Goal: Task Accomplishment & Management: Use online tool/utility

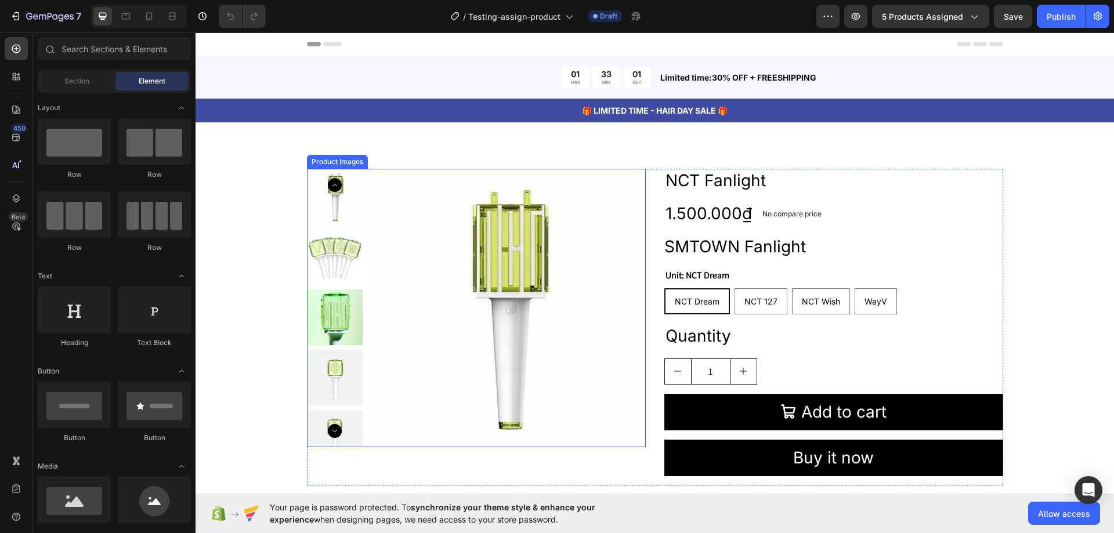
click at [335, 234] on img at bounding box center [335, 257] width 56 height 56
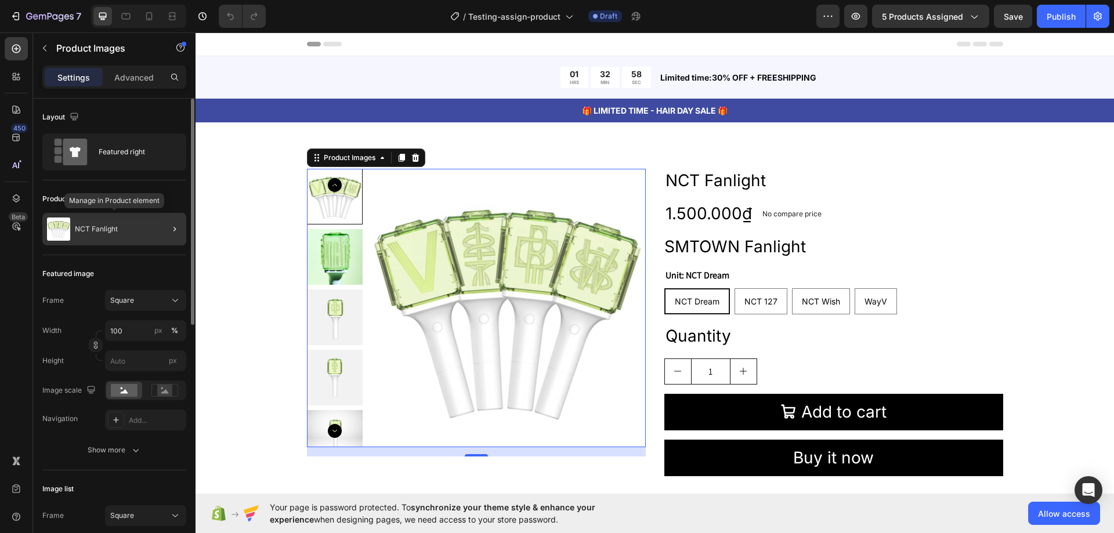
click at [121, 236] on div "NCT Fanlight" at bounding box center [114, 229] width 144 height 32
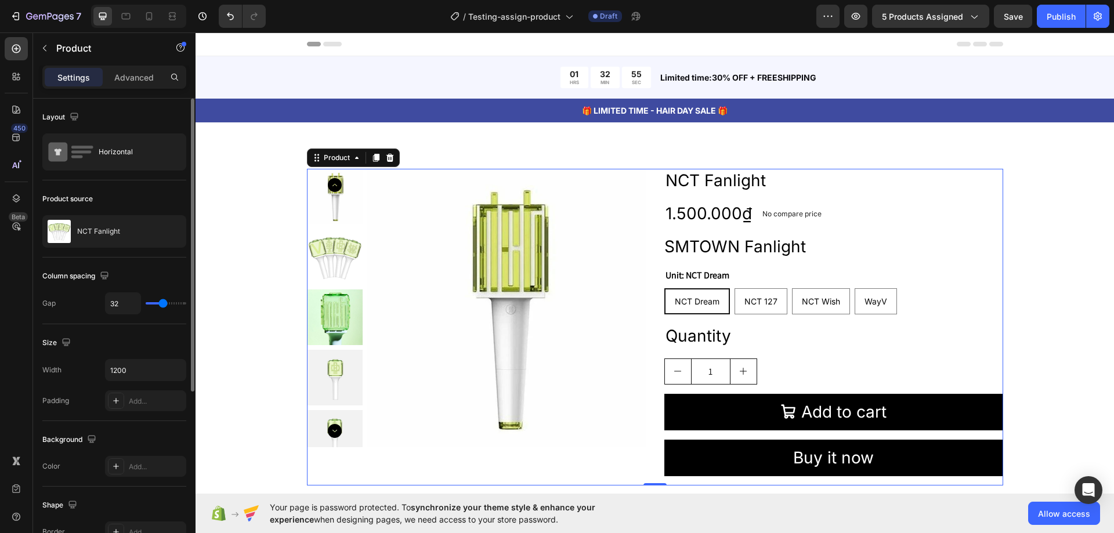
click at [121, 236] on div "NCT Fanlight" at bounding box center [114, 231] width 144 height 32
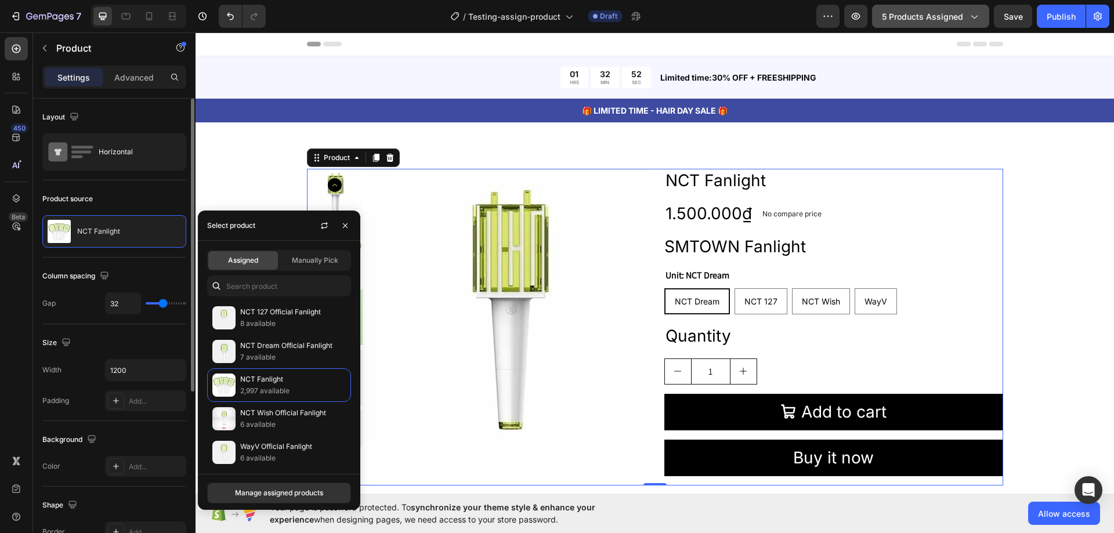
click at [918, 17] on span "5 products assigned" at bounding box center [922, 16] width 81 height 12
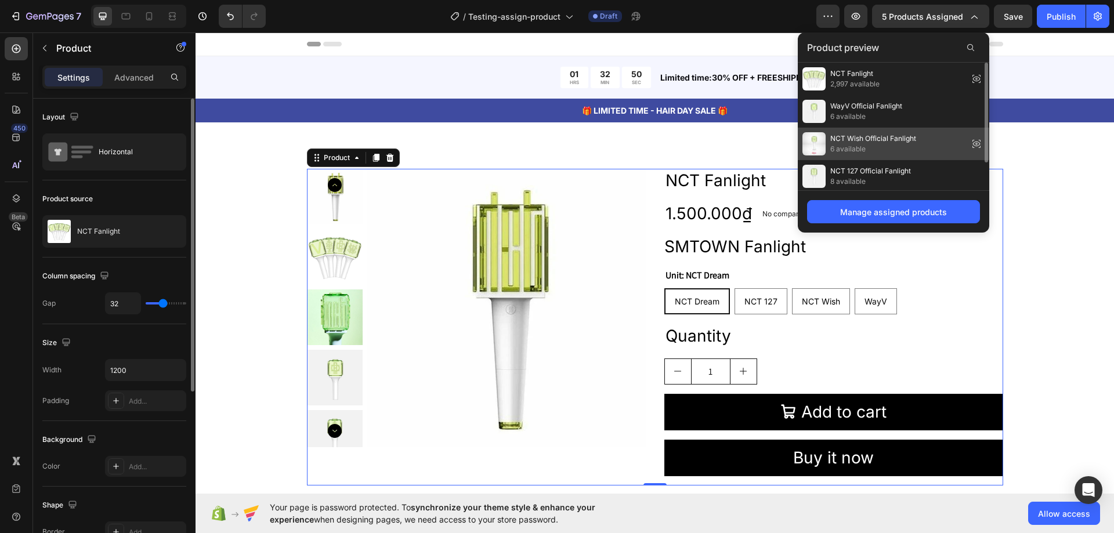
scroll to position [35, 0]
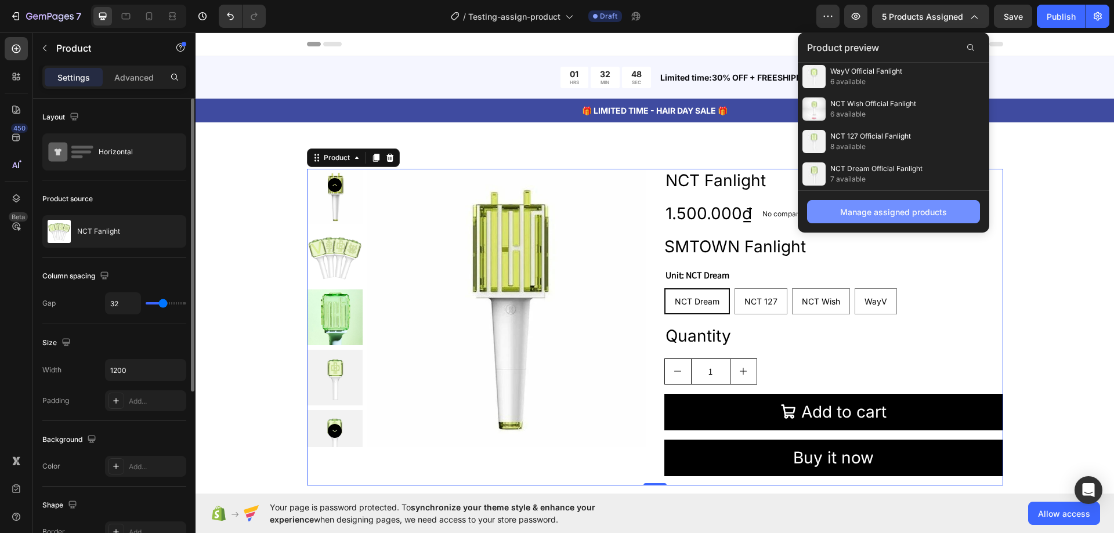
click at [891, 219] on button "Manage assigned products" at bounding box center [893, 211] width 173 height 23
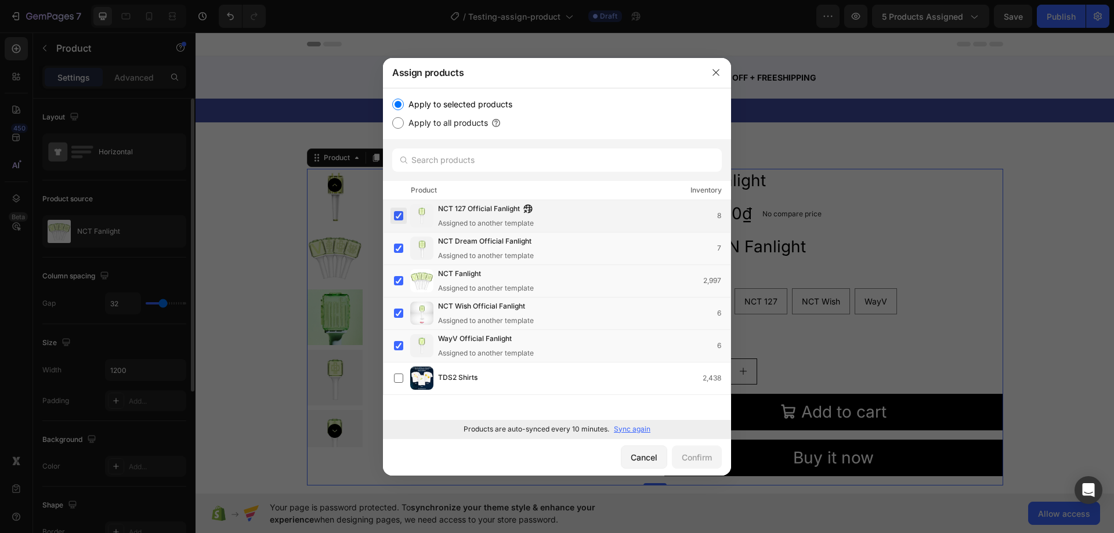
click at [399, 215] on label at bounding box center [398, 215] width 9 height 9
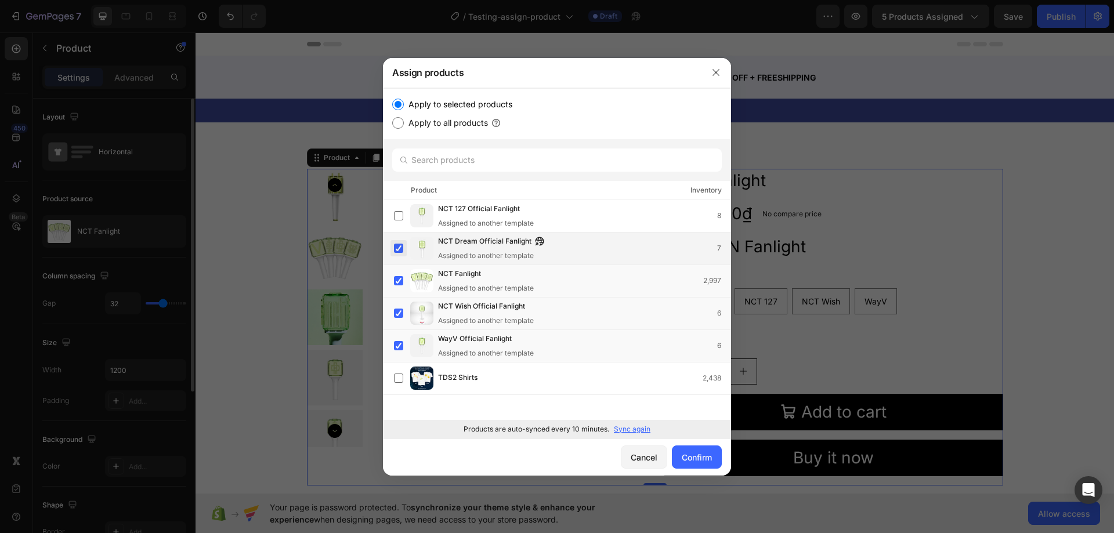
click at [402, 248] on label at bounding box center [398, 248] width 9 height 9
click at [396, 283] on label at bounding box center [398, 280] width 9 height 9
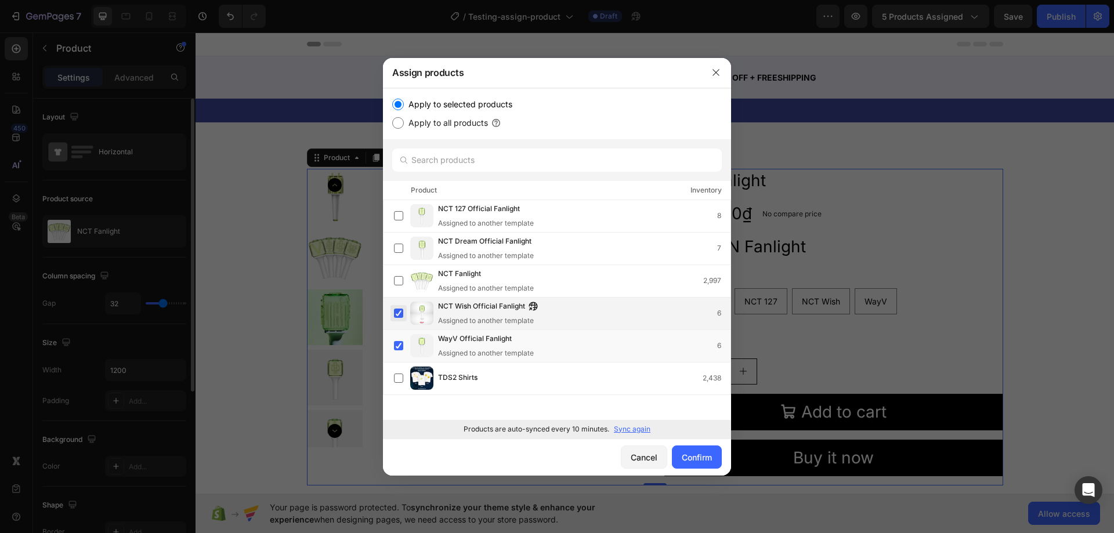
click at [397, 315] on label at bounding box center [398, 313] width 9 height 9
click at [402, 348] on label at bounding box center [398, 345] width 9 height 9
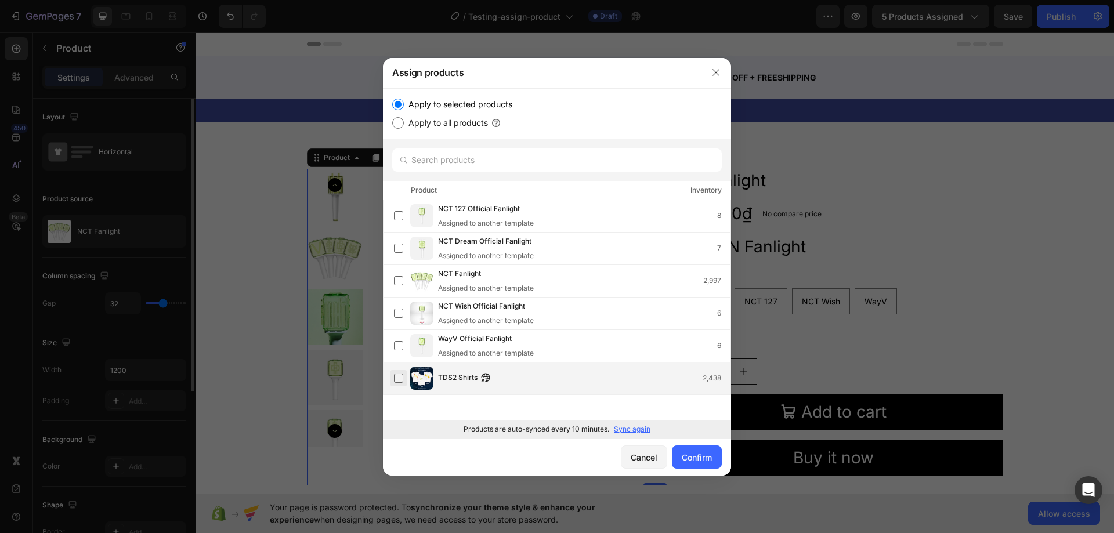
click at [398, 380] on label at bounding box center [398, 378] width 9 height 9
click at [700, 467] on button "Confirm" at bounding box center [697, 457] width 50 height 23
click at [700, 460] on div "Confirm" at bounding box center [697, 458] width 30 height 12
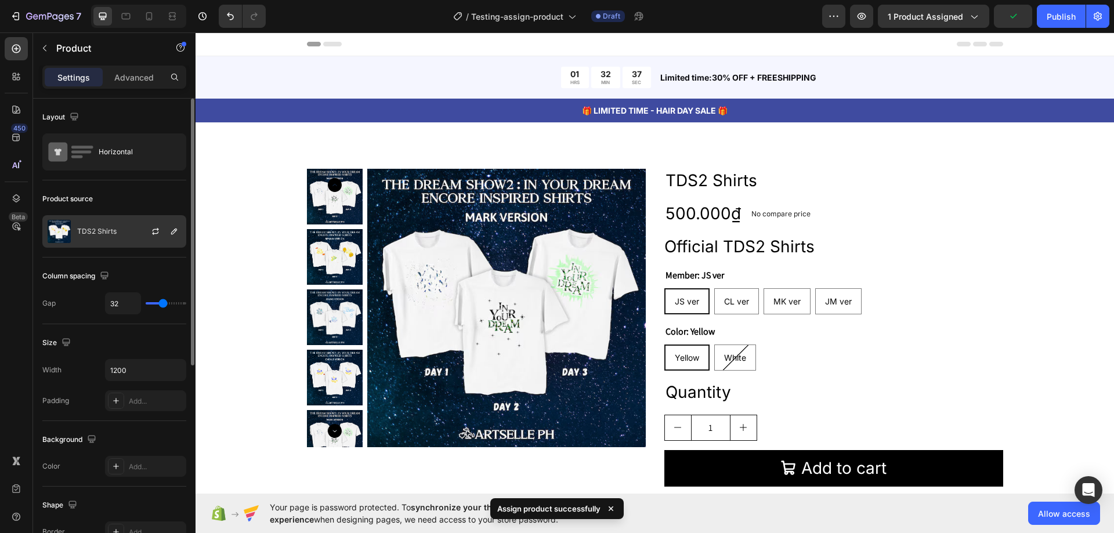
click at [113, 226] on div "TDS2 Shirts" at bounding box center [114, 231] width 144 height 32
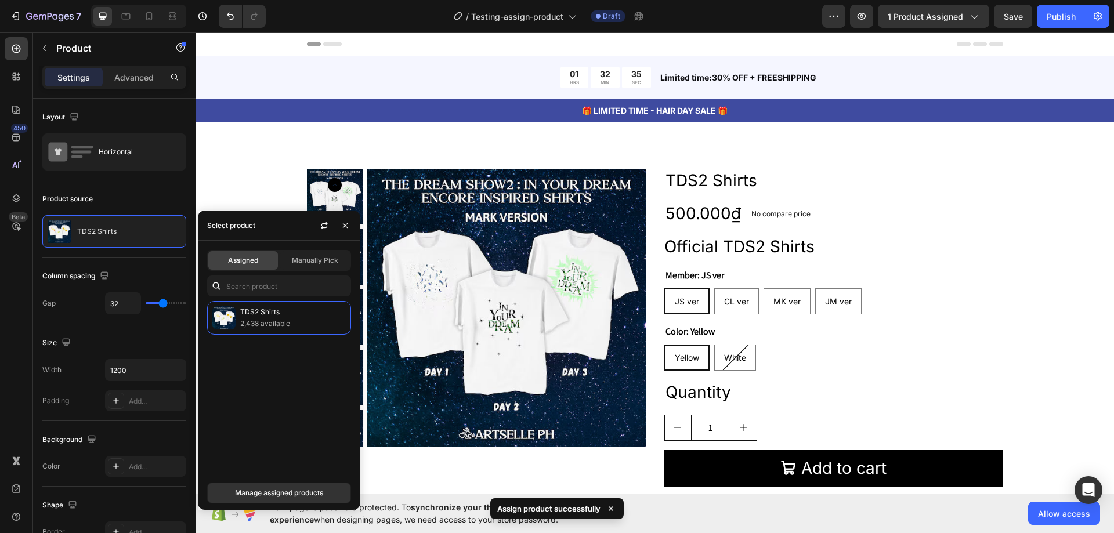
click at [328, 270] on div "Assigned Manually Pick" at bounding box center [279, 260] width 144 height 21
click at [334, 261] on span "Manually Pick" at bounding box center [315, 260] width 46 height 10
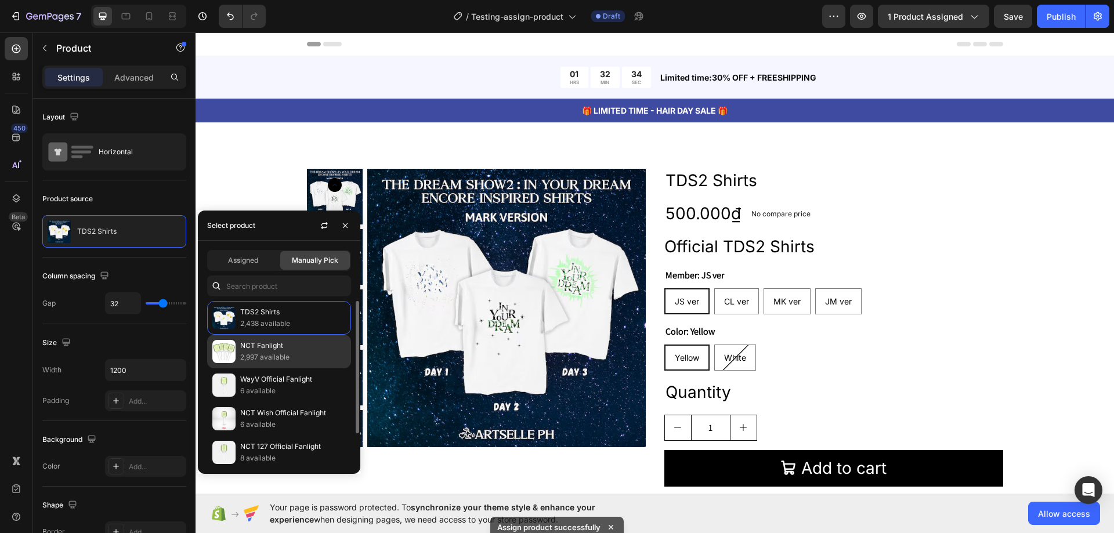
click at [271, 352] on p "2,997 available" at bounding box center [293, 358] width 106 height 12
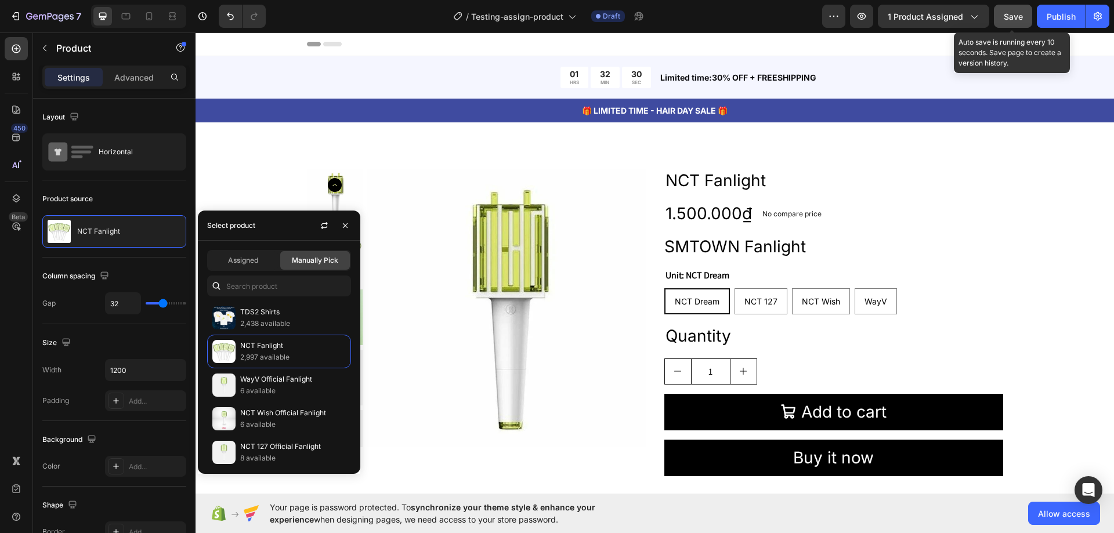
click at [1024, 21] on button "Save" at bounding box center [1013, 16] width 38 height 23
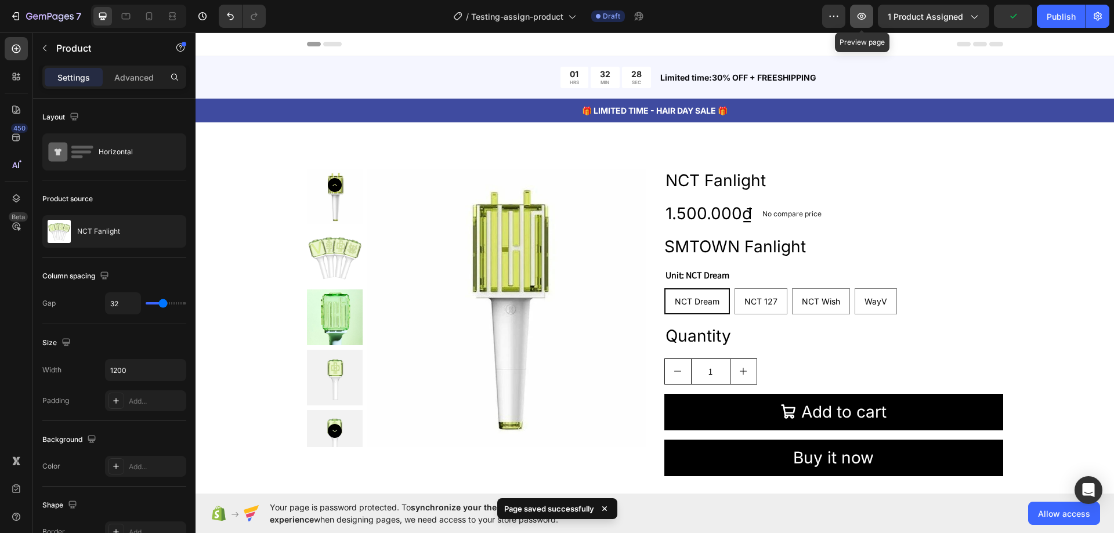
click at [866, 17] on icon "button" at bounding box center [862, 16] width 9 height 7
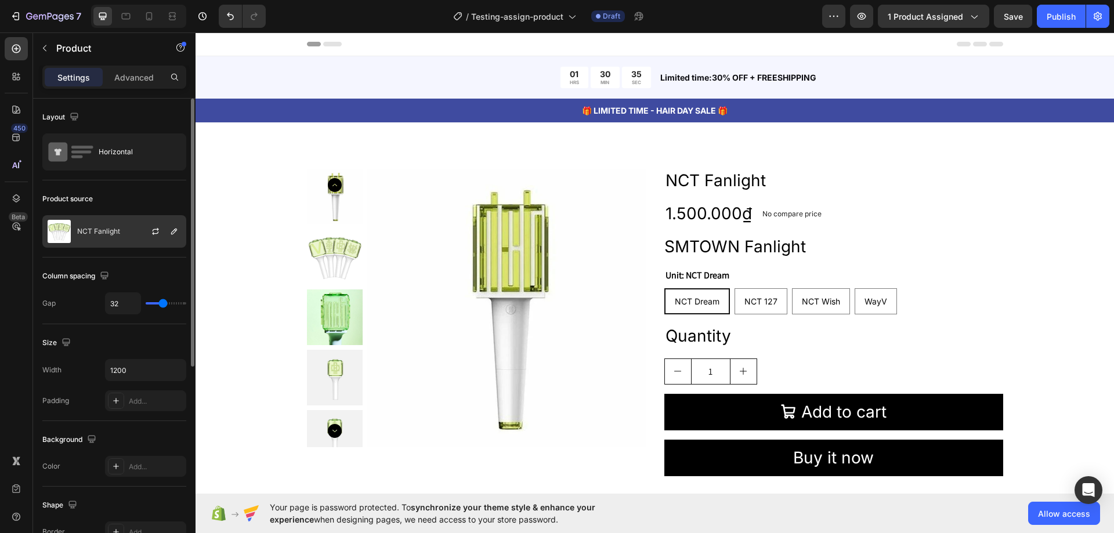
click at [96, 237] on div "NCT Fanlight" at bounding box center [114, 231] width 144 height 32
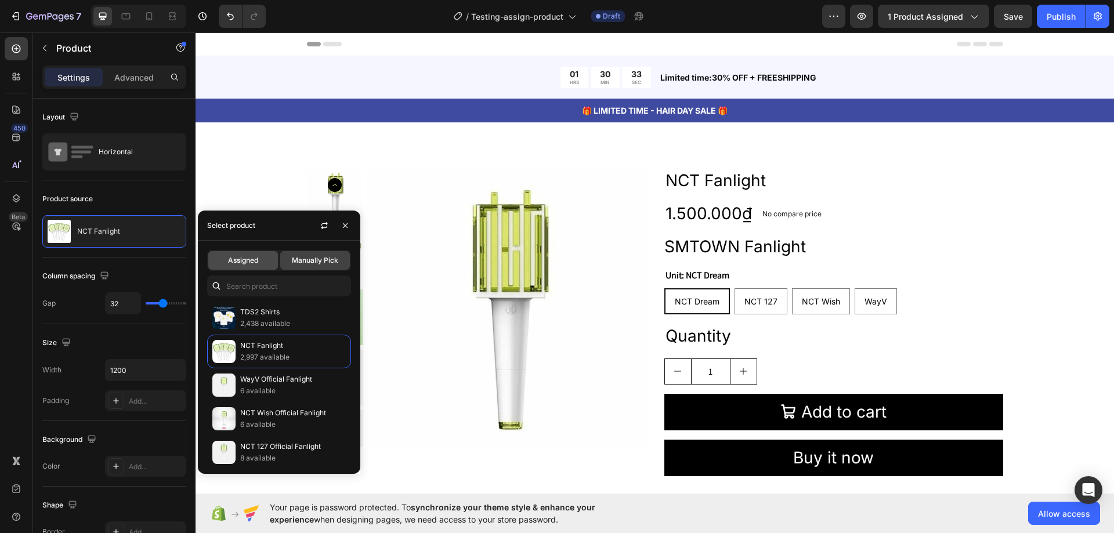
click at [241, 262] on span "Assigned" at bounding box center [243, 260] width 30 height 10
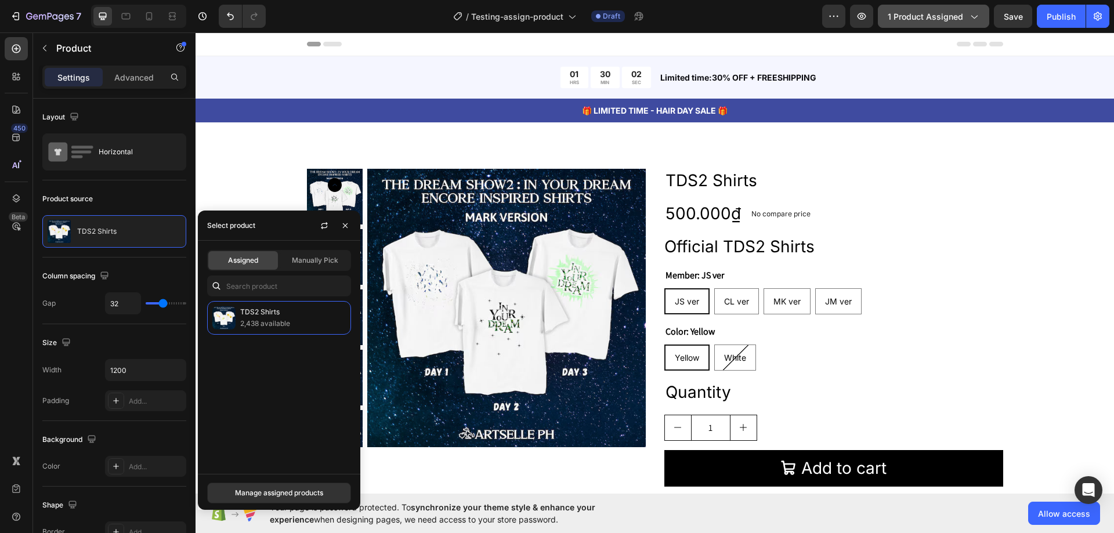
click at [930, 20] on span "1 product assigned" at bounding box center [925, 16] width 75 height 12
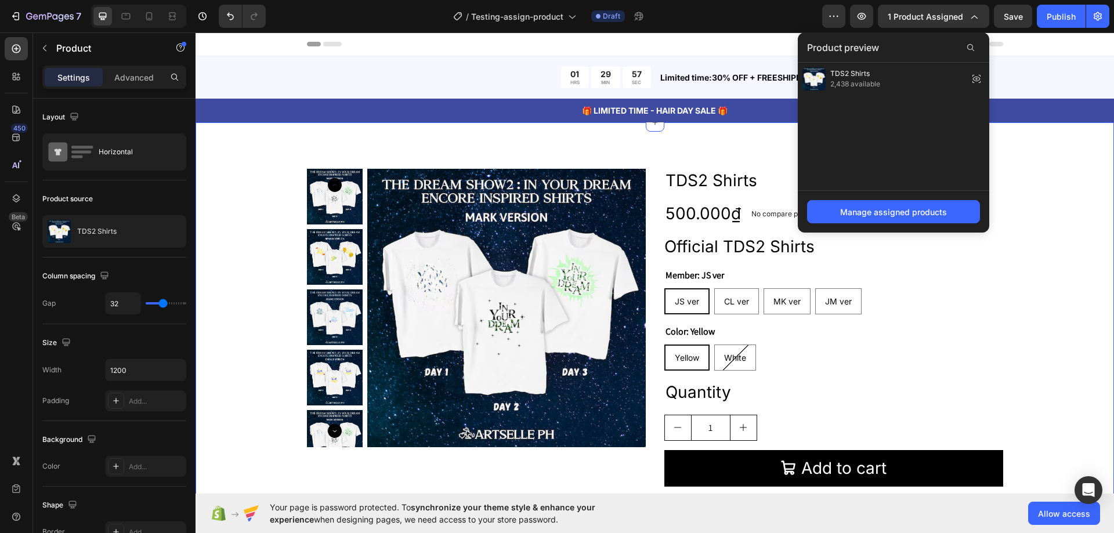
click at [1020, 280] on div "Product Images TDS2 Shirts Product Title 500.000₫ Product Price Product Price N…" at bounding box center [655, 355] width 826 height 373
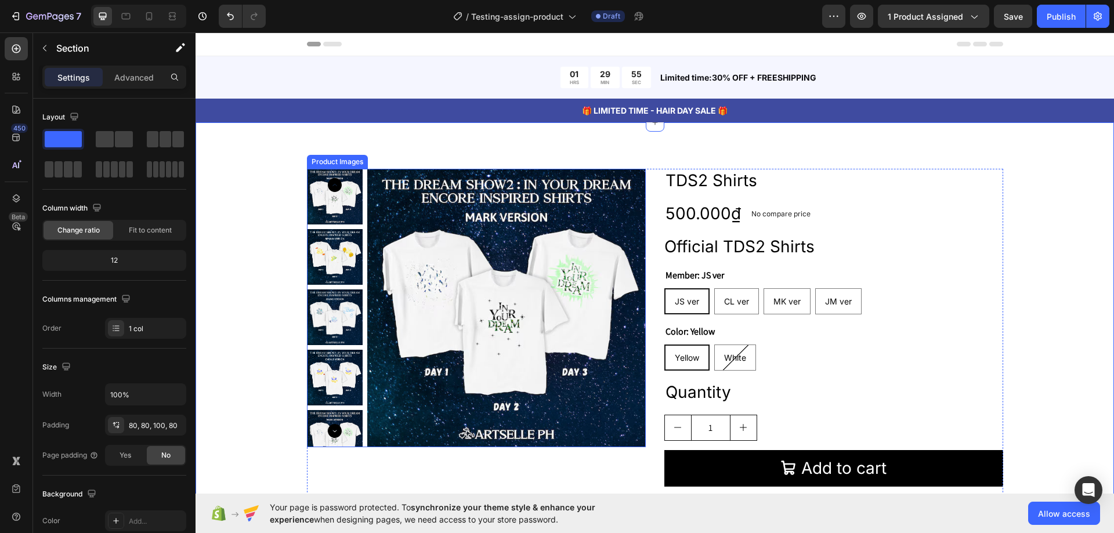
click at [353, 203] on img at bounding box center [335, 197] width 56 height 56
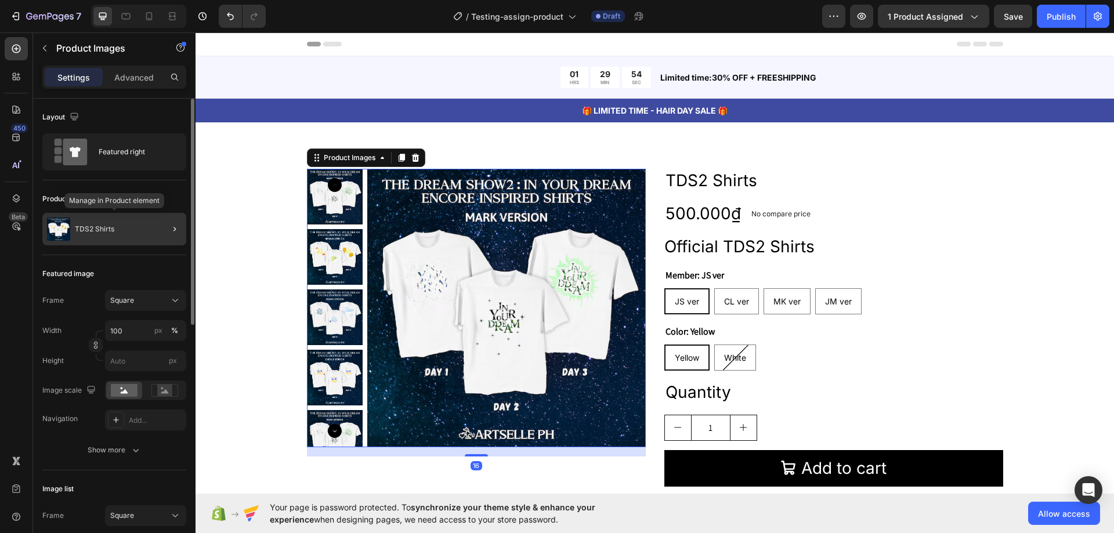
click at [88, 230] on p "TDS2 Shirts" at bounding box center [94, 229] width 39 height 8
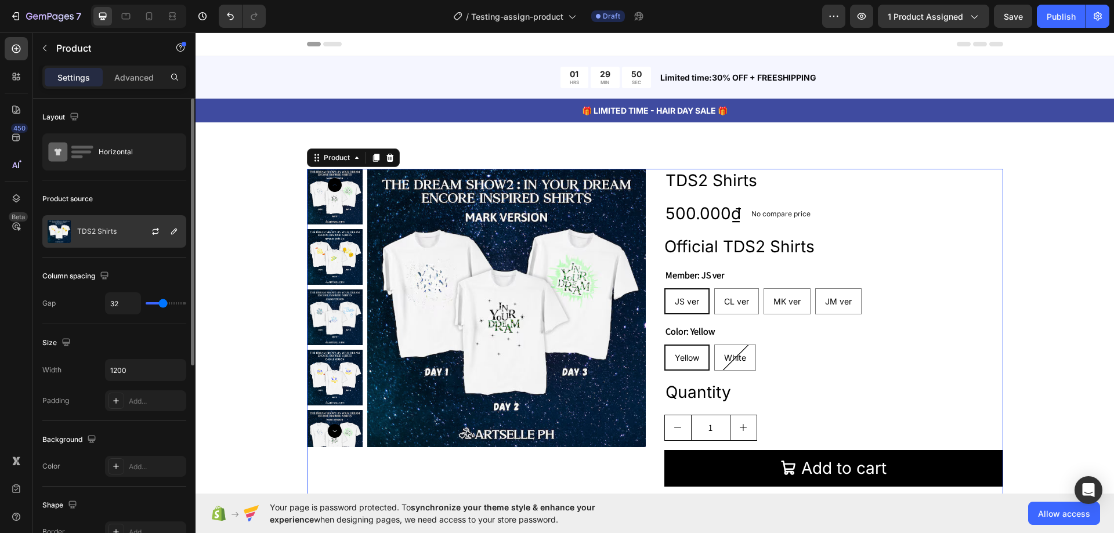
click at [93, 230] on p "TDS2 Shirts" at bounding box center [96, 231] width 39 height 8
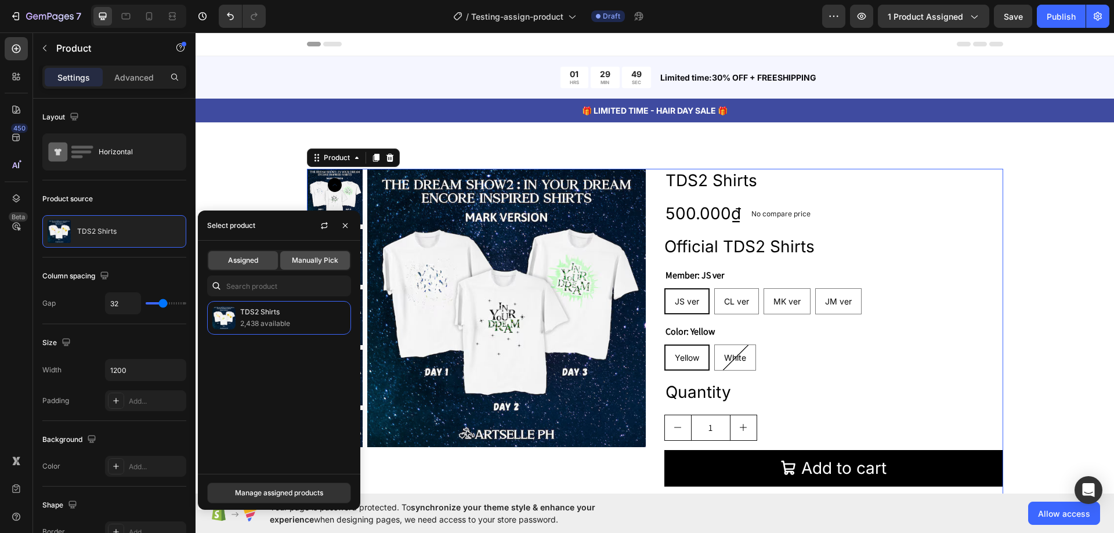
click at [324, 266] on div "Manually Pick" at bounding box center [315, 260] width 70 height 19
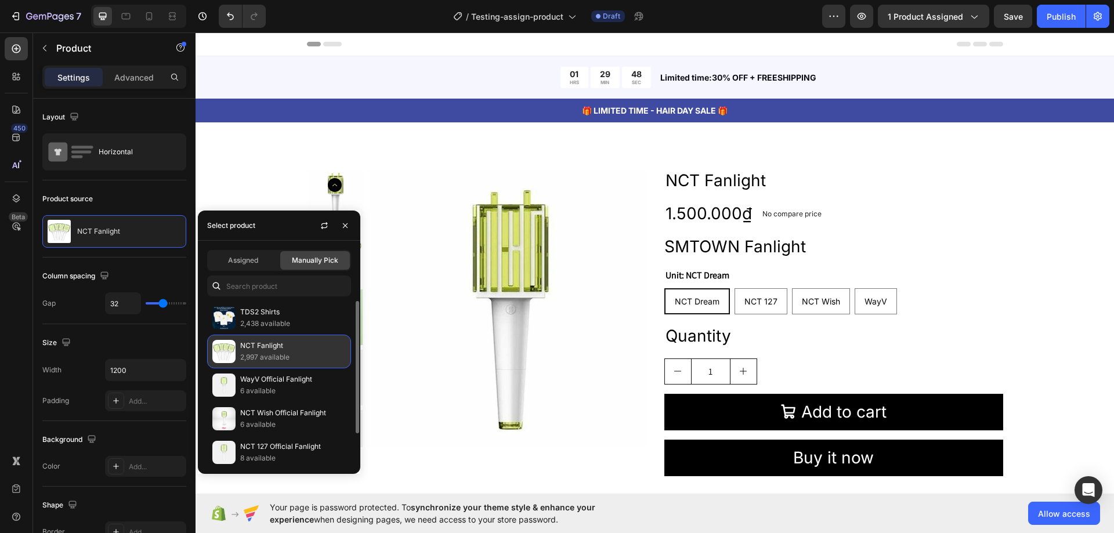
click at [266, 356] on p "2,997 available" at bounding box center [293, 358] width 106 height 12
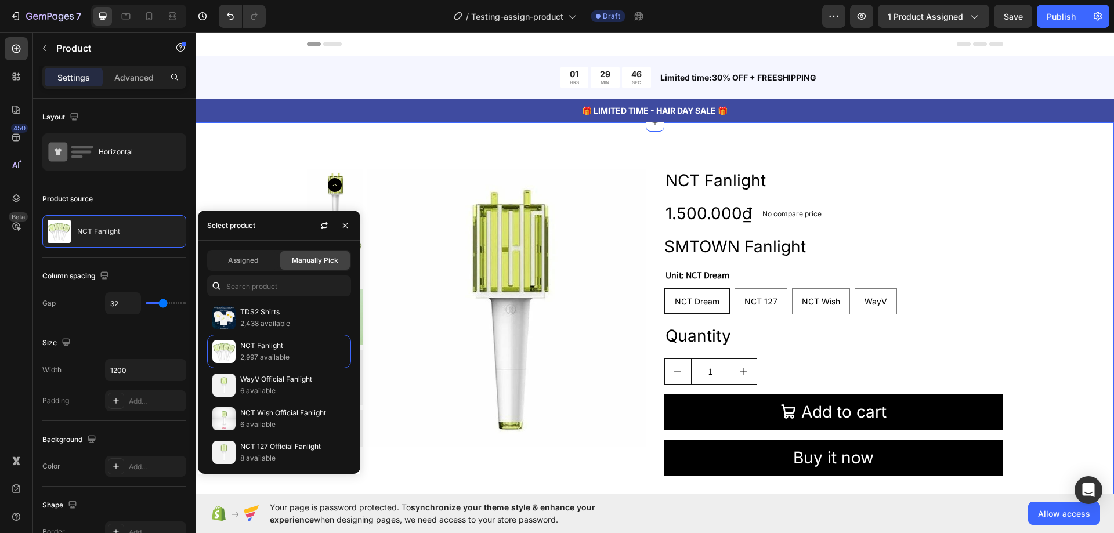
click at [277, 164] on div "Product Images NCT Fanlight Product Title 1.500.000₫ Product Price Product Pric…" at bounding box center [655, 332] width 919 height 421
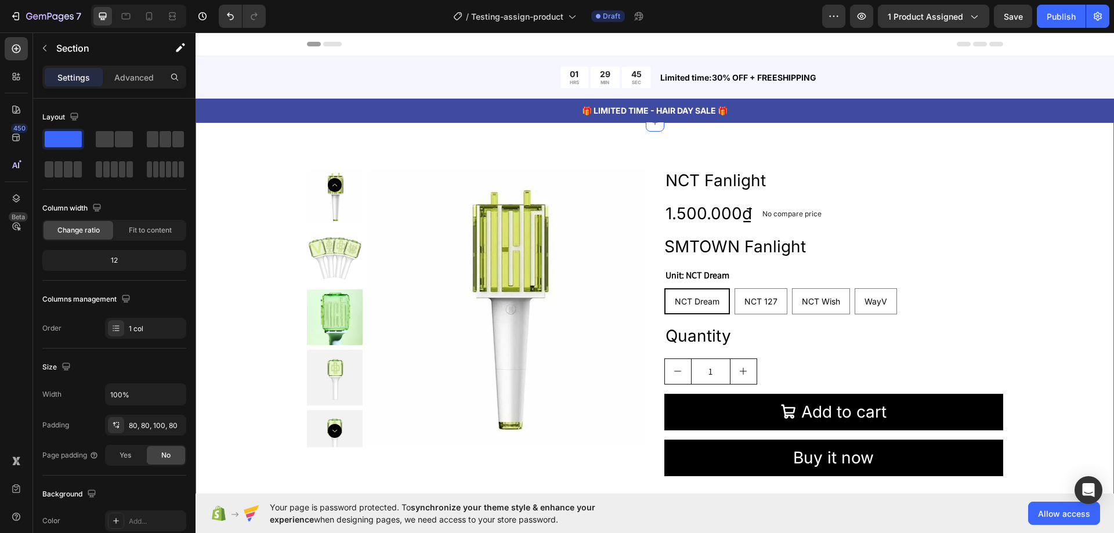
click at [232, 200] on div "Product Images NCT Fanlight Product Title 1.500.000₫ Product Price Product Pric…" at bounding box center [655, 332] width 919 height 421
click at [135, 82] on p "Advanced" at bounding box center [133, 77] width 39 height 12
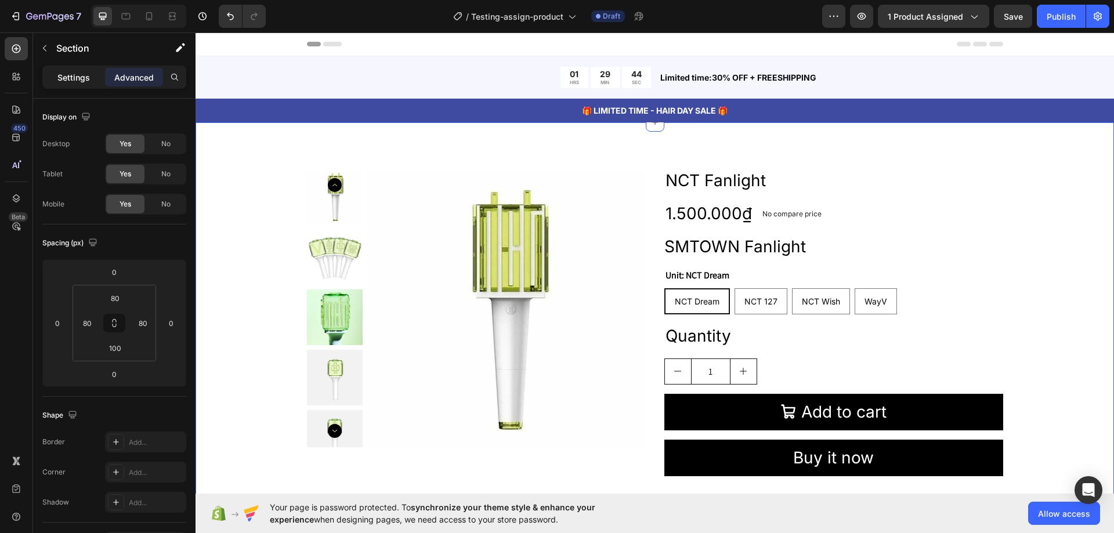
click at [65, 82] on p "Settings" at bounding box center [73, 77] width 32 height 12
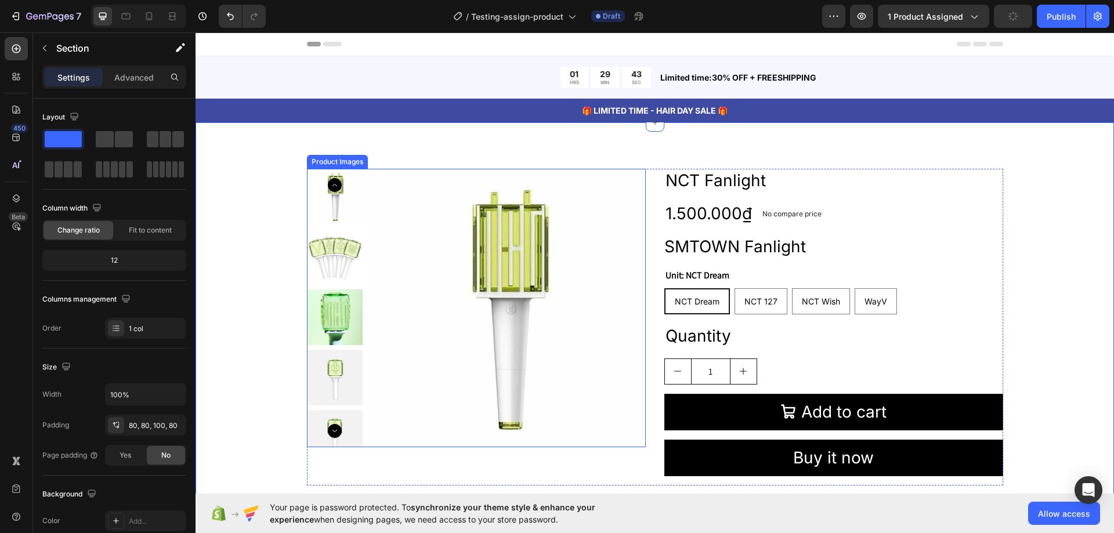
click at [377, 223] on img at bounding box center [506, 308] width 279 height 279
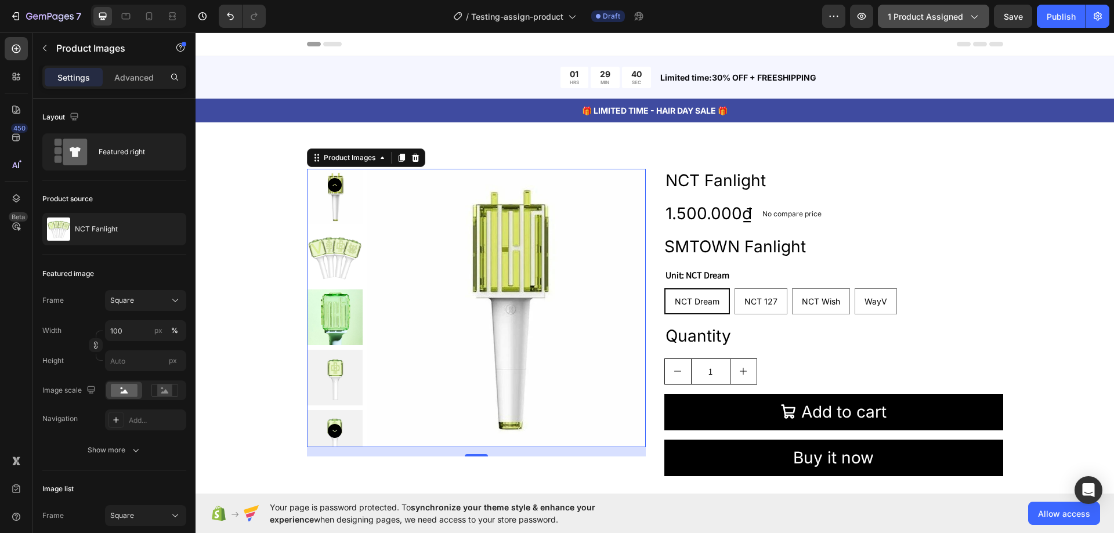
click at [940, 17] on span "1 product assigned" at bounding box center [925, 16] width 75 height 12
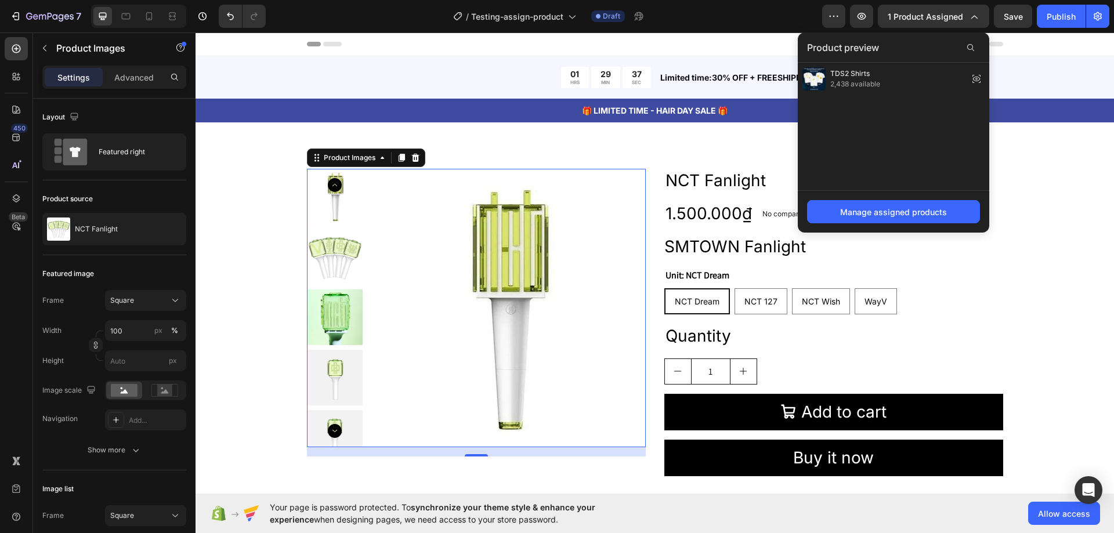
click at [747, 50] on div "Header" at bounding box center [655, 43] width 696 height 23
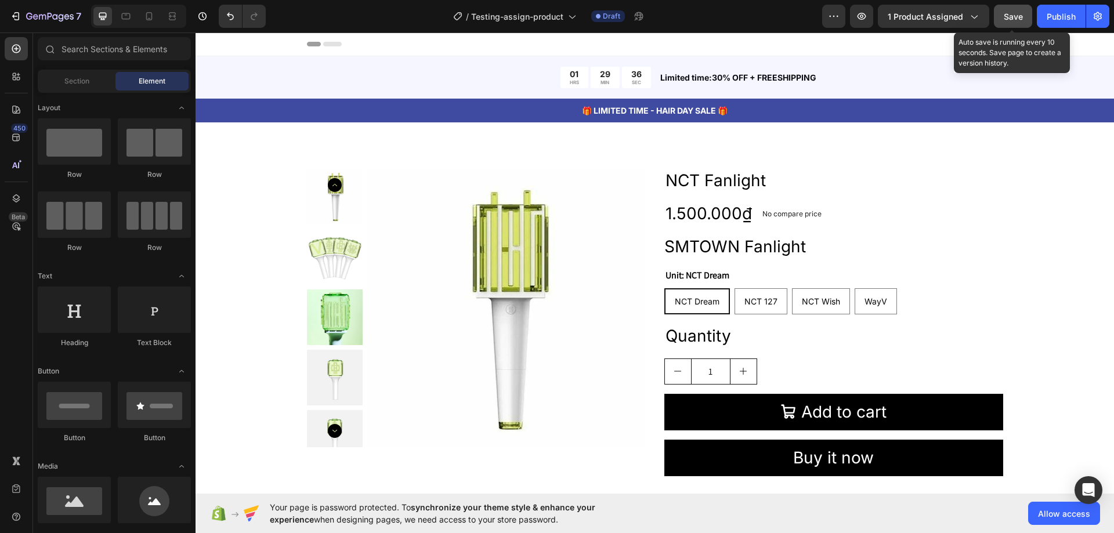
click at [1012, 19] on span "Save" at bounding box center [1013, 17] width 19 height 10
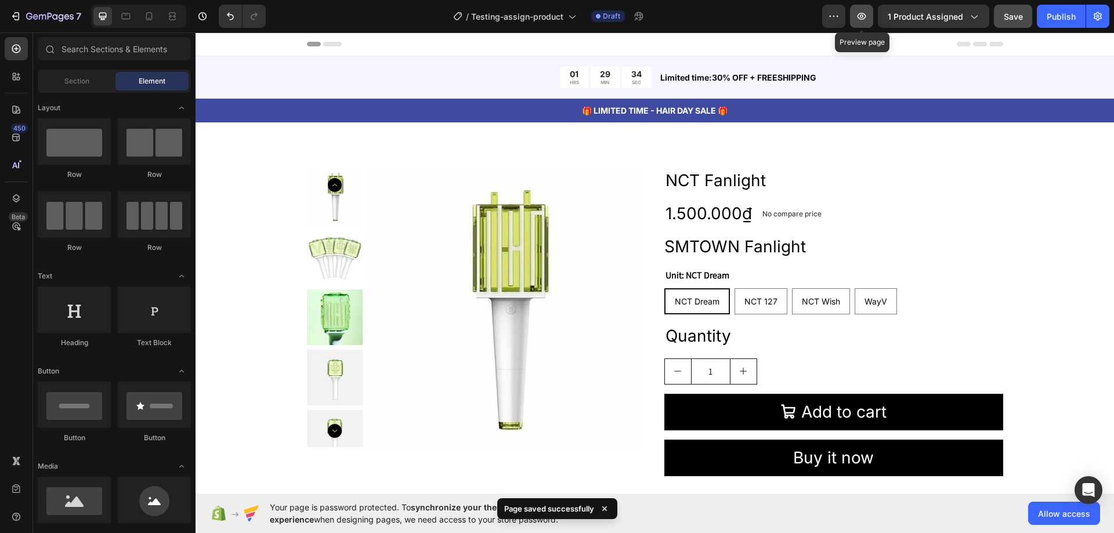
click at [861, 18] on icon "button" at bounding box center [862, 16] width 12 height 12
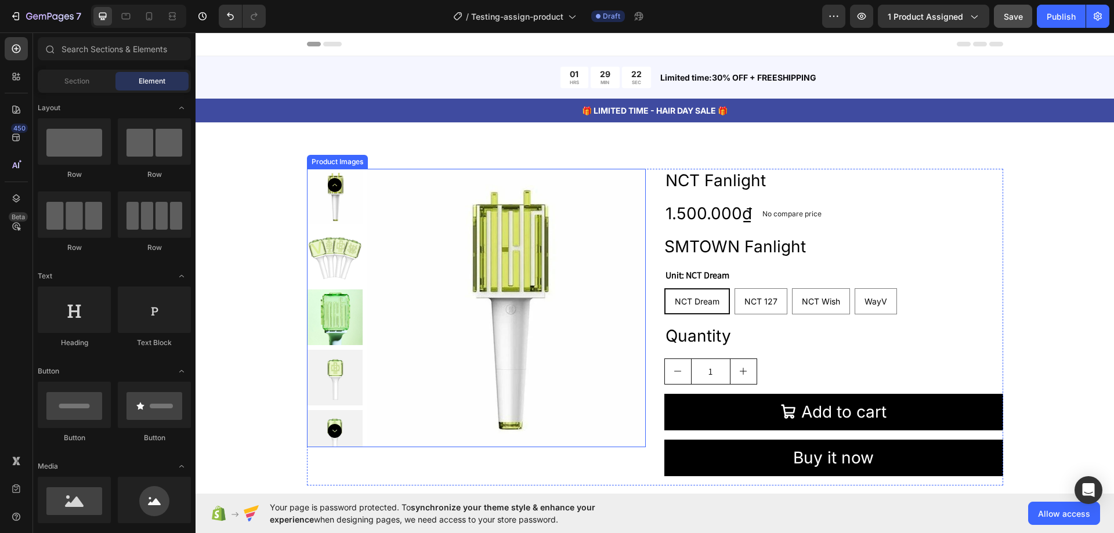
click at [411, 237] on img at bounding box center [506, 308] width 279 height 279
click at [367, 222] on img at bounding box center [506, 308] width 279 height 279
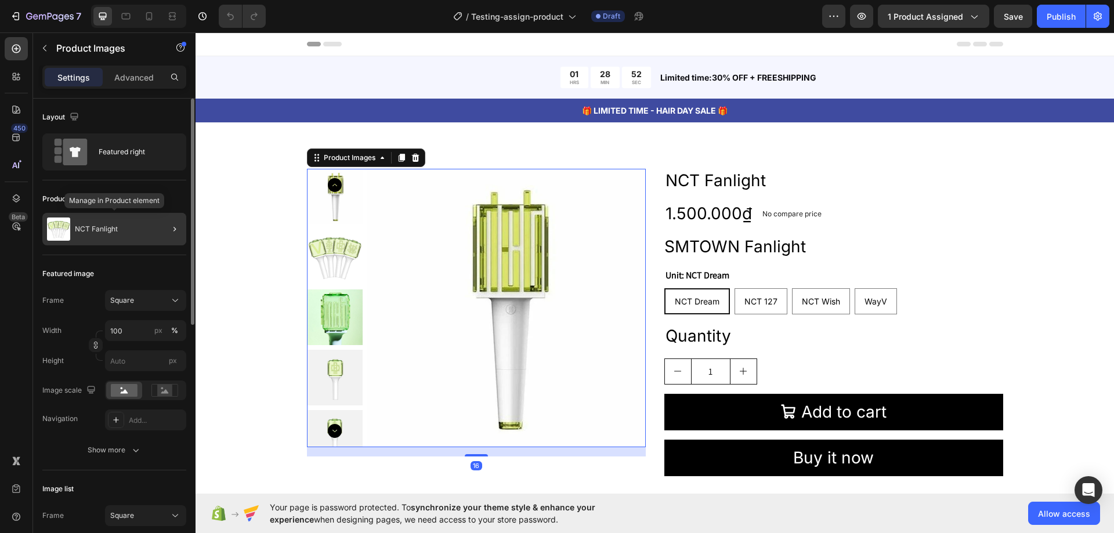
click at [114, 226] on p "NCT Fanlight" at bounding box center [96, 229] width 43 height 8
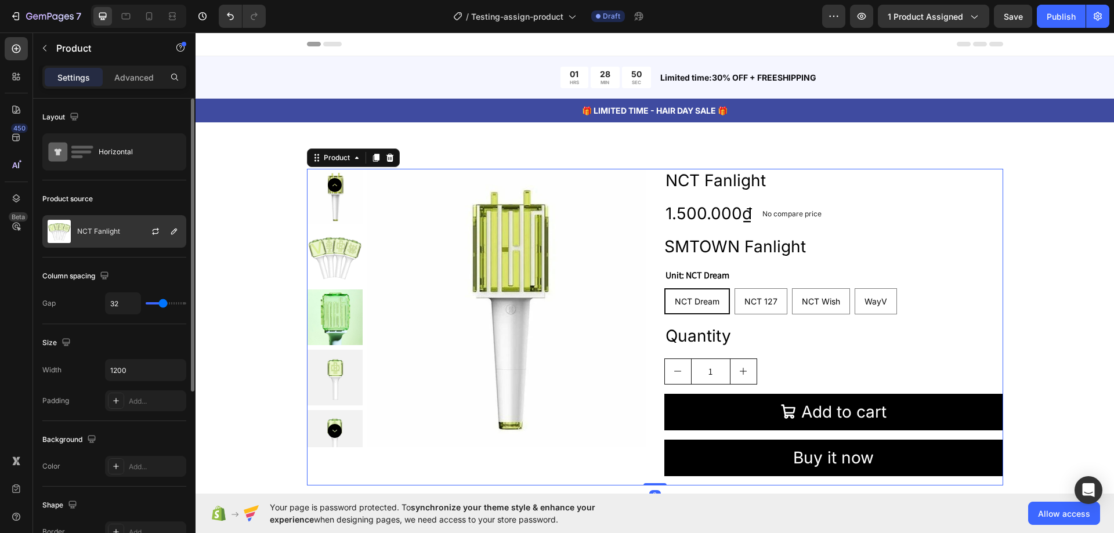
click at [113, 233] on p "NCT Fanlight" at bounding box center [98, 231] width 43 height 8
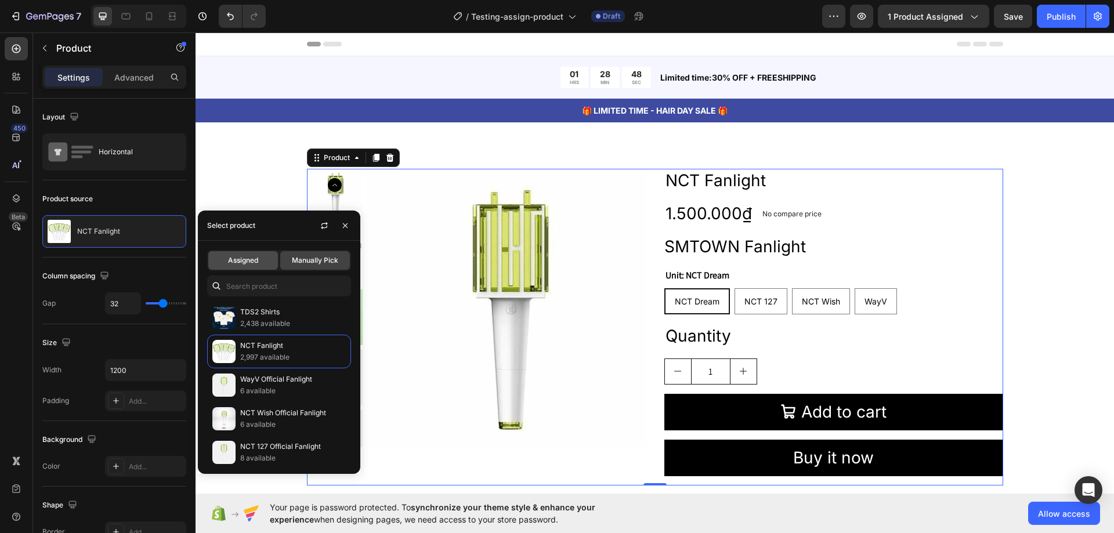
click at [255, 263] on span "Assigned" at bounding box center [243, 260] width 30 height 10
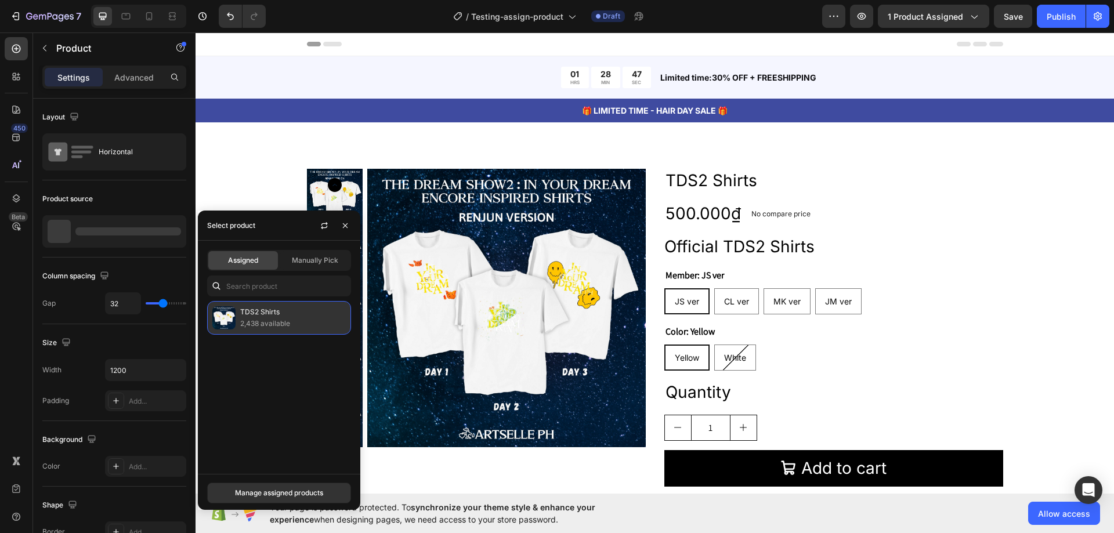
click at [276, 319] on p "2,438 available" at bounding box center [293, 324] width 106 height 12
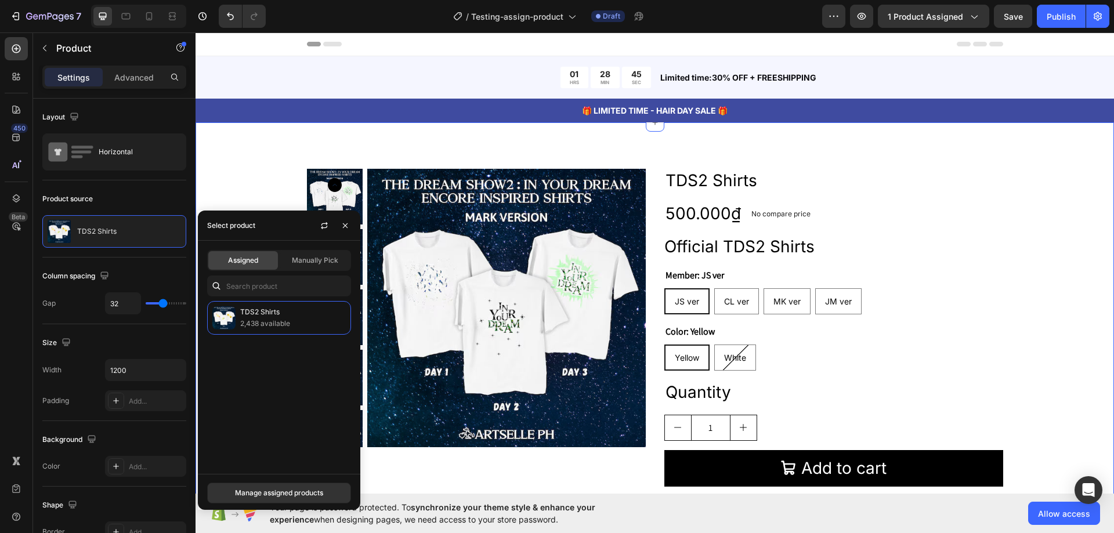
click at [1013, 210] on div "Product Images TDS2 Shirts Product Title 500.000₫ Product Price Product Price N…" at bounding box center [655, 355] width 826 height 373
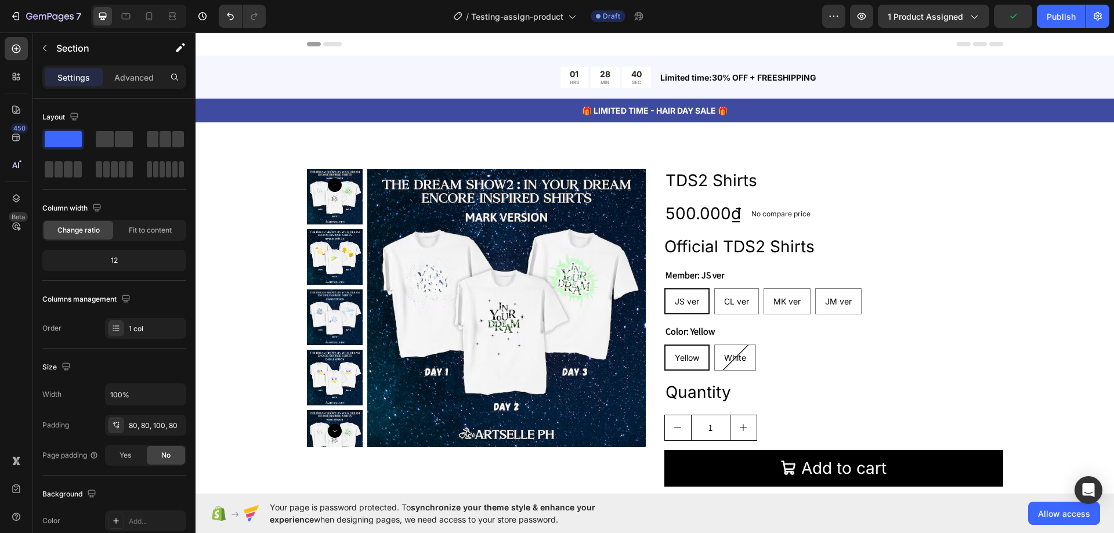
scroll to position [406, 0]
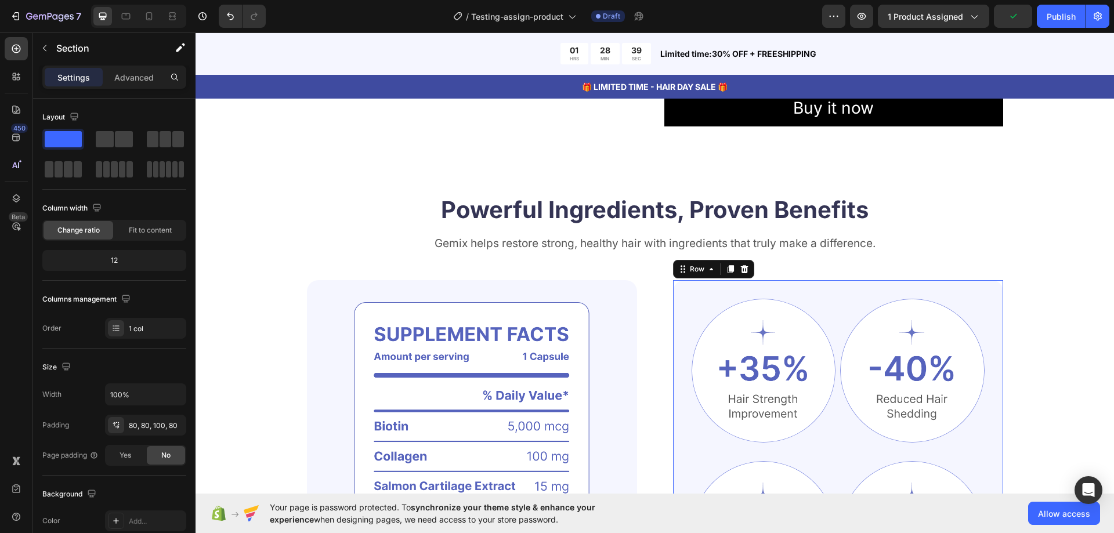
click at [970, 296] on div "Image Image Row Image Image Row Clinically Proven Benefits for Stronger, Health…" at bounding box center [838, 468] width 330 height 377
click at [115, 514] on div at bounding box center [116, 521] width 15 height 15
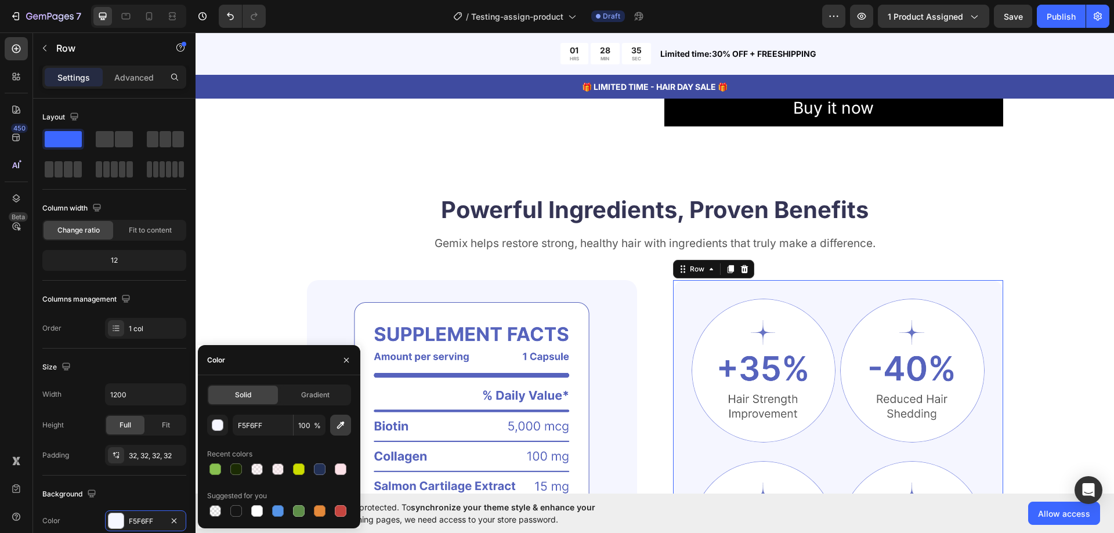
click at [342, 426] on icon "button" at bounding box center [341, 426] width 8 height 8
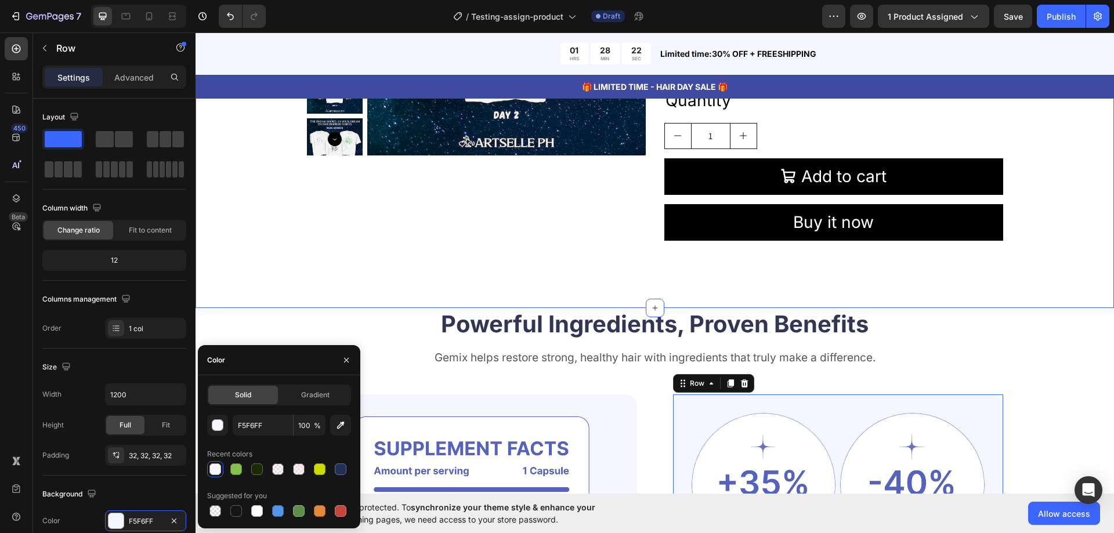
scroll to position [290, 0]
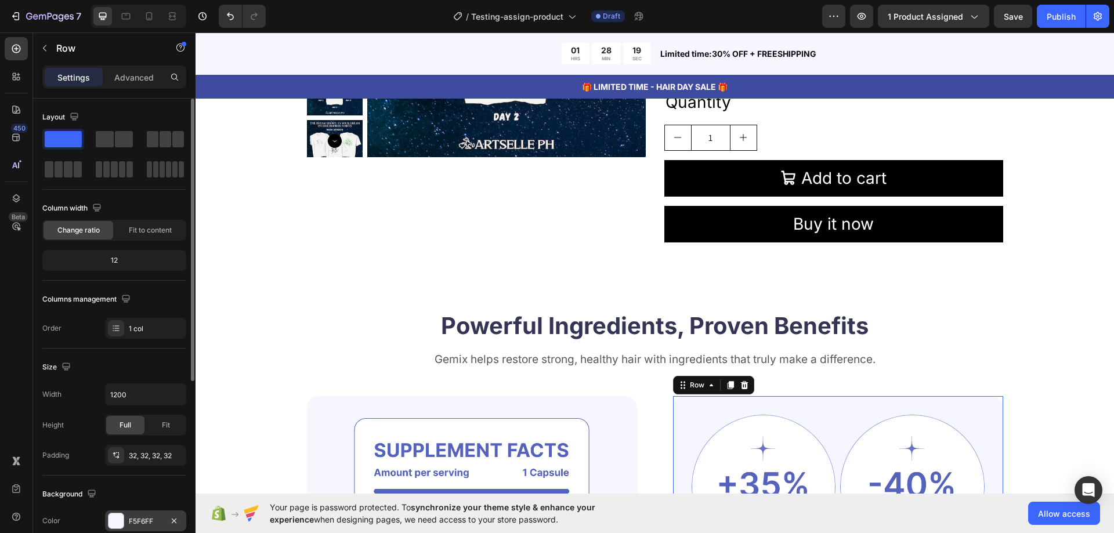
click at [140, 518] on div "F5F6FF" at bounding box center [146, 522] width 34 height 10
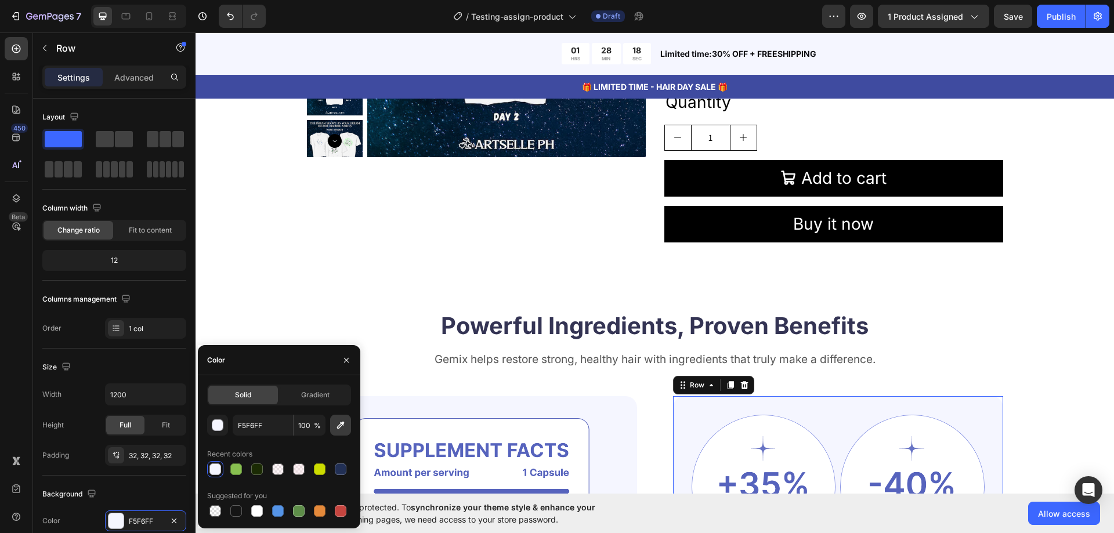
click at [339, 426] on icon "button" at bounding box center [341, 426] width 8 height 8
type input "385180"
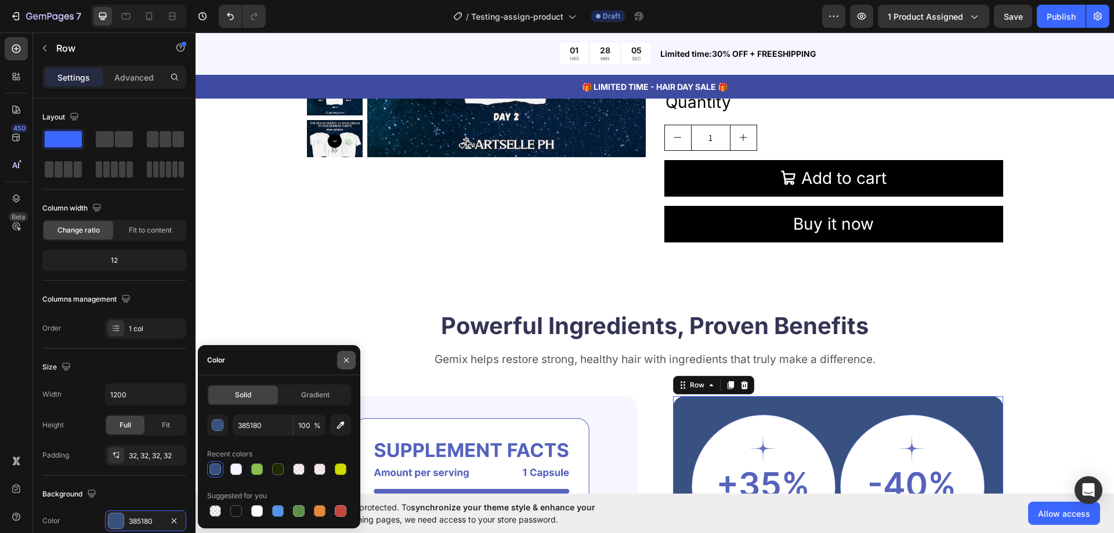
click at [348, 359] on icon "button" at bounding box center [346, 359] width 5 height 5
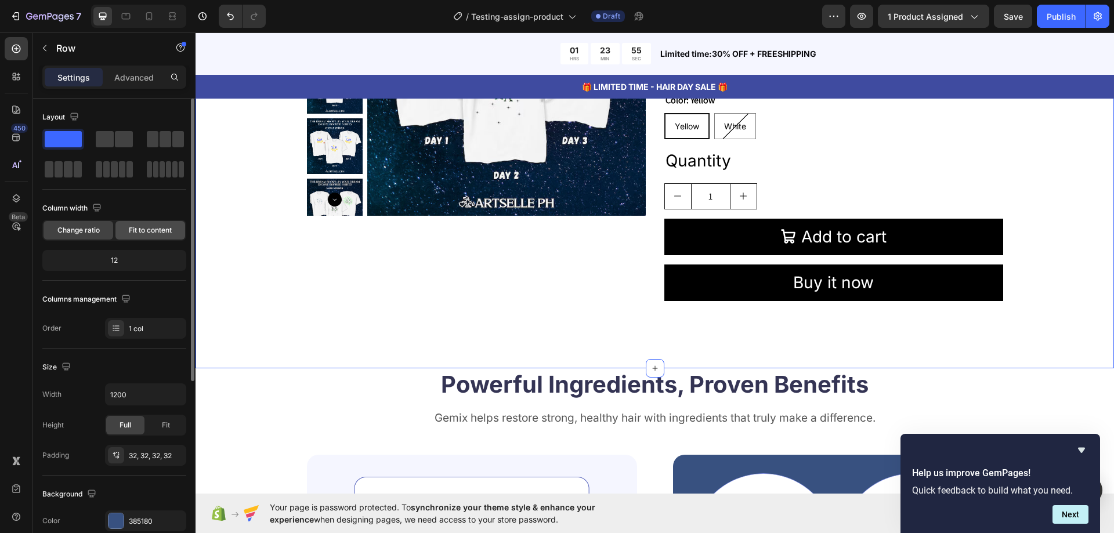
scroll to position [232, 0]
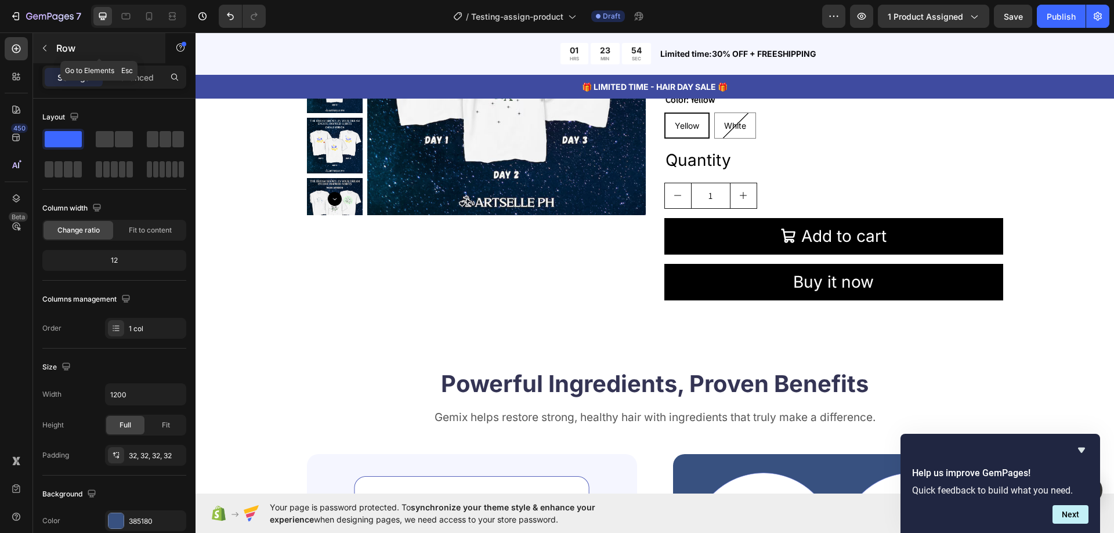
click at [49, 54] on button "button" at bounding box center [44, 48] width 19 height 19
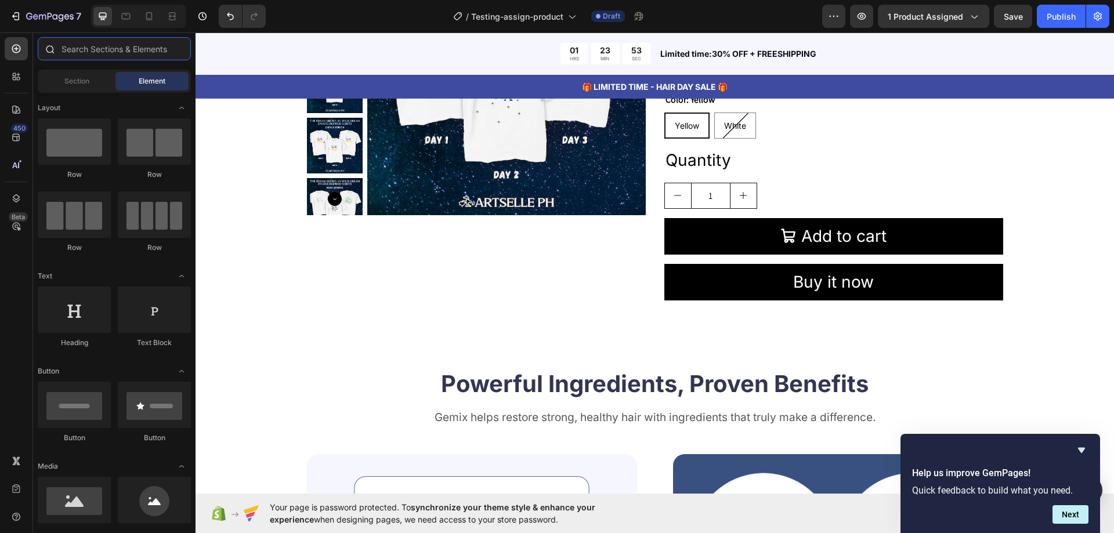
click at [115, 50] on input "text" at bounding box center [114, 48] width 153 height 23
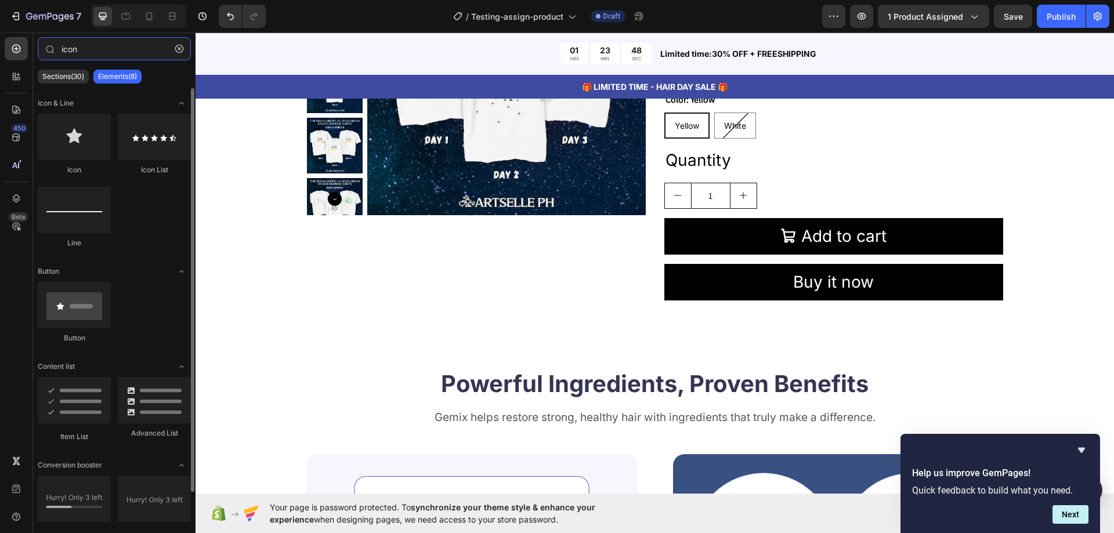
scroll to position [36, 0]
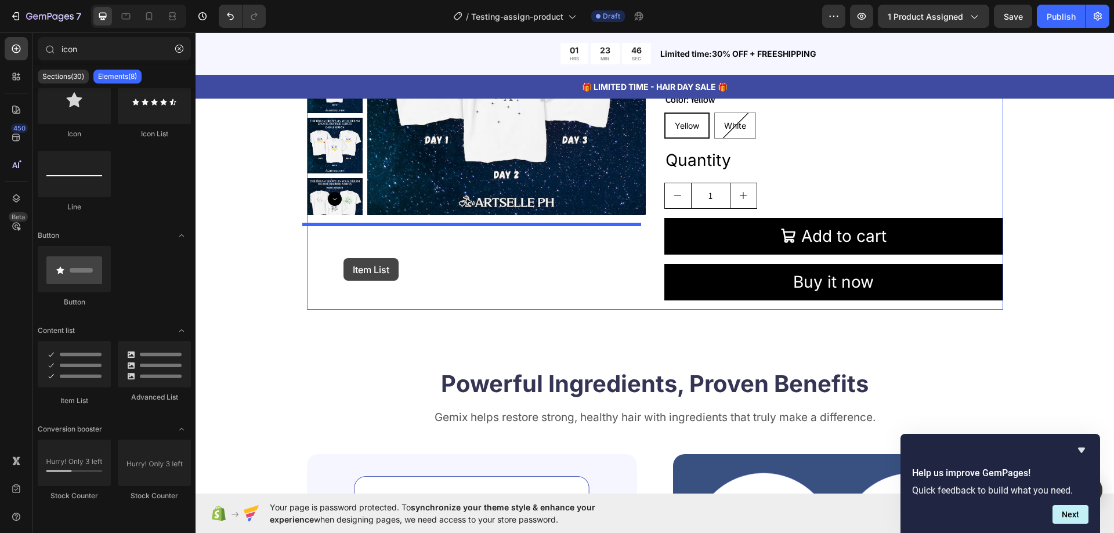
drag, startPoint x: 278, startPoint y: 395, endPoint x: 344, endPoint y: 258, distance: 151.9
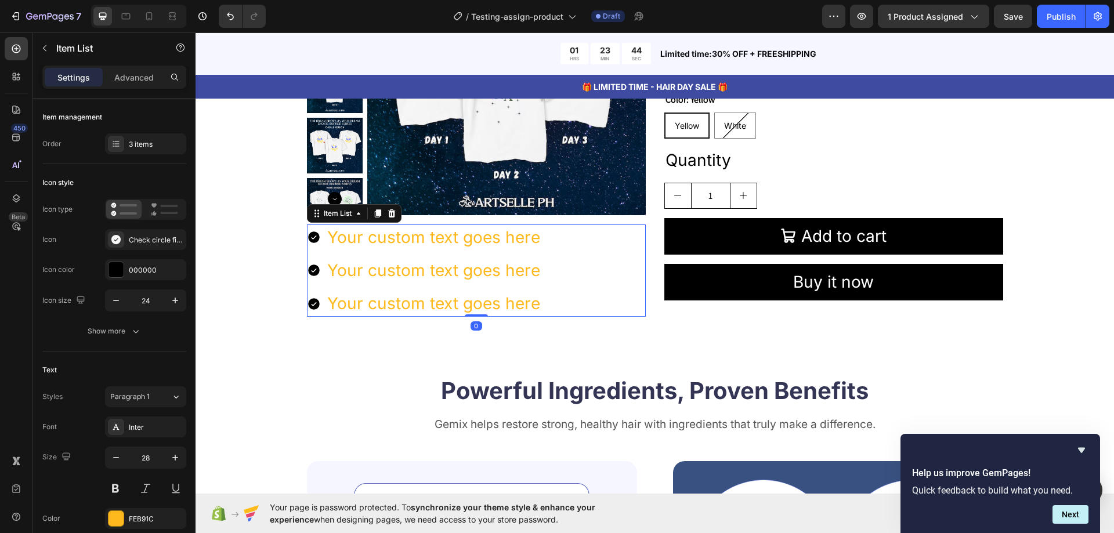
click at [335, 240] on div "Your custom text goes here" at bounding box center [434, 238] width 216 height 26
click at [335, 240] on p "Your custom text goes here" at bounding box center [433, 237] width 213 height 23
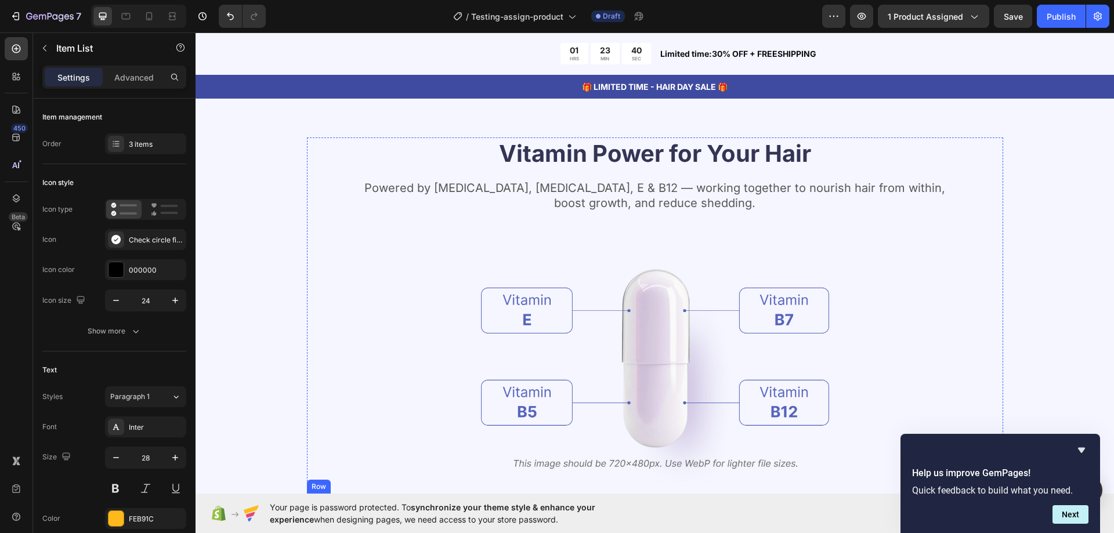
scroll to position [987, 0]
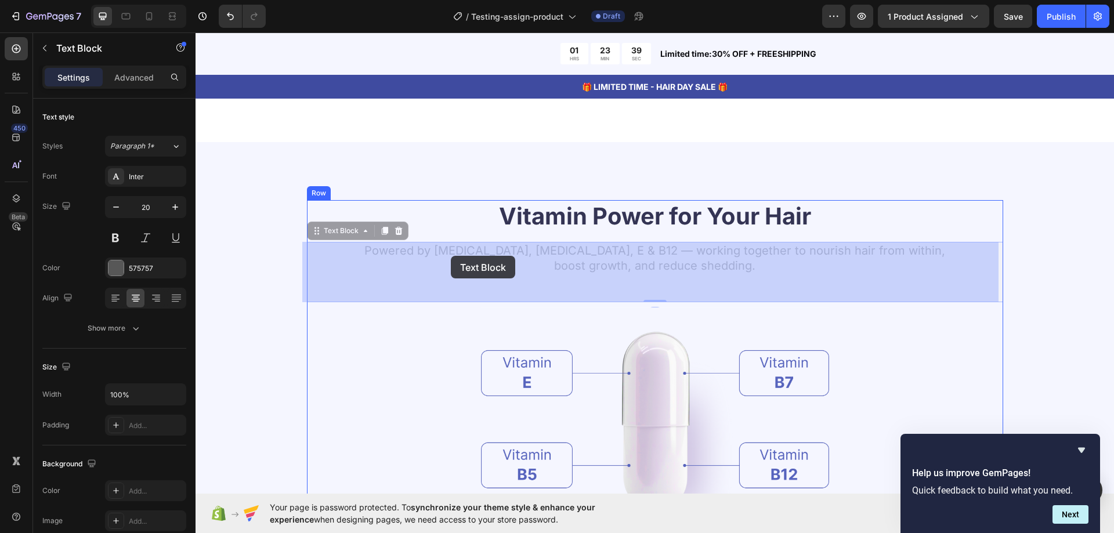
drag, startPoint x: 662, startPoint y: 260, endPoint x: 452, endPoint y: 255, distance: 210.1
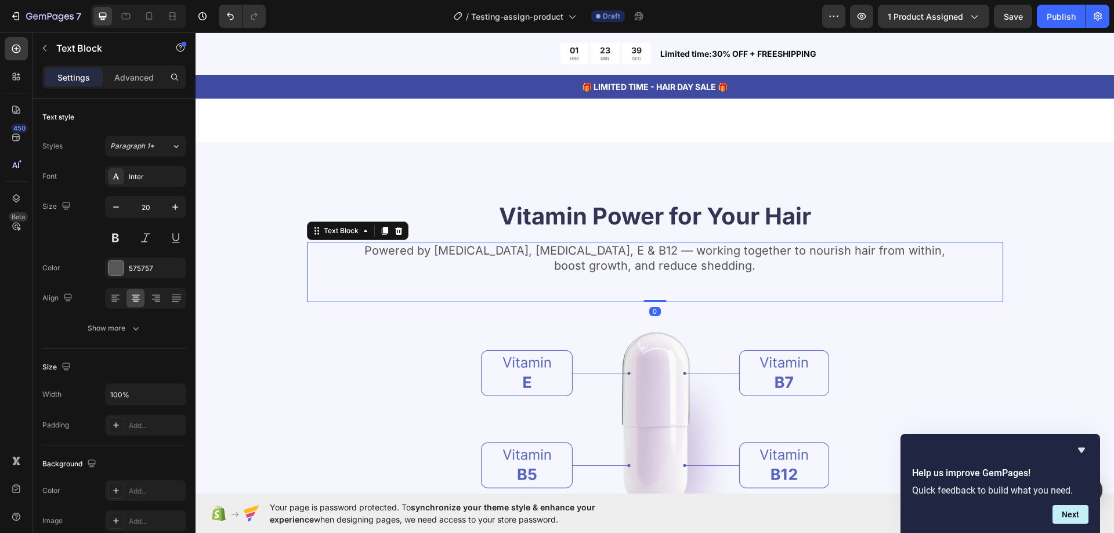
click at [478, 252] on p "Powered by [MEDICAL_DATA], [MEDICAL_DATA], E & B12 — working together to nouris…" at bounding box center [655, 258] width 694 height 30
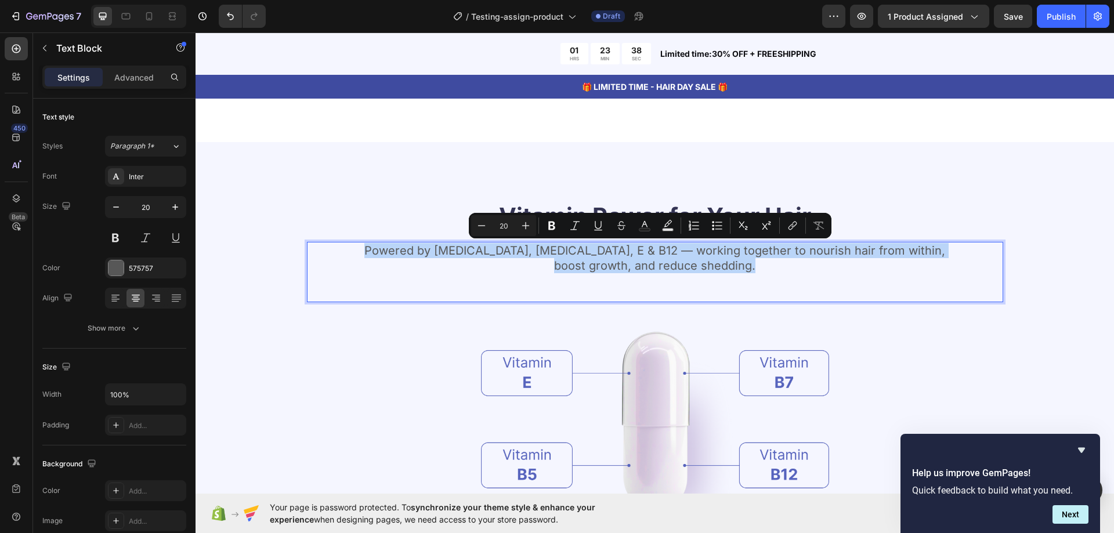
copy p "Powered by [MEDICAL_DATA], [MEDICAL_DATA], E & B12 — working together to nouris…"
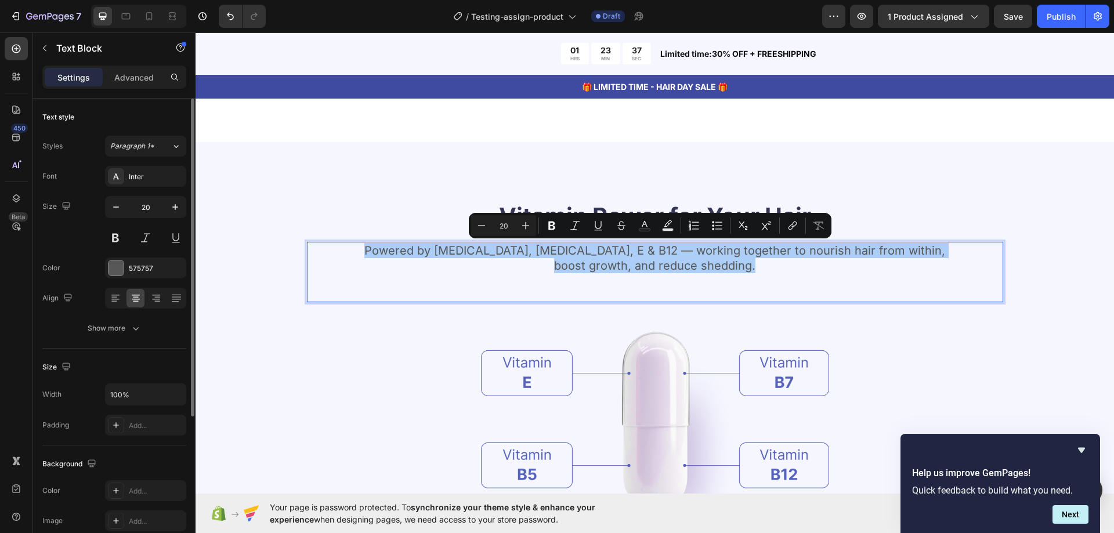
click at [157, 225] on div "20" at bounding box center [145, 222] width 81 height 52
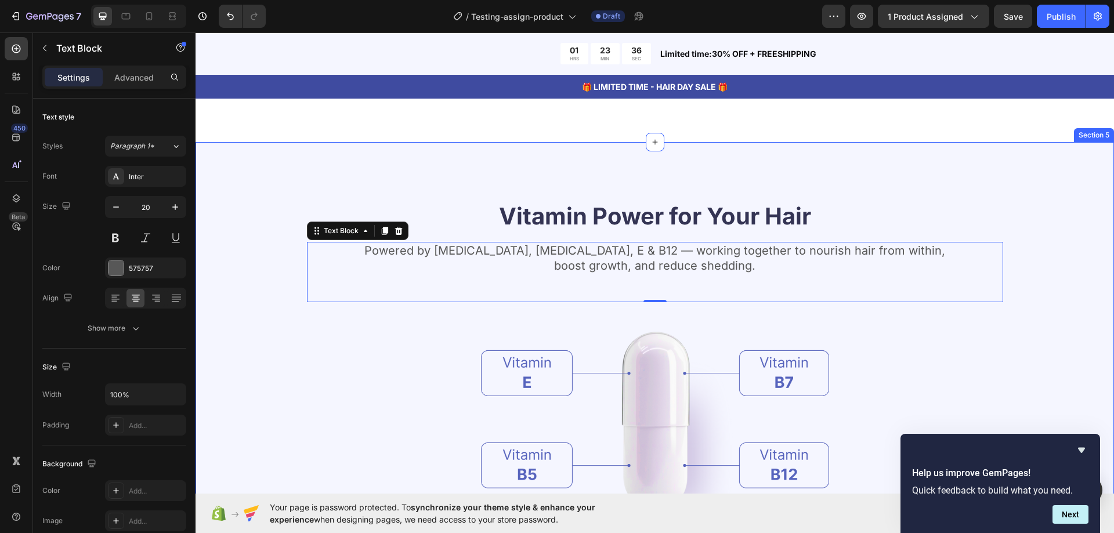
click at [265, 221] on div "Vitamin Power for Your Hair Heading Powered by [MEDICAL_DATA], [MEDICAL_DATA], …" at bounding box center [655, 440] width 826 height 480
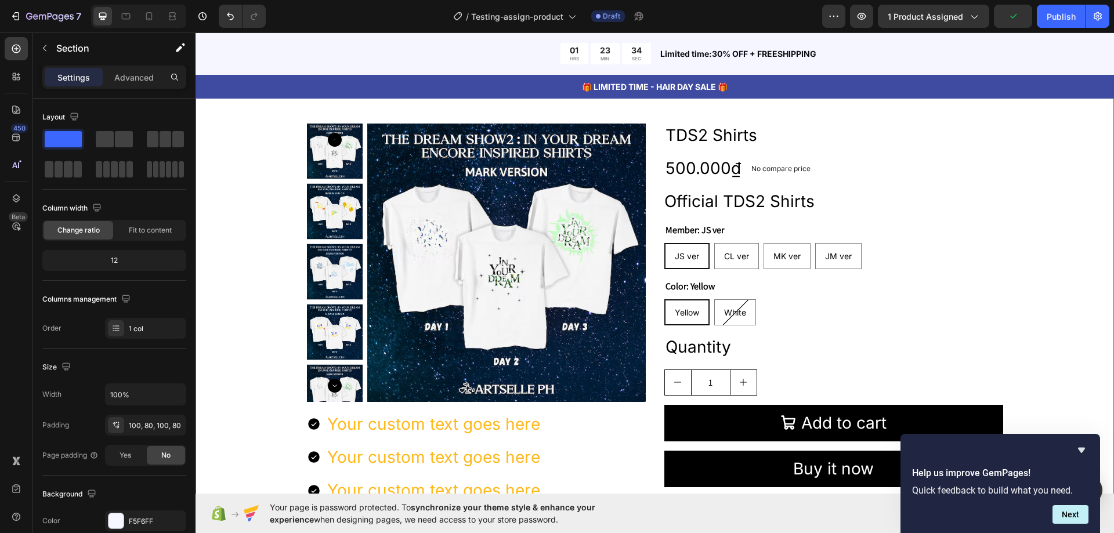
scroll to position [290, 0]
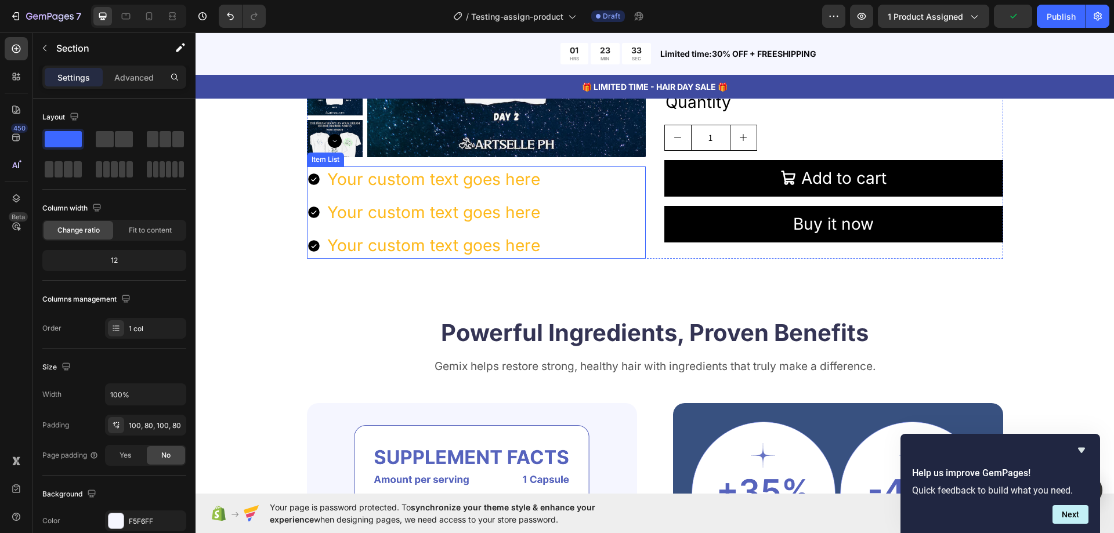
click at [396, 182] on div "Your custom text goes here" at bounding box center [434, 180] width 216 height 26
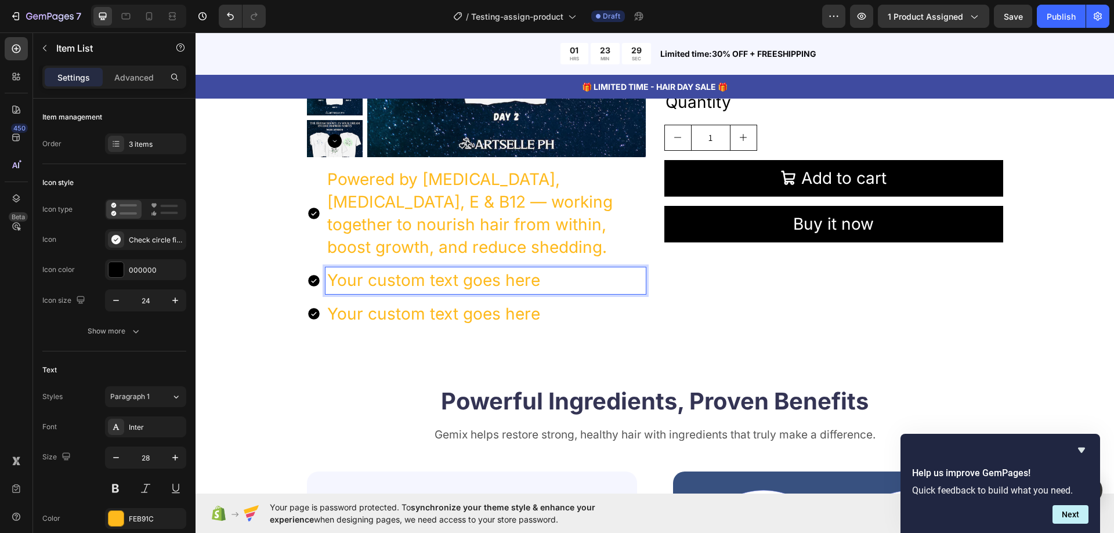
click at [389, 280] on p "Your custom text goes here" at bounding box center [485, 280] width 317 height 23
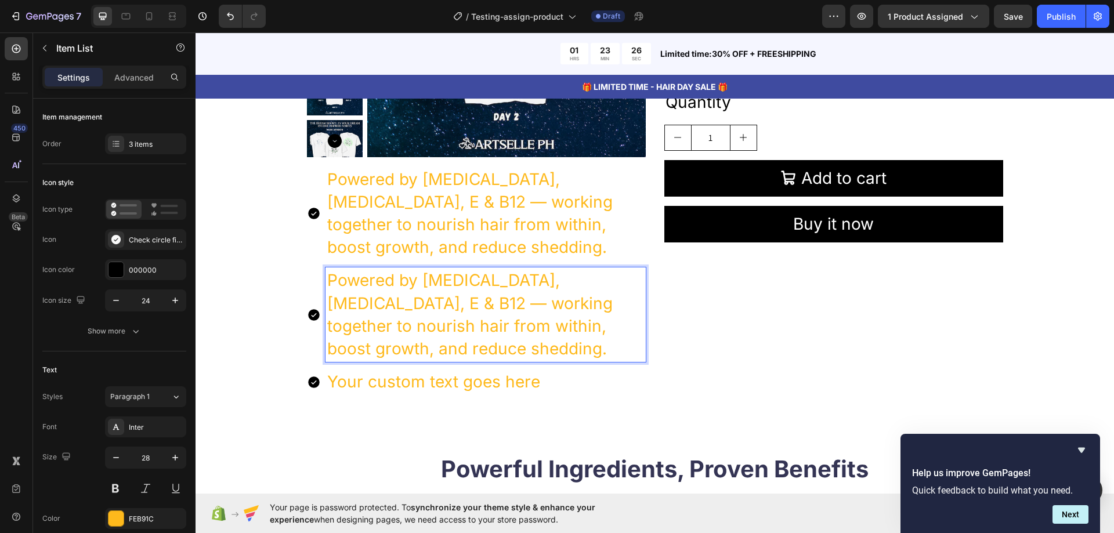
click at [388, 381] on p "Your custom text goes here" at bounding box center [485, 382] width 317 height 23
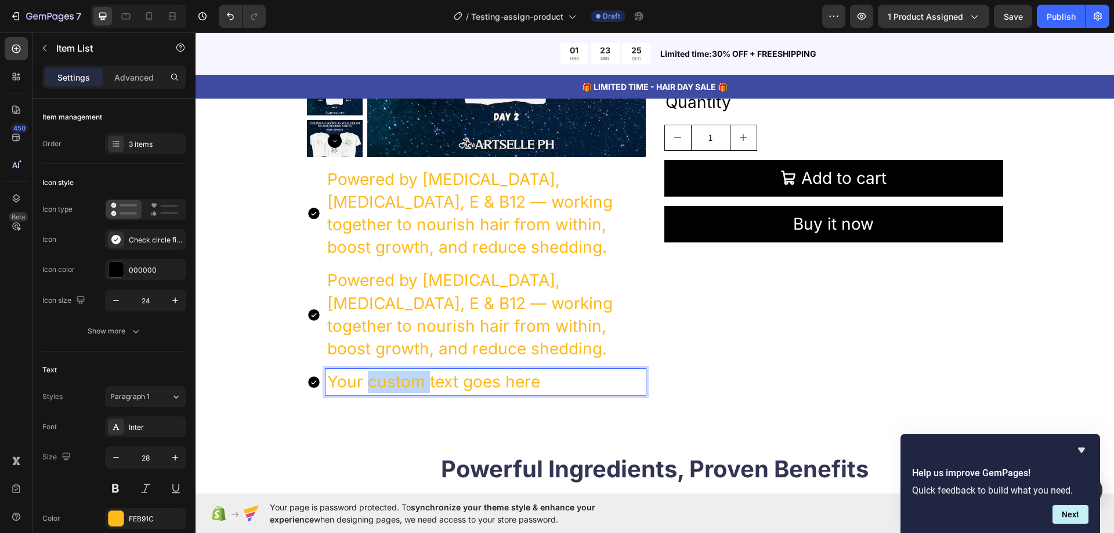
click at [388, 381] on p "Your custom text goes here" at bounding box center [485, 382] width 317 height 23
click at [529, 388] on p "Your custom text goes here" at bounding box center [485, 382] width 317 height 23
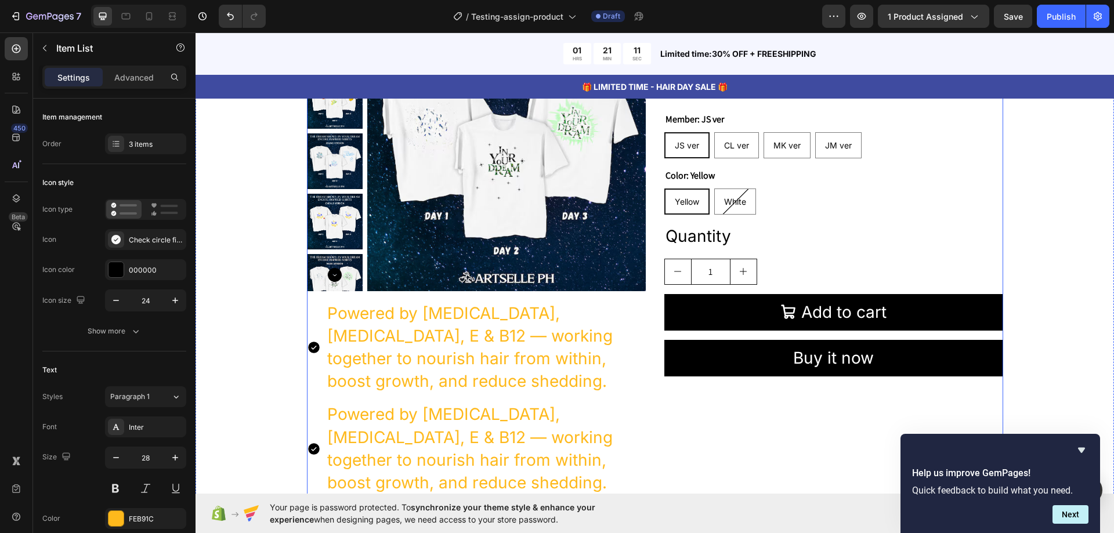
scroll to position [232, 0]
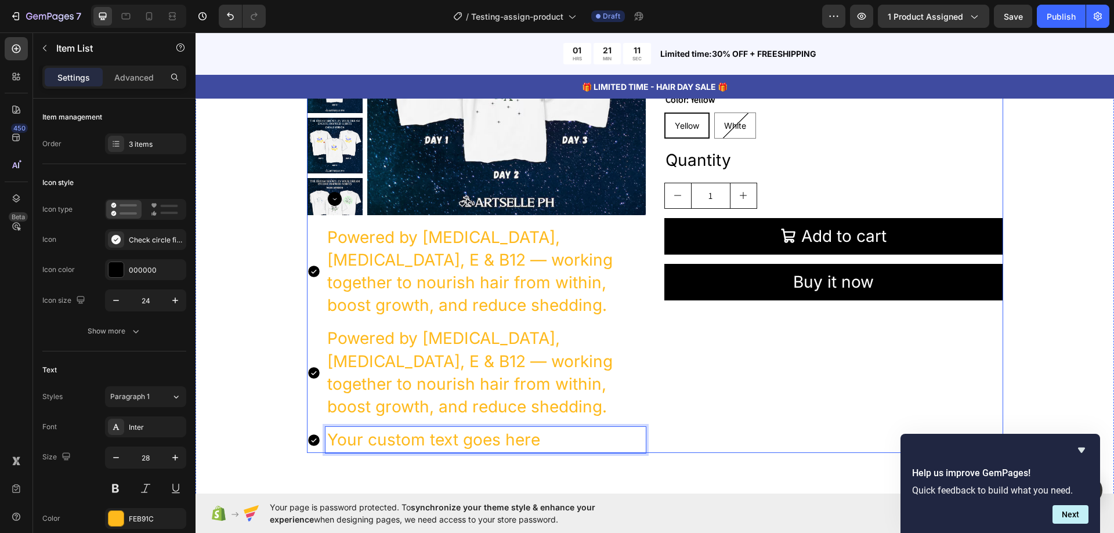
click at [756, 353] on div "TDS2 Shirts Product Title 500.000₫ Product Price Product Price No compare price…" at bounding box center [833, 195] width 339 height 517
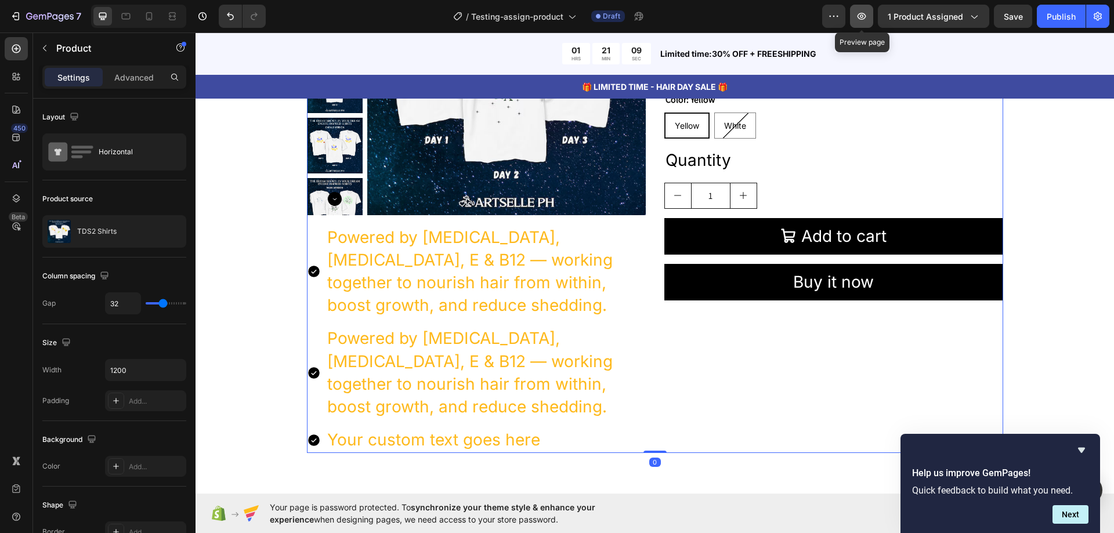
click at [870, 24] on button "button" at bounding box center [861, 16] width 23 height 23
click at [51, 47] on button "button" at bounding box center [44, 48] width 19 height 19
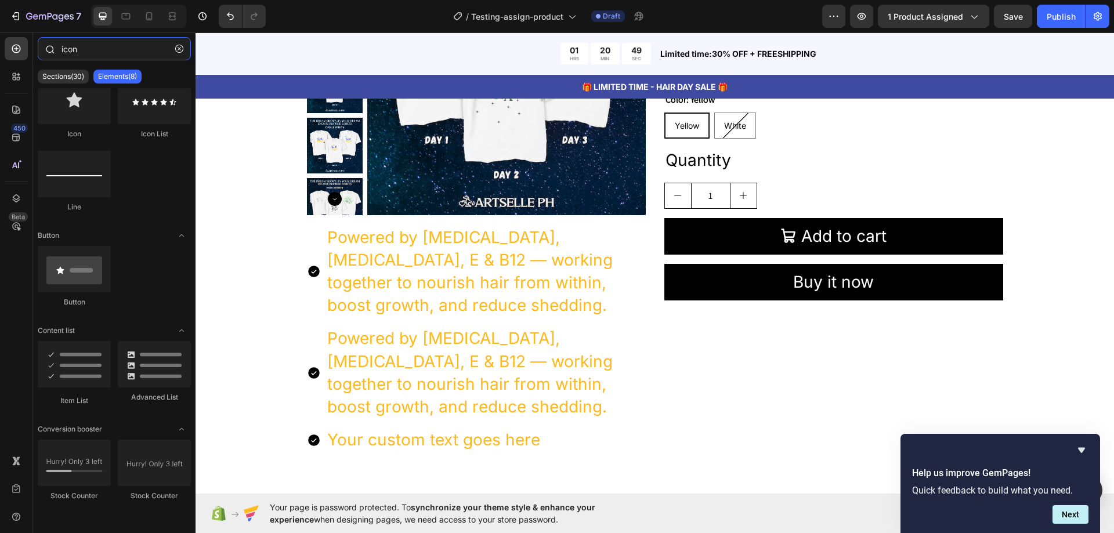
click at [90, 51] on input "icon" at bounding box center [114, 48] width 153 height 23
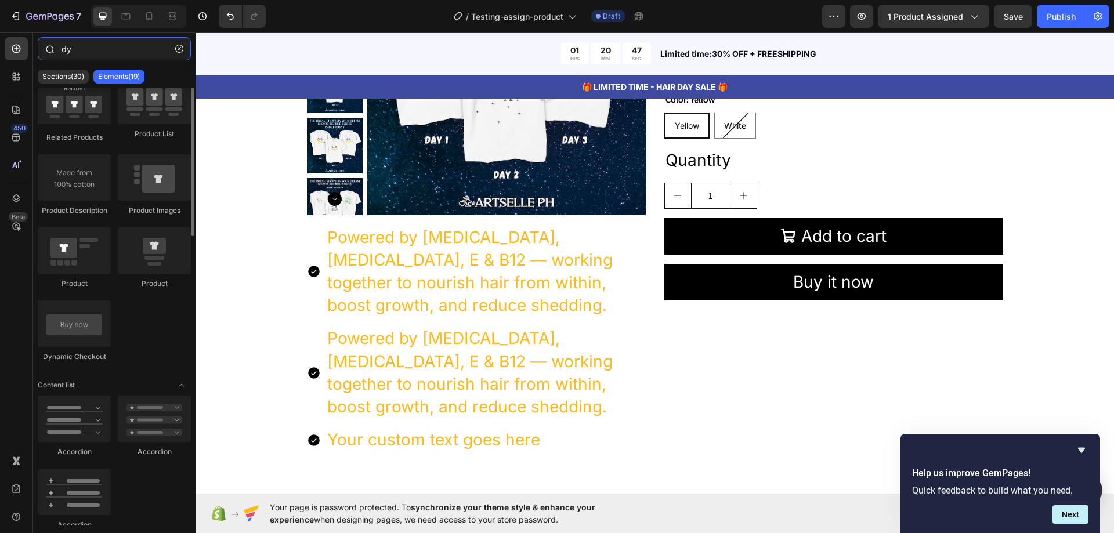
scroll to position [0, 0]
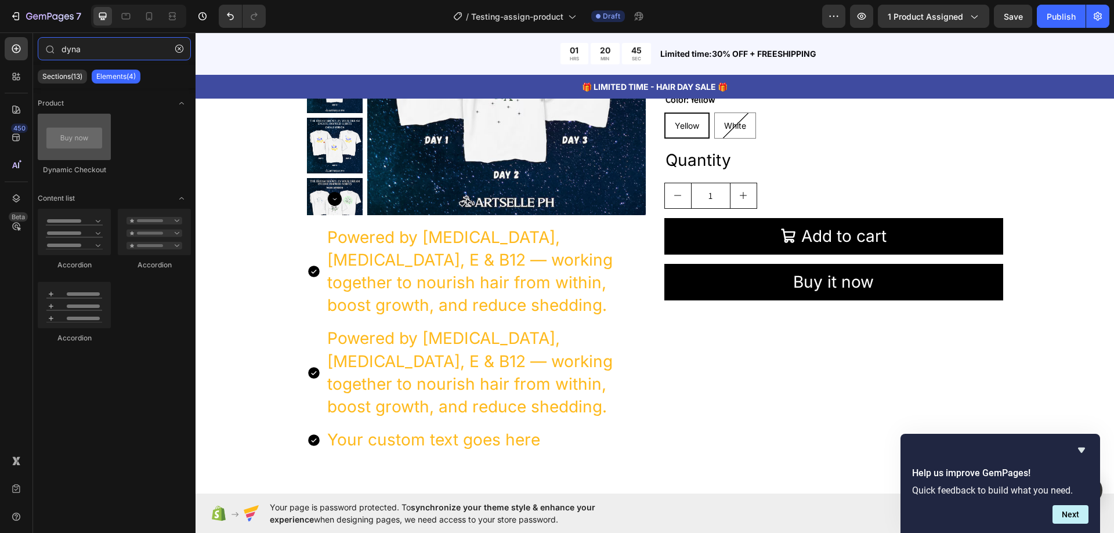
type input "dyna"
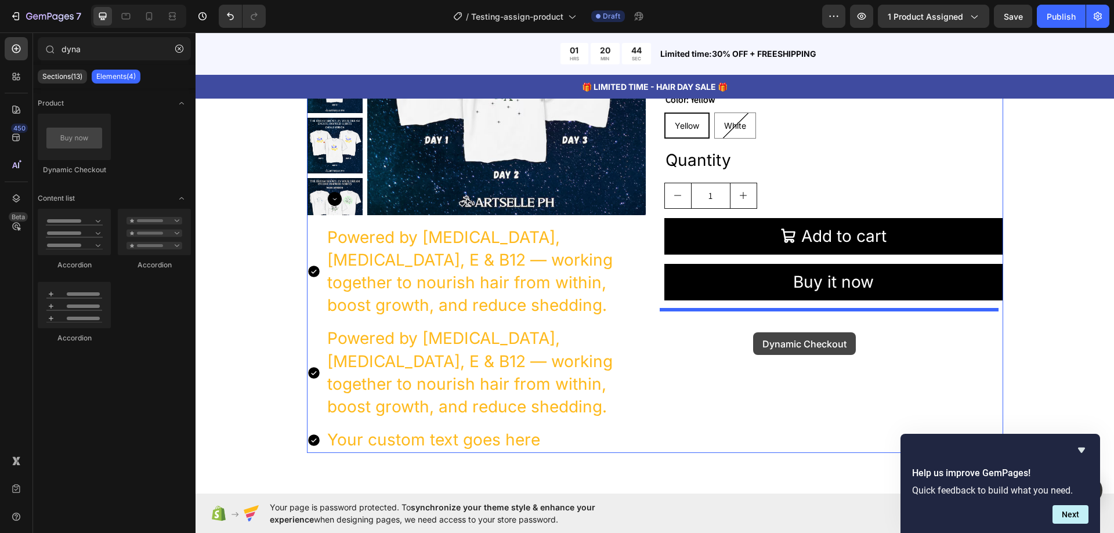
drag, startPoint x: 283, startPoint y: 176, endPoint x: 753, endPoint y: 333, distance: 495.9
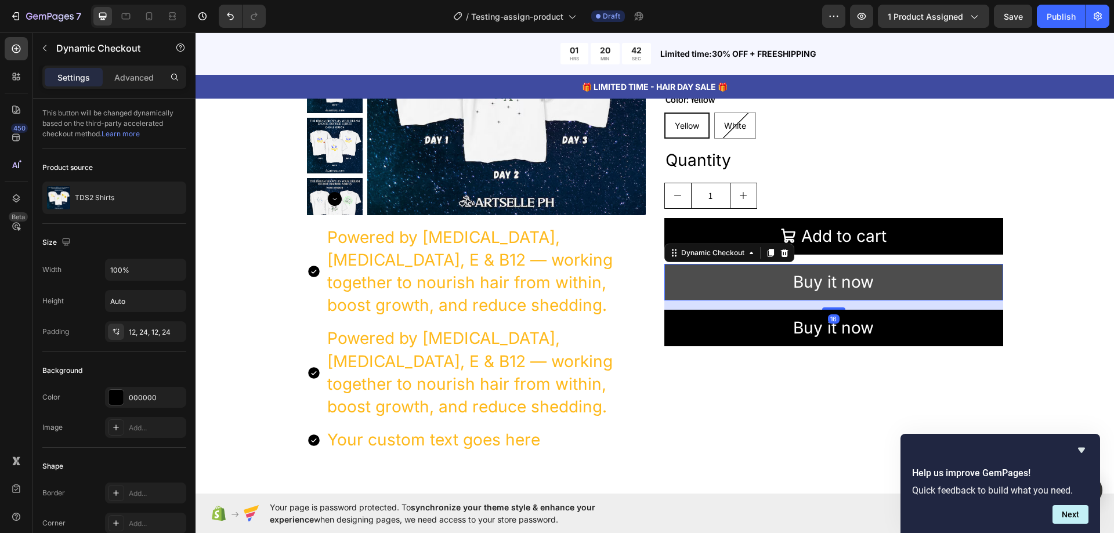
click at [902, 269] on button "Buy it now" at bounding box center [833, 282] width 339 height 37
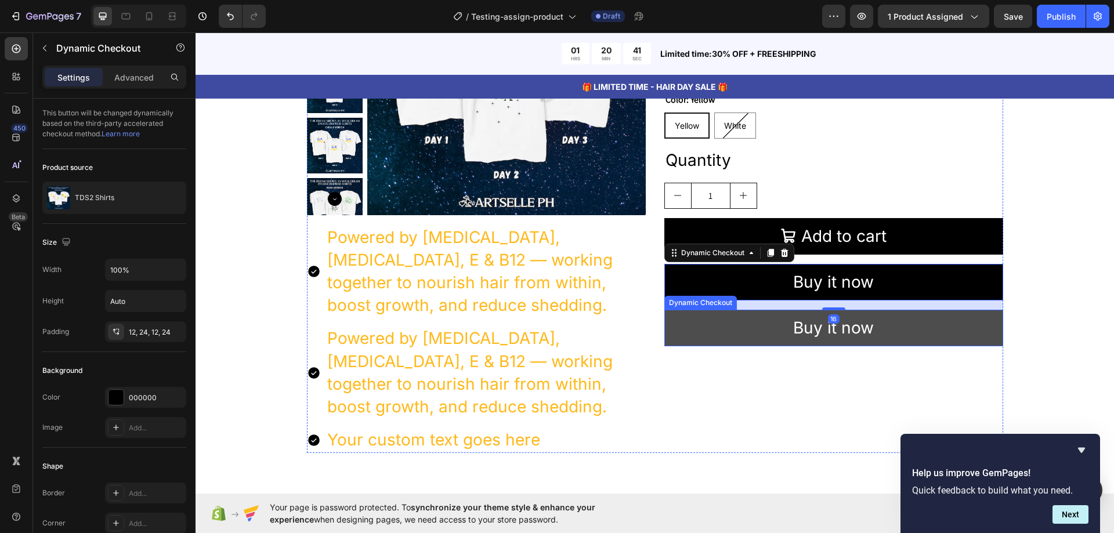
click at [898, 336] on button "Buy it now" at bounding box center [833, 328] width 339 height 37
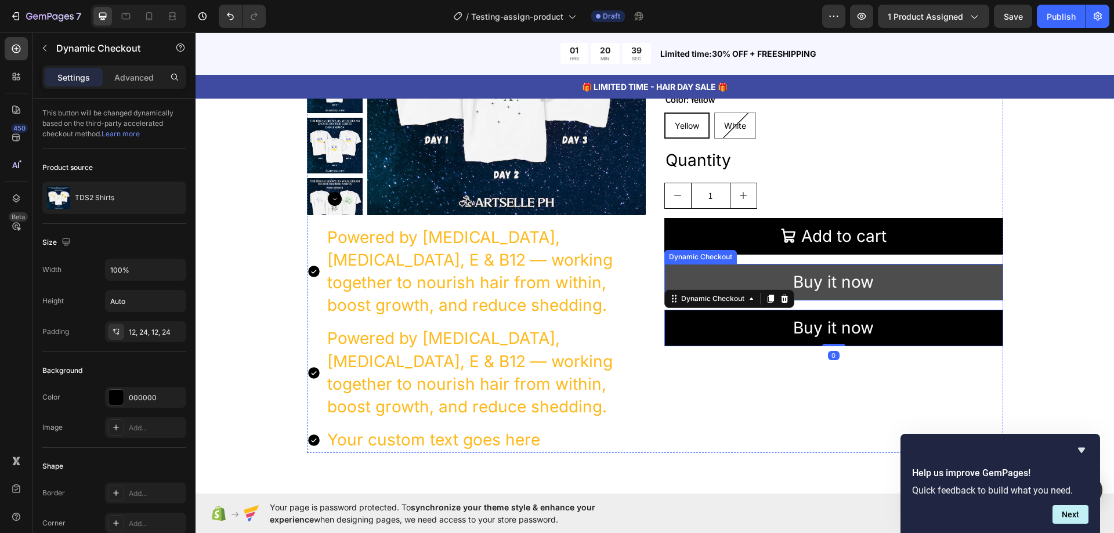
click at [910, 283] on button "Buy it now" at bounding box center [833, 282] width 339 height 37
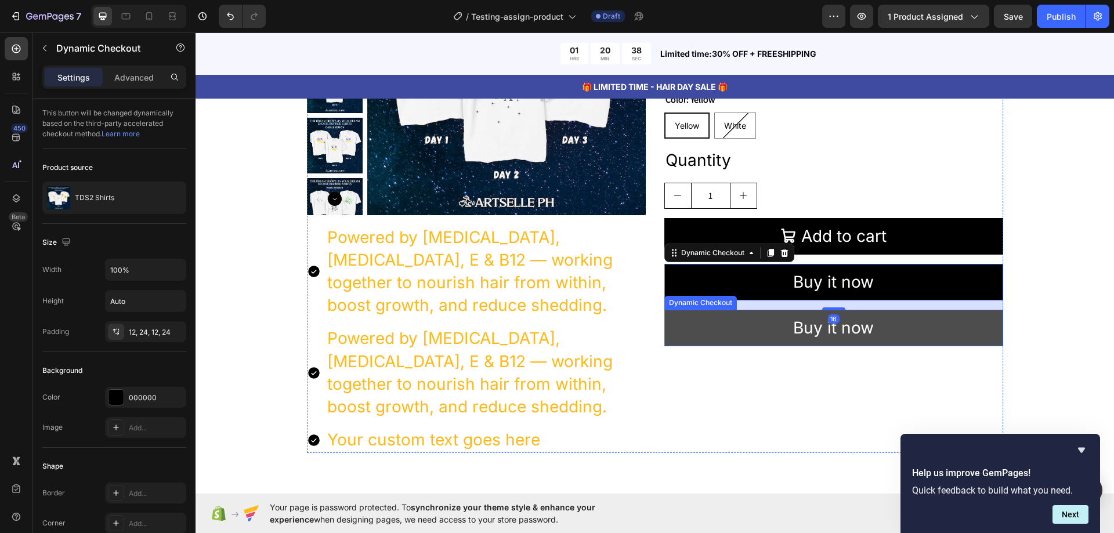
click at [911, 335] on button "Buy it now" at bounding box center [833, 328] width 339 height 37
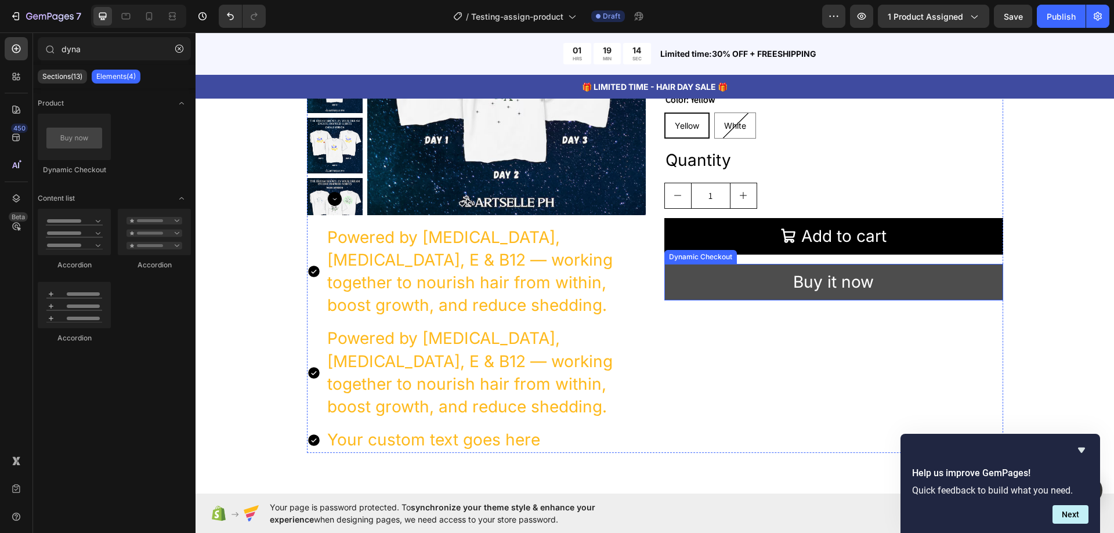
click at [931, 285] on button "Buy it now" at bounding box center [833, 282] width 339 height 37
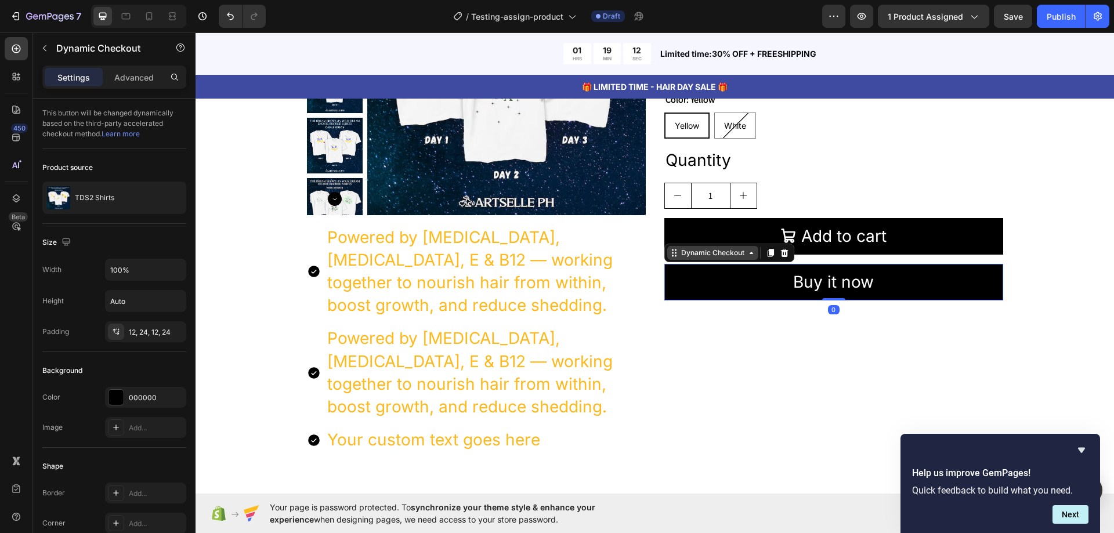
click at [727, 253] on div "Dynamic Checkout" at bounding box center [713, 253] width 68 height 10
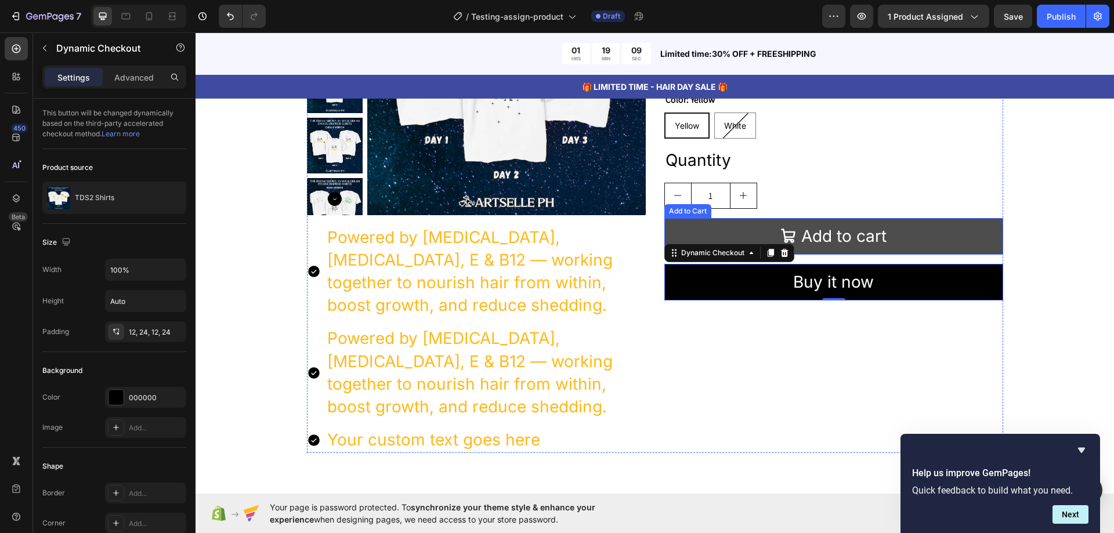
click at [934, 234] on button "Add to cart" at bounding box center [833, 236] width 339 height 37
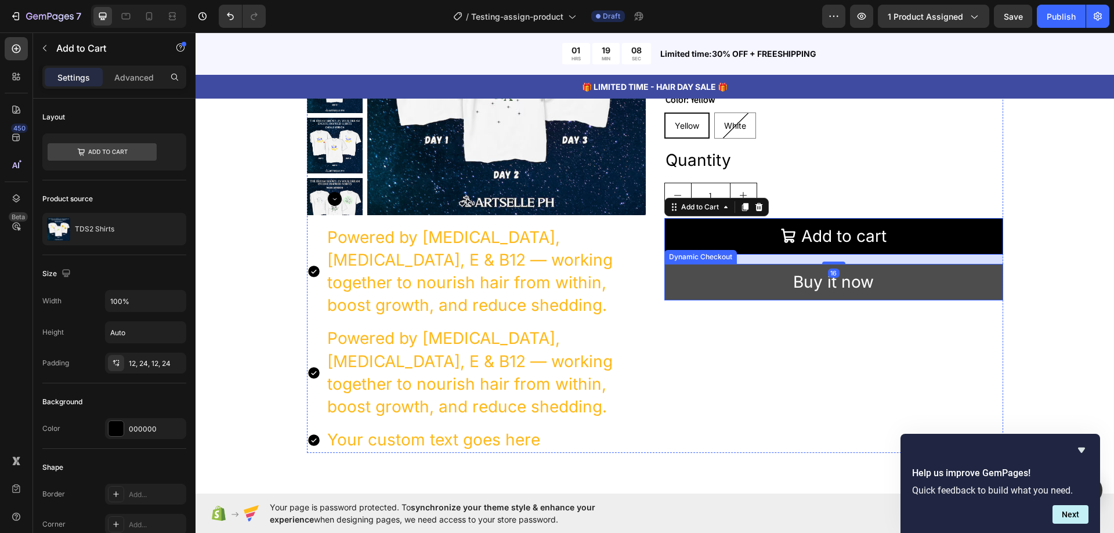
click at [931, 281] on button "Buy it now" at bounding box center [833, 282] width 339 height 37
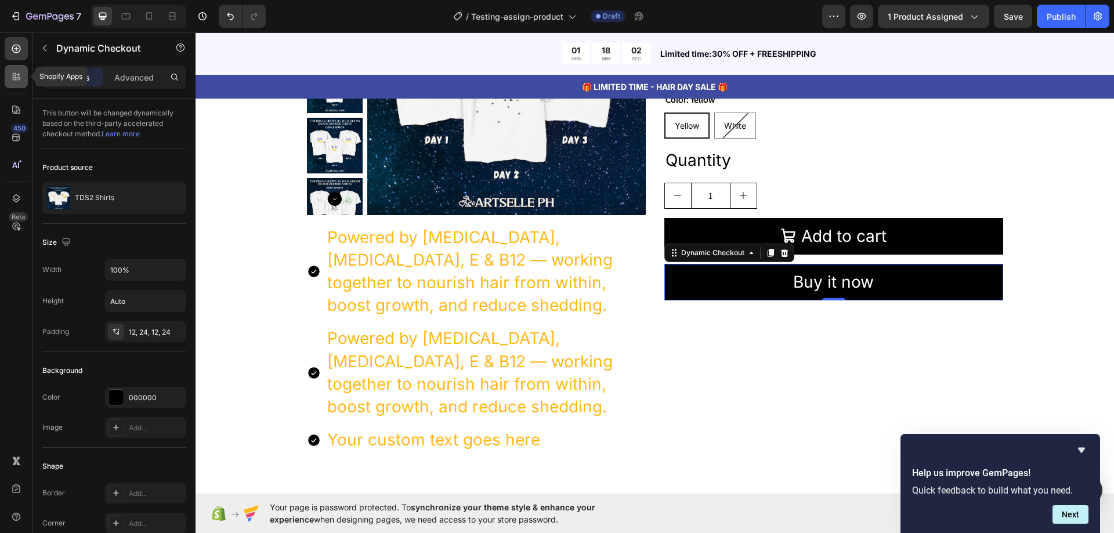
click at [15, 84] on div at bounding box center [16, 76] width 23 height 23
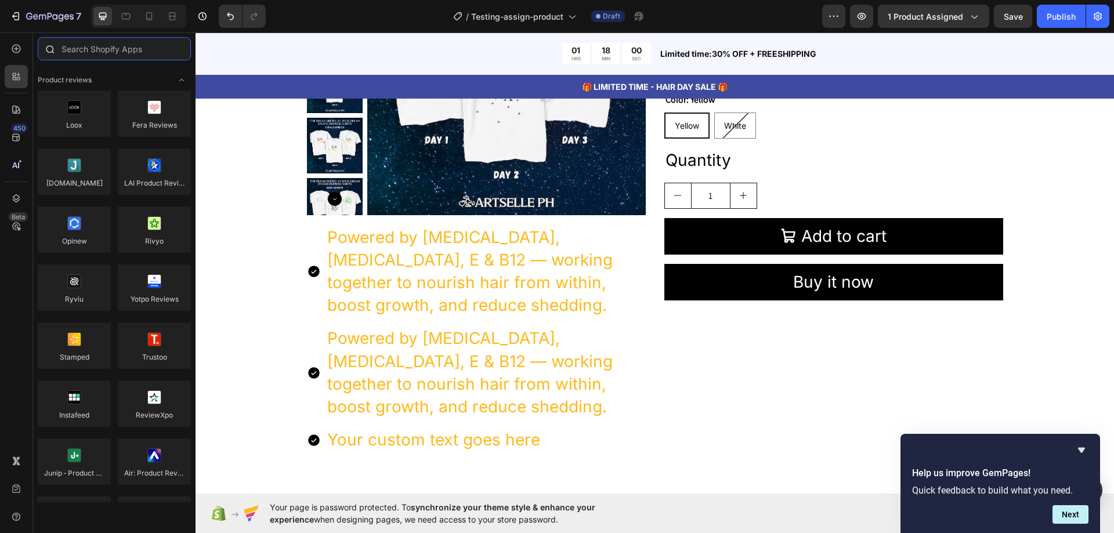
click at [92, 48] on input "text" at bounding box center [114, 48] width 153 height 23
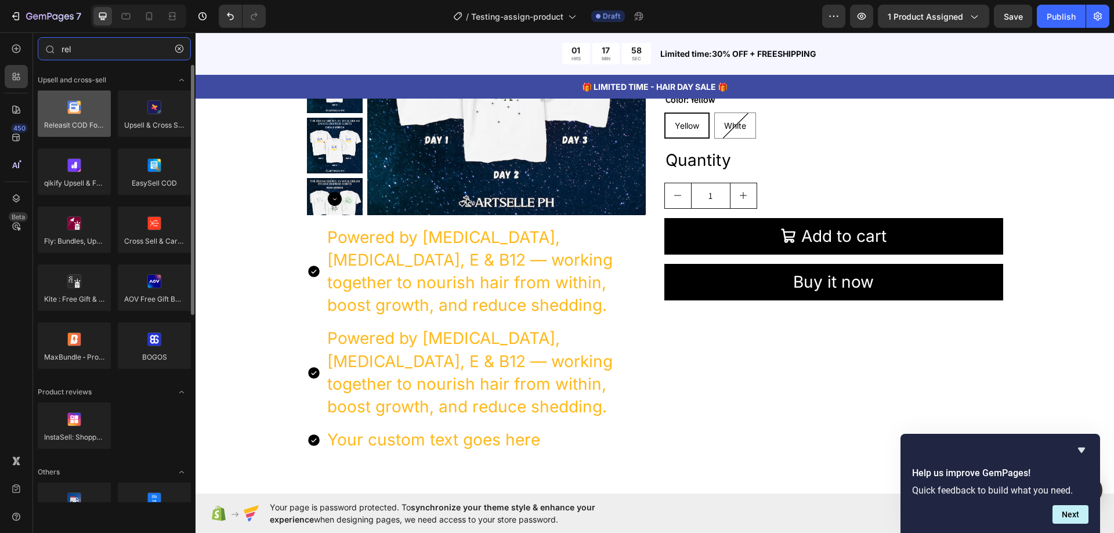
type input "rel"
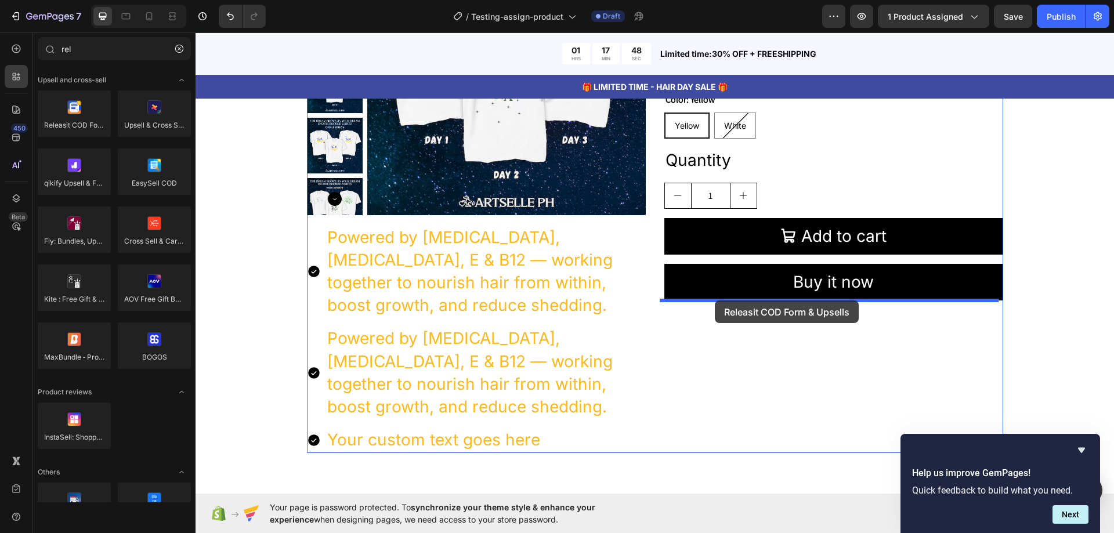
drag, startPoint x: 268, startPoint y: 151, endPoint x: 715, endPoint y: 301, distance: 471.3
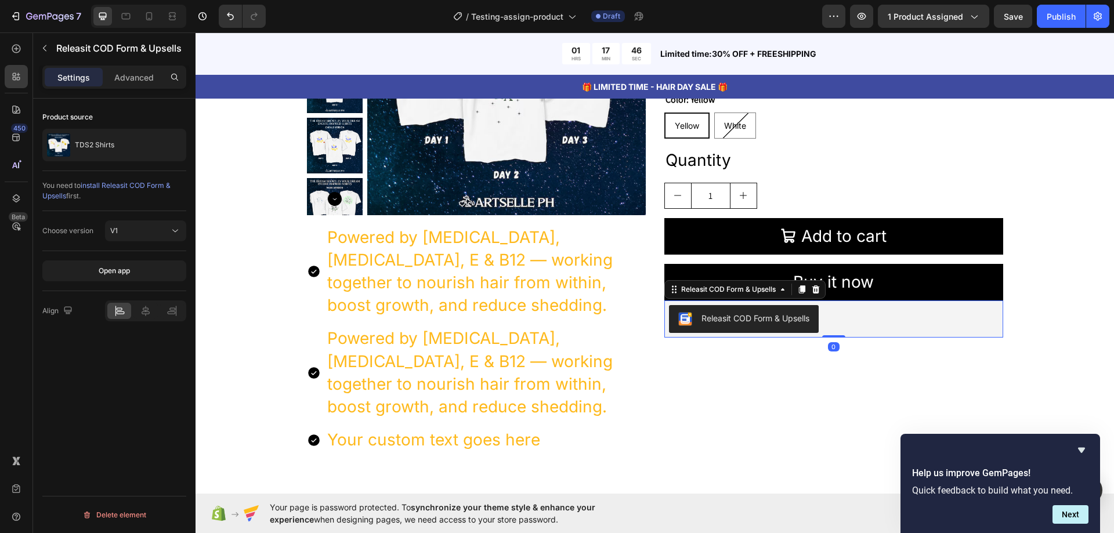
click at [890, 322] on div "Releasit COD Form & Upsells" at bounding box center [834, 319] width 330 height 28
click at [814, 290] on icon at bounding box center [816, 290] width 8 height 8
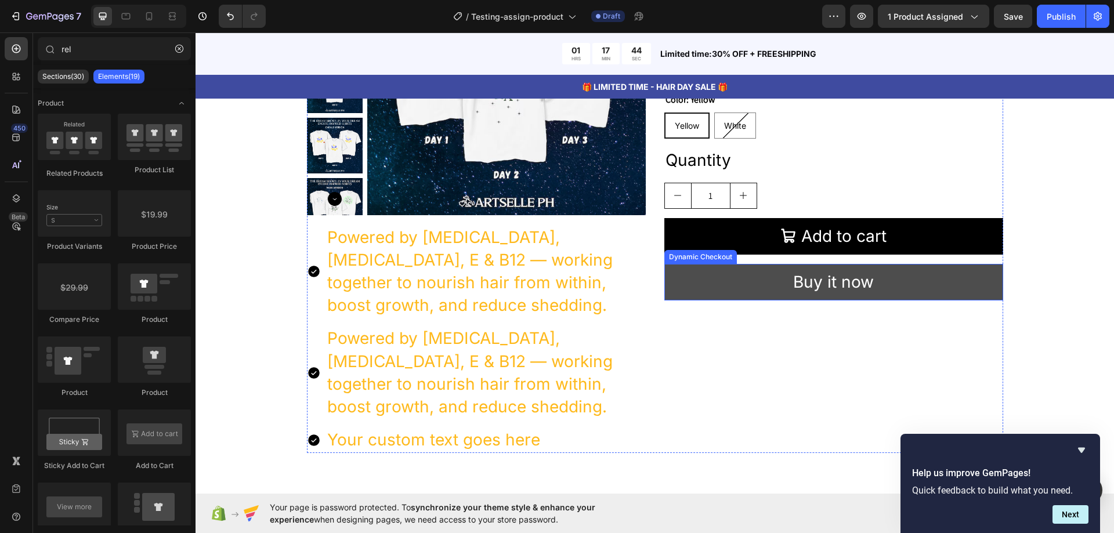
click at [922, 280] on button "Buy it now" at bounding box center [833, 282] width 339 height 37
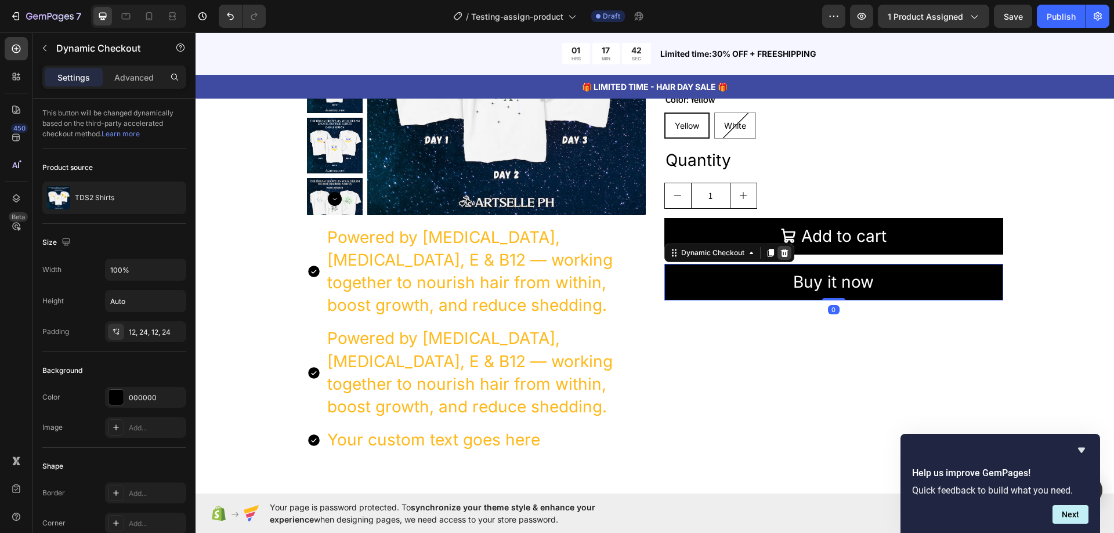
click at [781, 254] on icon at bounding box center [785, 253] width 8 height 8
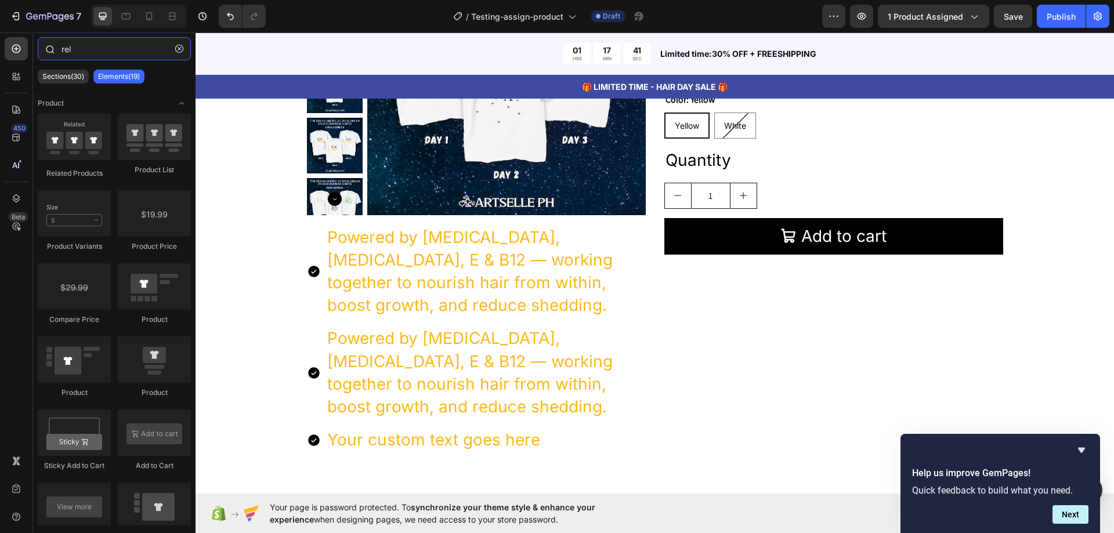
click at [77, 49] on input "rel" at bounding box center [114, 48] width 153 height 23
click at [19, 82] on icon at bounding box center [16, 77] width 12 height 12
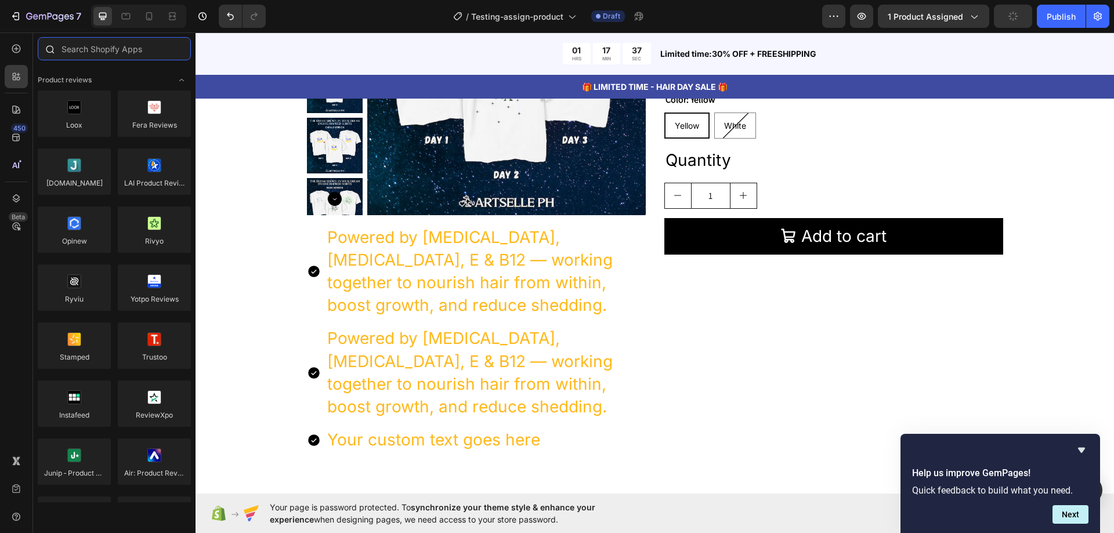
click at [109, 49] on input "text" at bounding box center [114, 48] width 153 height 23
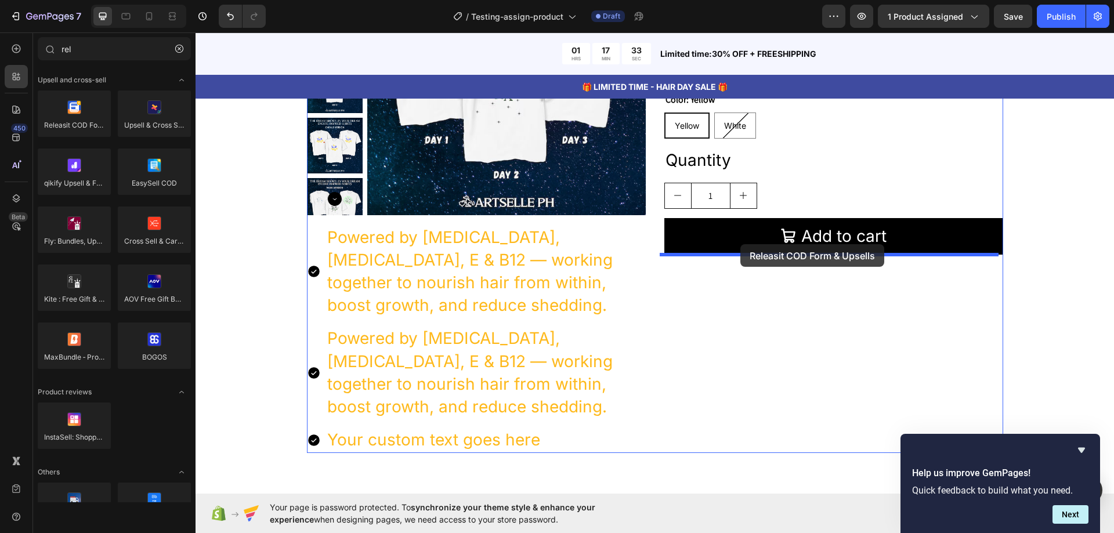
drag, startPoint x: 268, startPoint y: 151, endPoint x: 741, endPoint y: 244, distance: 482.1
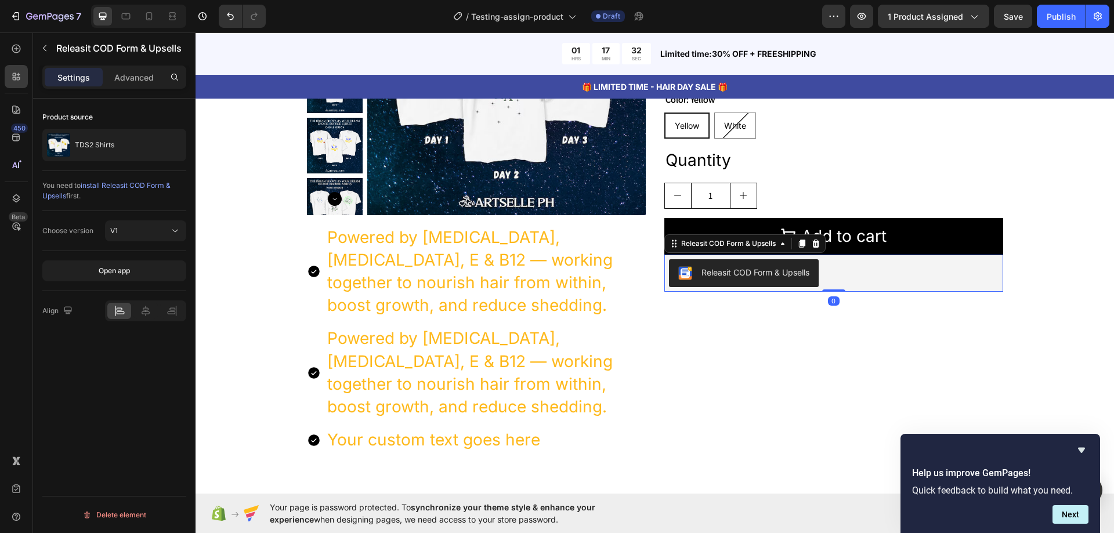
click at [871, 272] on div "Releasit COD Form & Upsells" at bounding box center [834, 273] width 330 height 28
click at [871, 269] on div "Releasit COD Form & Upsells" at bounding box center [834, 273] width 330 height 28
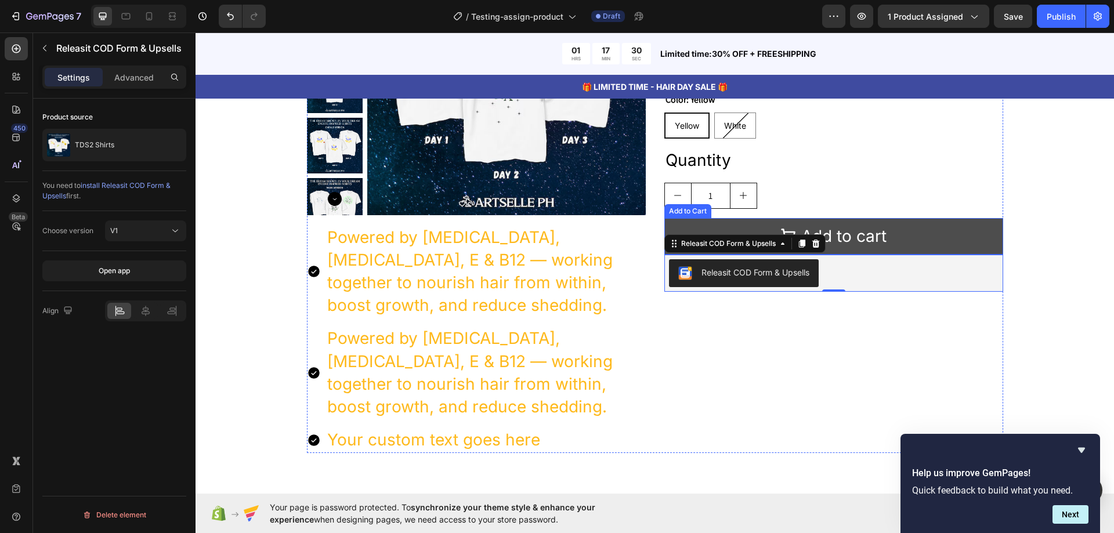
click at [930, 233] on button "Add to cart" at bounding box center [833, 236] width 339 height 37
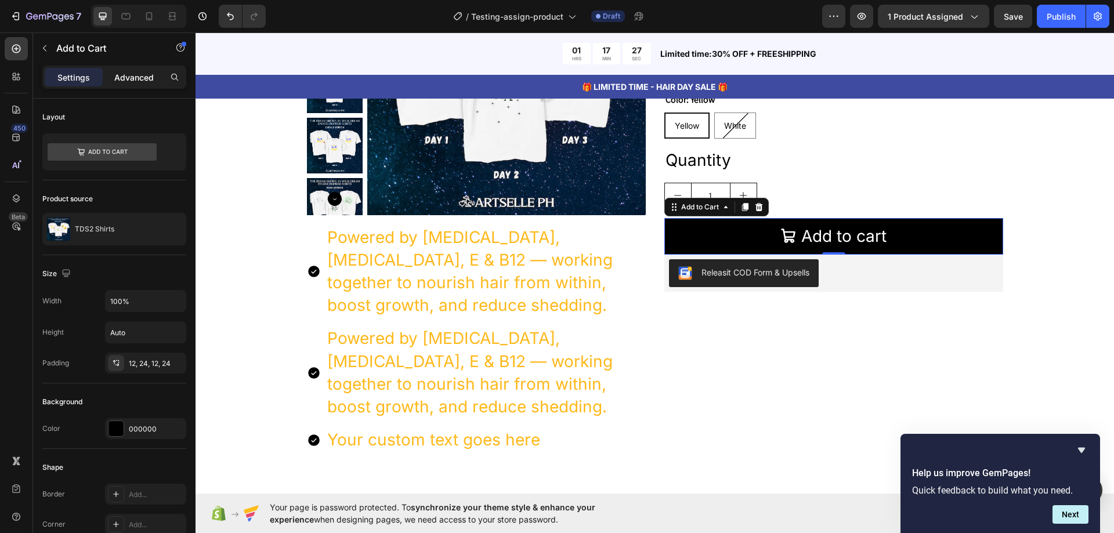
click at [128, 81] on p "Advanced" at bounding box center [133, 77] width 39 height 12
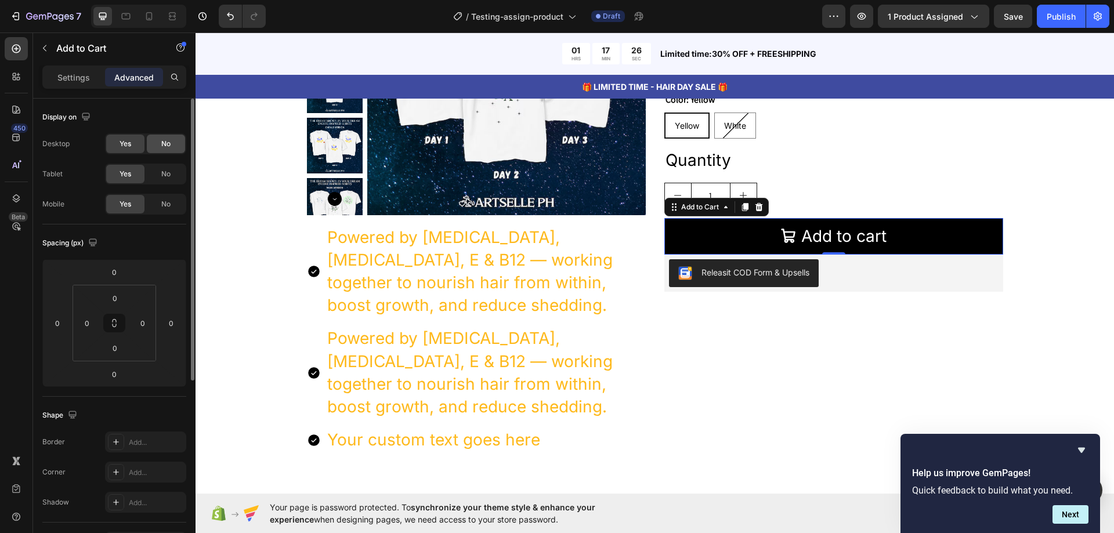
click at [160, 143] on div "No" at bounding box center [166, 144] width 38 height 19
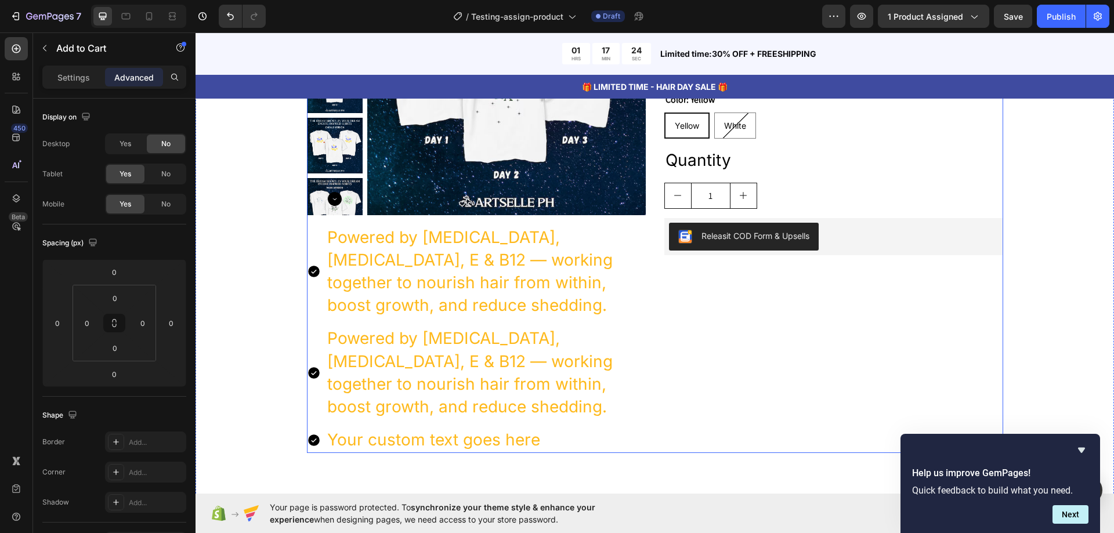
click at [783, 303] on div "TDS2 Shirts Product Title 500.000₫ Product Price Product Price No compare price…" at bounding box center [833, 195] width 339 height 517
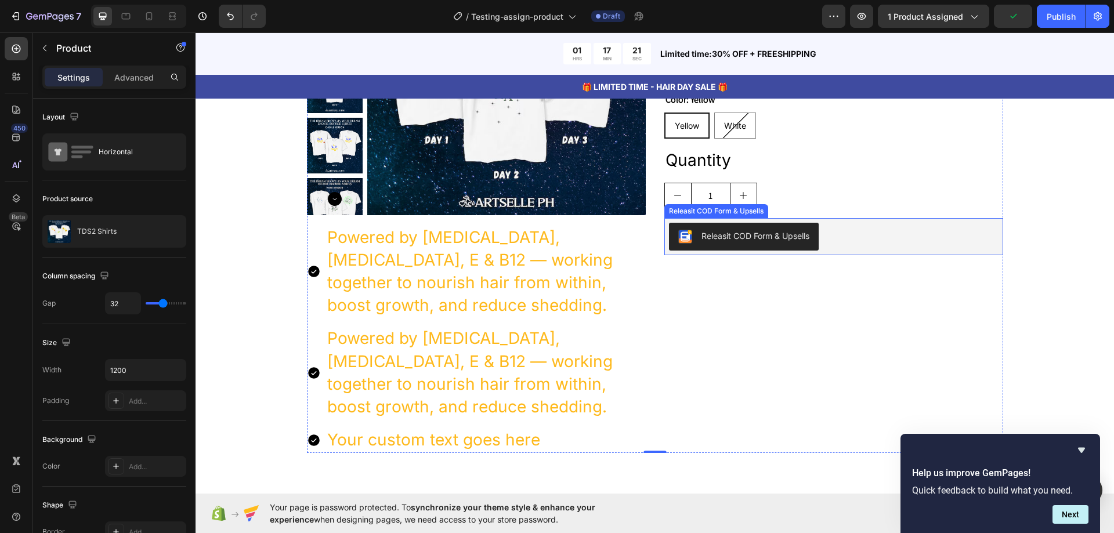
click at [836, 244] on div "Releasit COD Form & Upsells" at bounding box center [834, 237] width 330 height 28
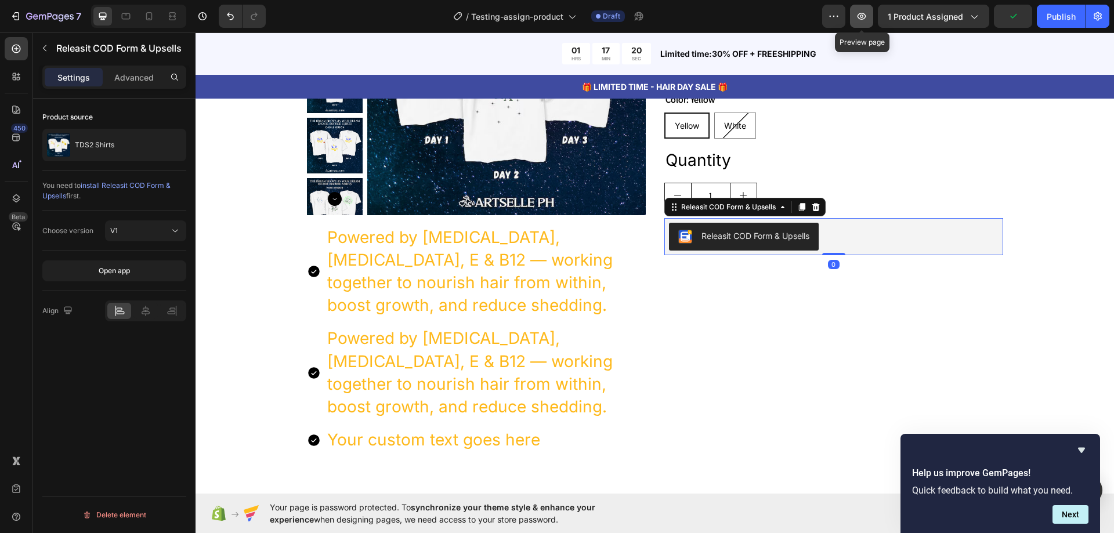
click at [856, 19] on button "button" at bounding box center [861, 16] width 23 height 23
click at [882, 229] on div "Releasit COD Form & Upsells" at bounding box center [834, 237] width 330 height 28
click at [129, 86] on div "Advanced" at bounding box center [134, 77] width 58 height 19
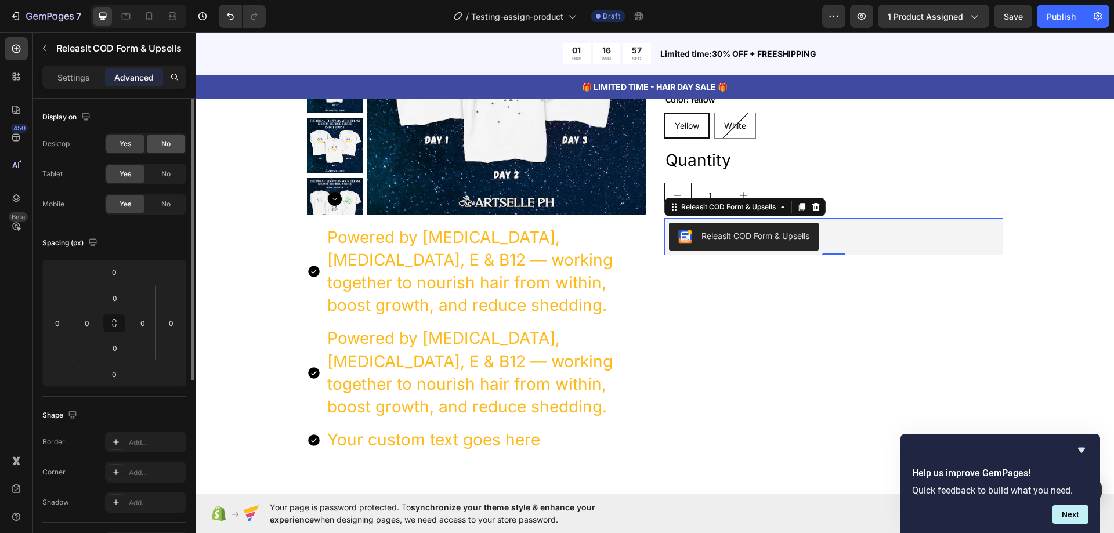
click at [158, 145] on div "No" at bounding box center [166, 144] width 38 height 19
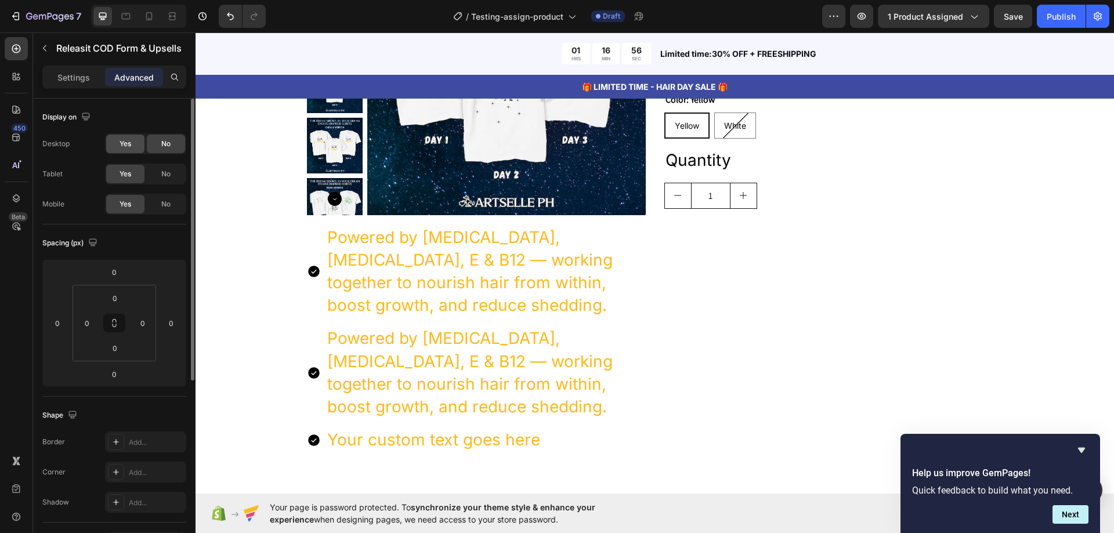
click at [124, 145] on span "Yes" at bounding box center [126, 144] width 12 height 10
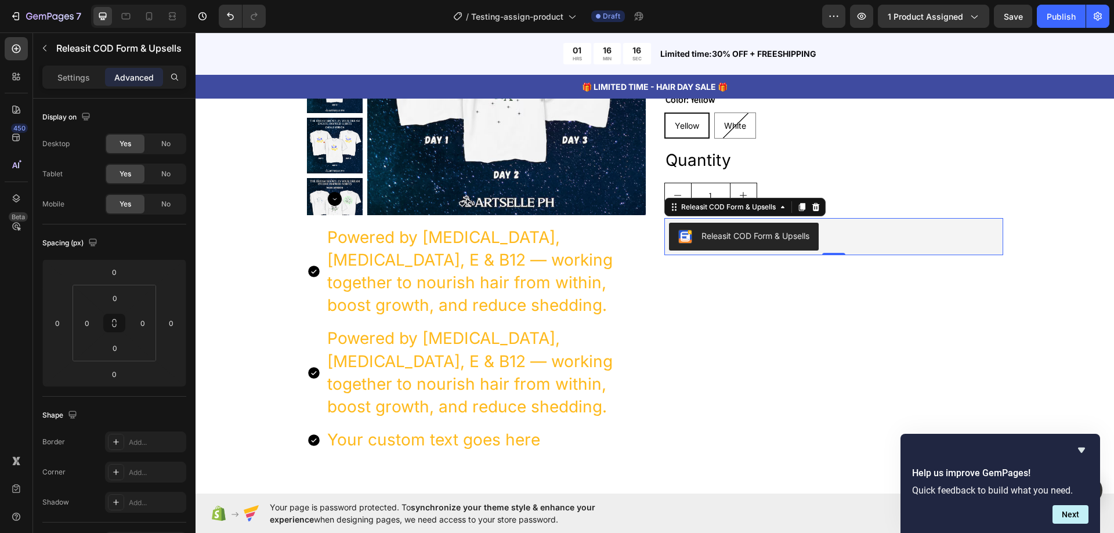
click at [842, 230] on div "Releasit COD Form & Upsells" at bounding box center [834, 237] width 330 height 28
click at [143, 19] on div at bounding box center [149, 16] width 19 height 19
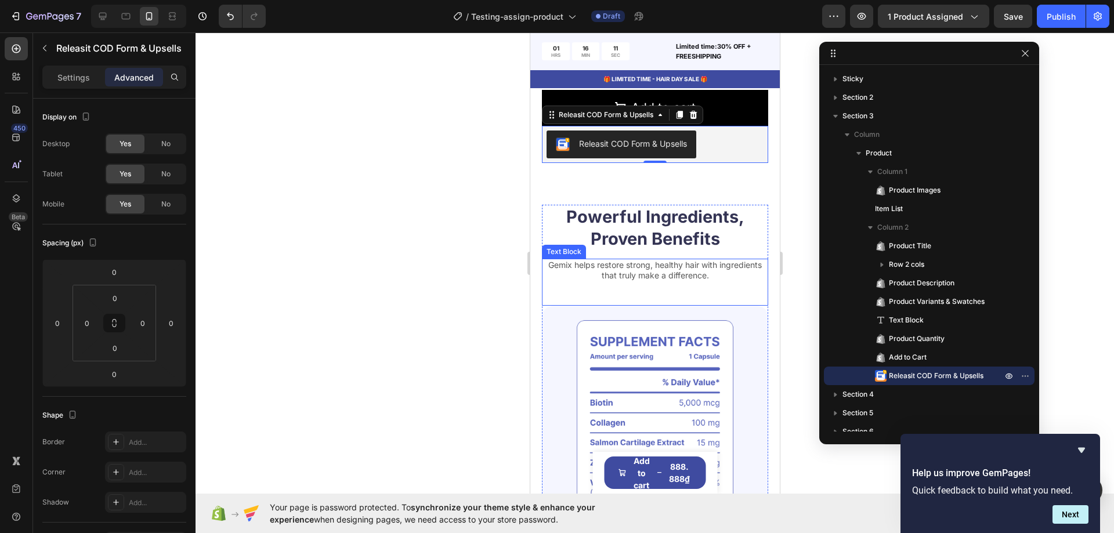
scroll to position [792, 0]
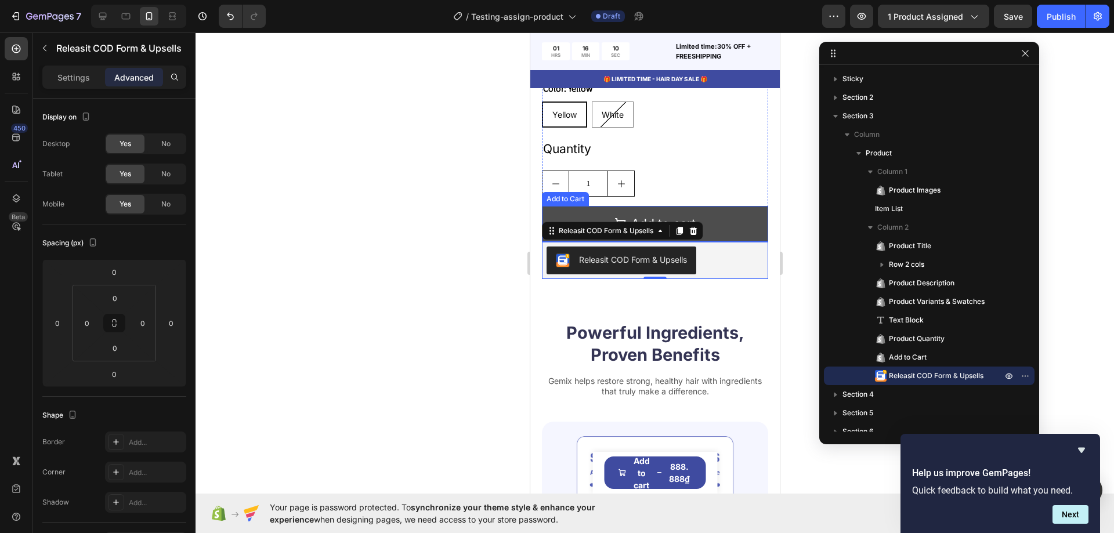
click at [731, 206] on button "Add to cart" at bounding box center [654, 224] width 226 height 36
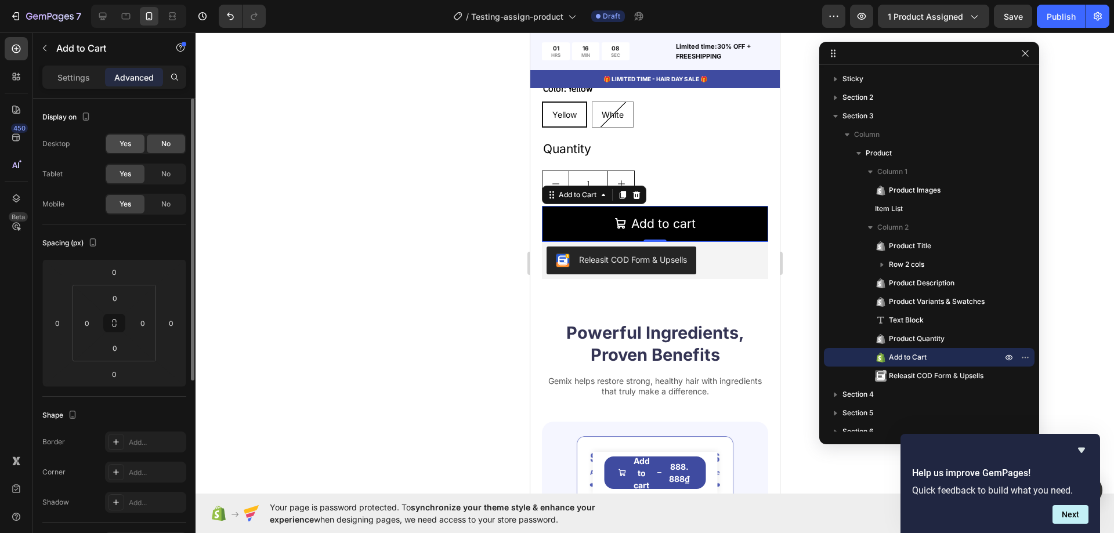
click at [130, 145] on span "Yes" at bounding box center [126, 144] width 12 height 10
click at [99, 17] on icon at bounding box center [103, 16] width 12 height 12
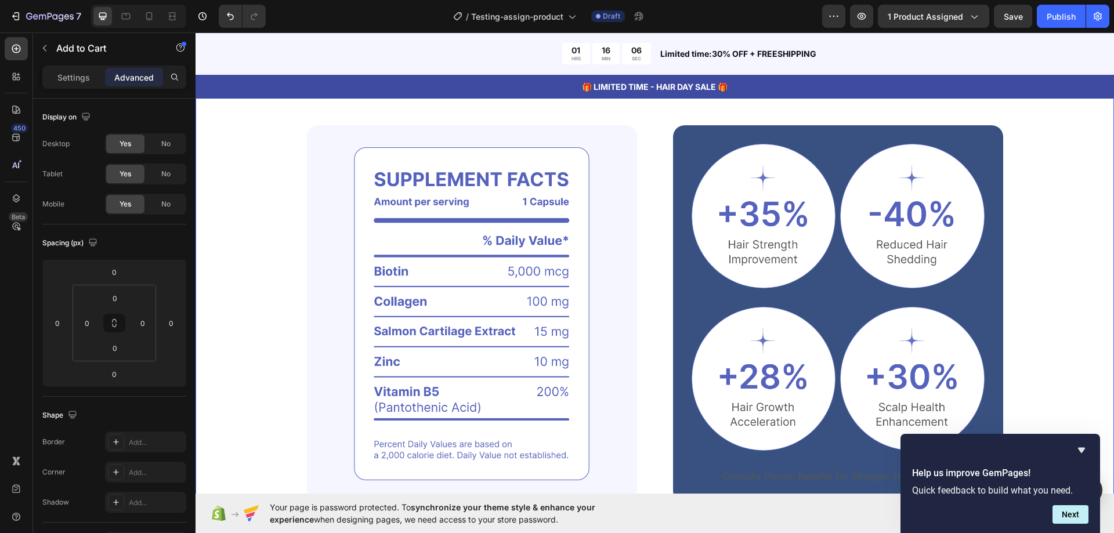
scroll to position [878, 0]
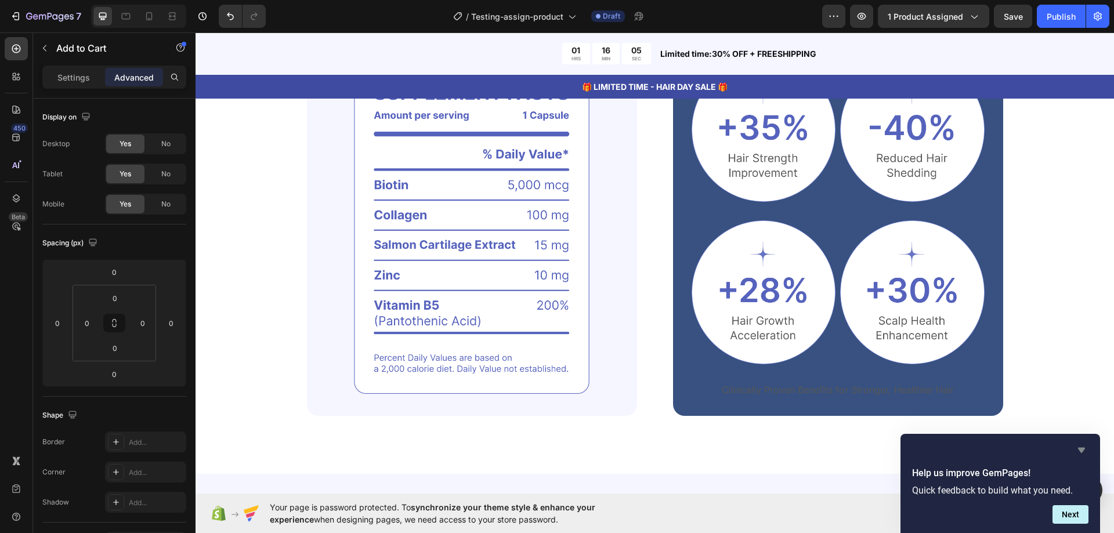
drag, startPoint x: 1082, startPoint y: 447, endPoint x: 828, endPoint y: 392, distance: 259.7
click at [1082, 447] on icon "Hide survey" at bounding box center [1082, 450] width 14 height 14
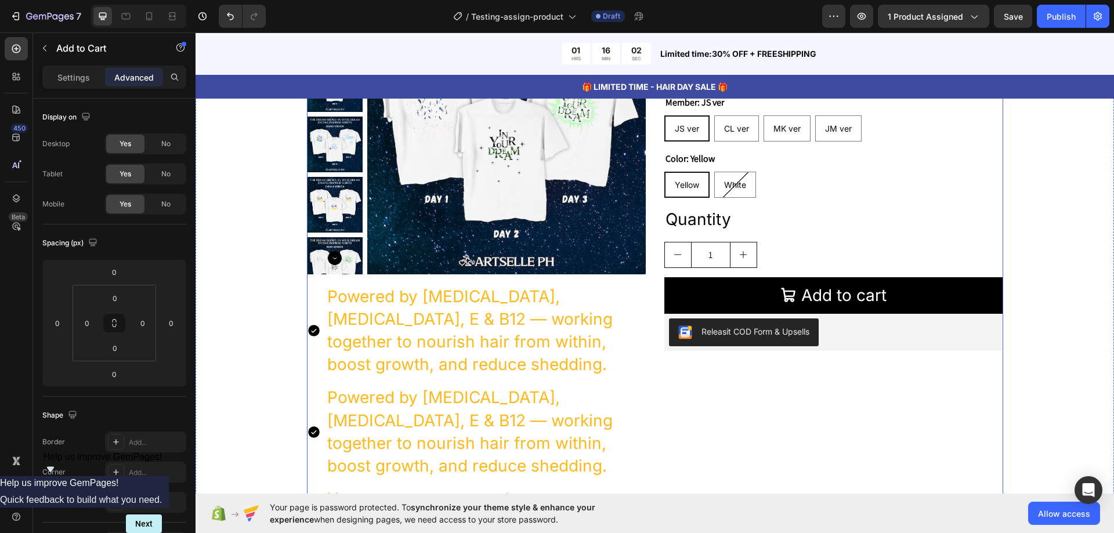
scroll to position [174, 0]
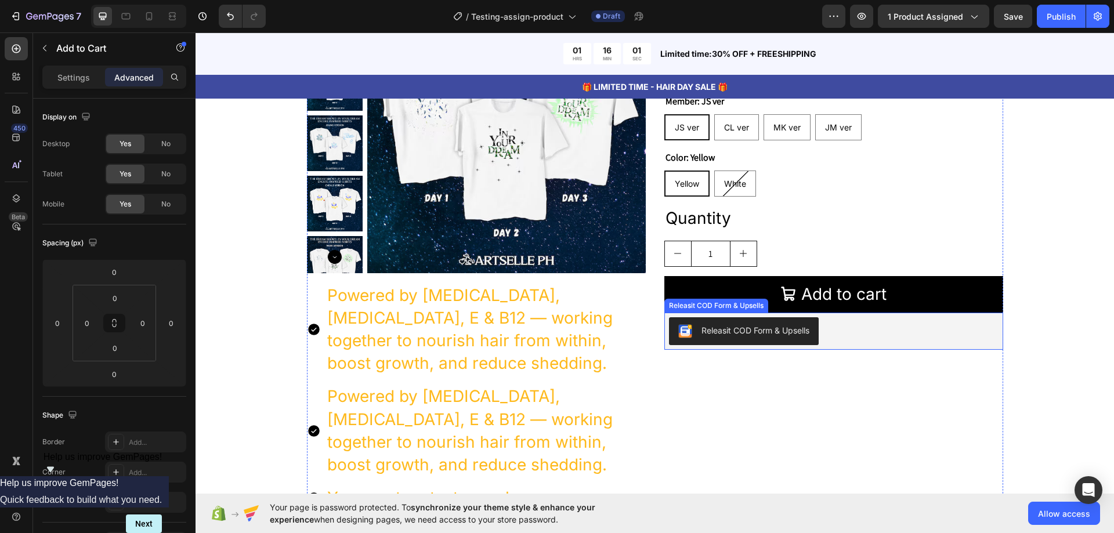
click at [846, 339] on div "Releasit COD Form & Upsells" at bounding box center [834, 331] width 330 height 28
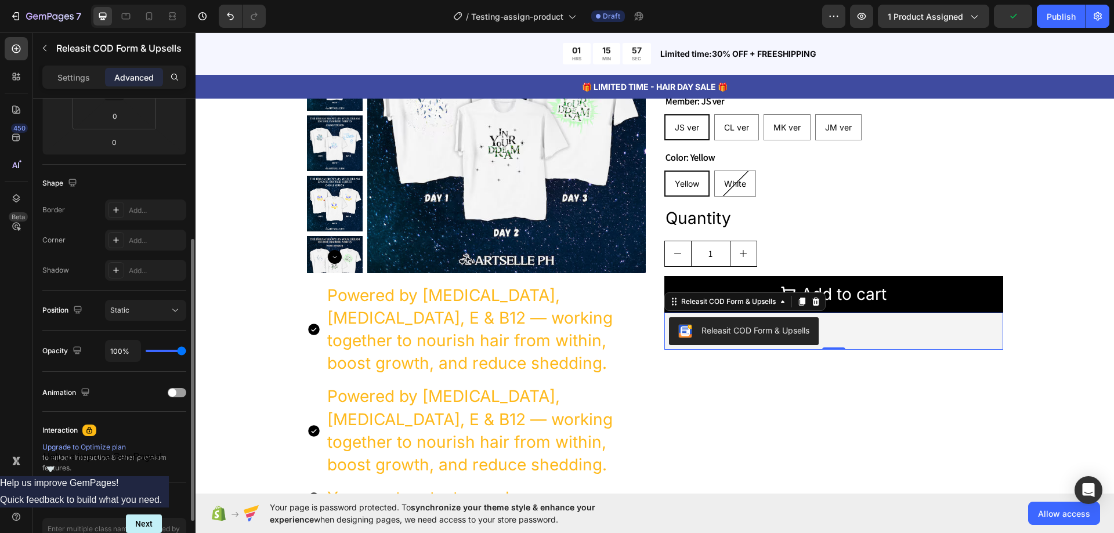
scroll to position [306, 0]
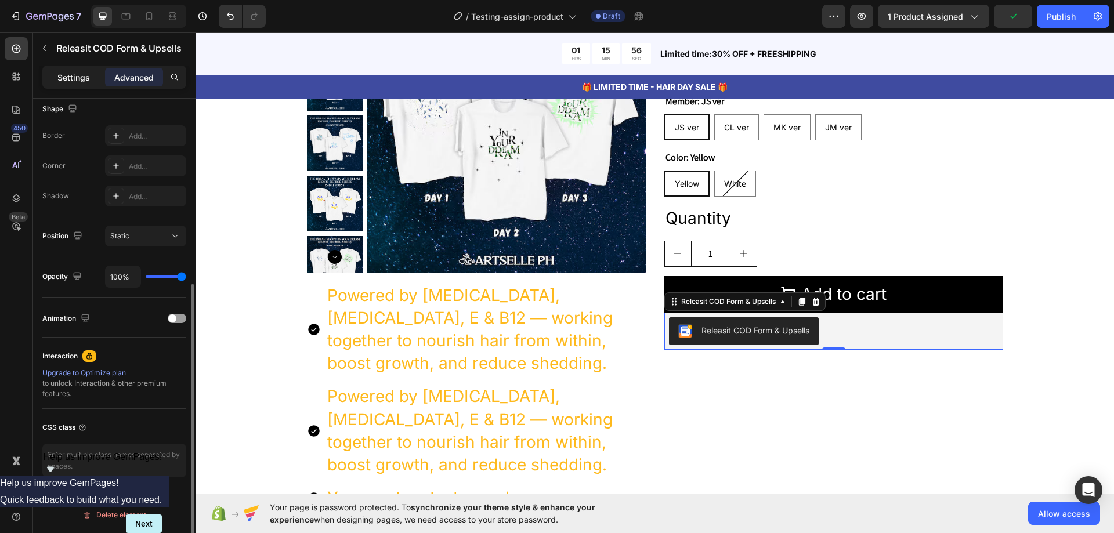
click at [59, 76] on p "Settings" at bounding box center [73, 77] width 32 height 12
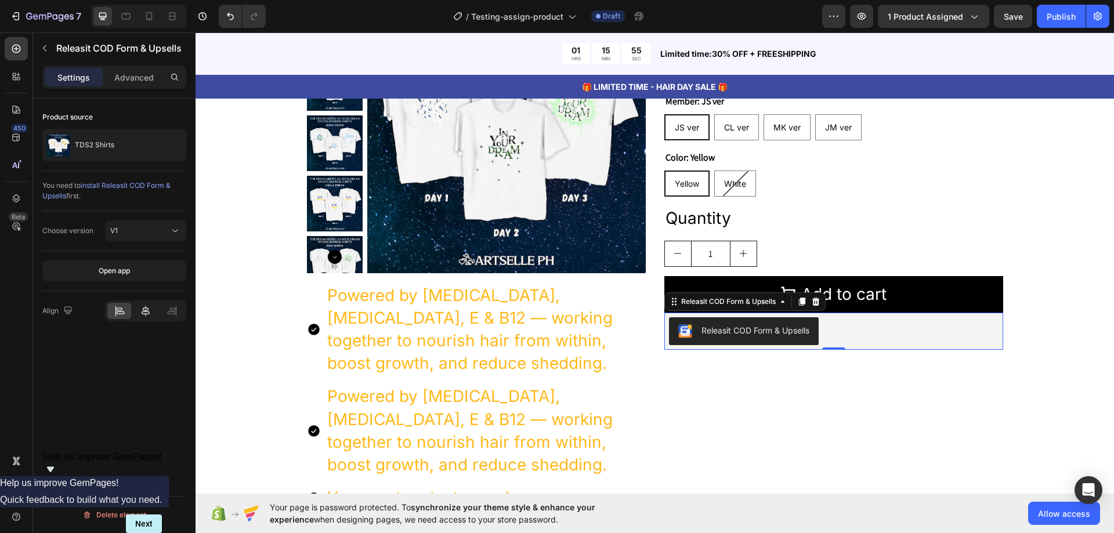
click at [144, 309] on icon at bounding box center [146, 311] width 12 height 12
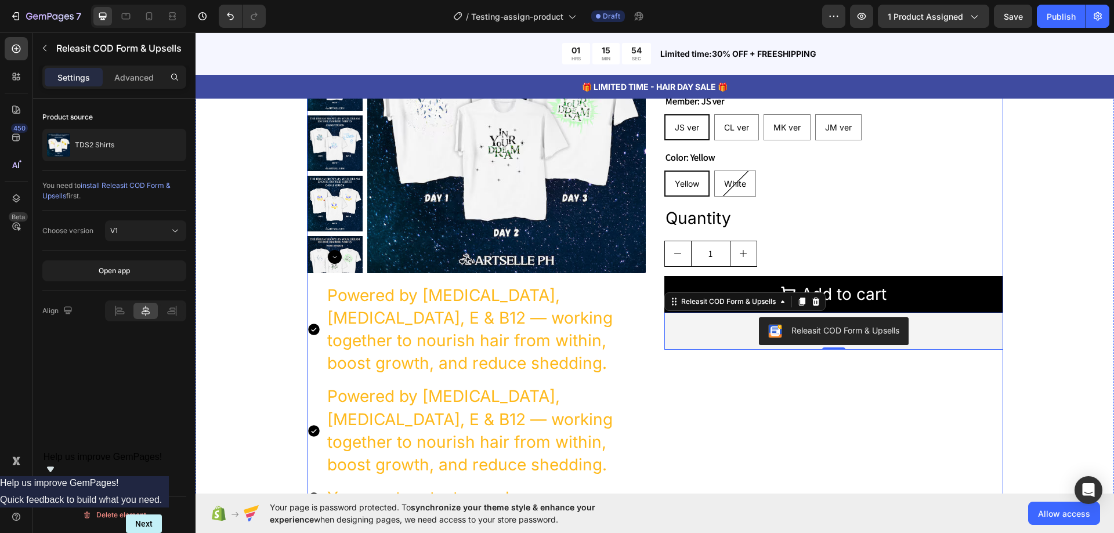
click at [791, 393] on div "TDS2 Shirts Product Title 500.000₫ Product Price Product Price No compare price…" at bounding box center [833, 253] width 339 height 517
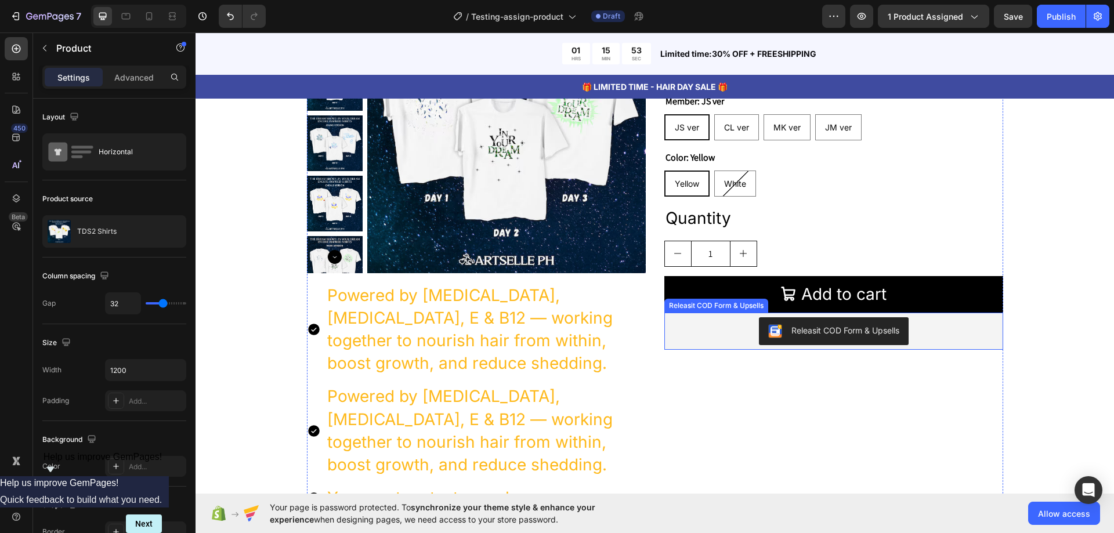
click at [952, 335] on div "Releasit COD Form & Upsells" at bounding box center [834, 331] width 330 height 28
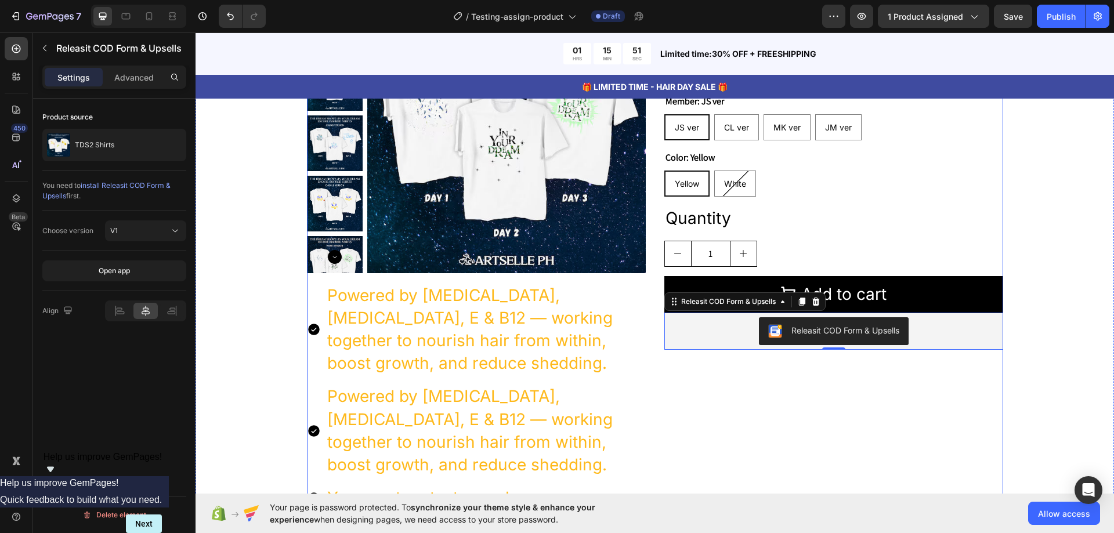
click at [916, 395] on div "TDS2 Shirts Product Title 500.000₫ Product Price Product Price No compare price…" at bounding box center [833, 253] width 339 height 517
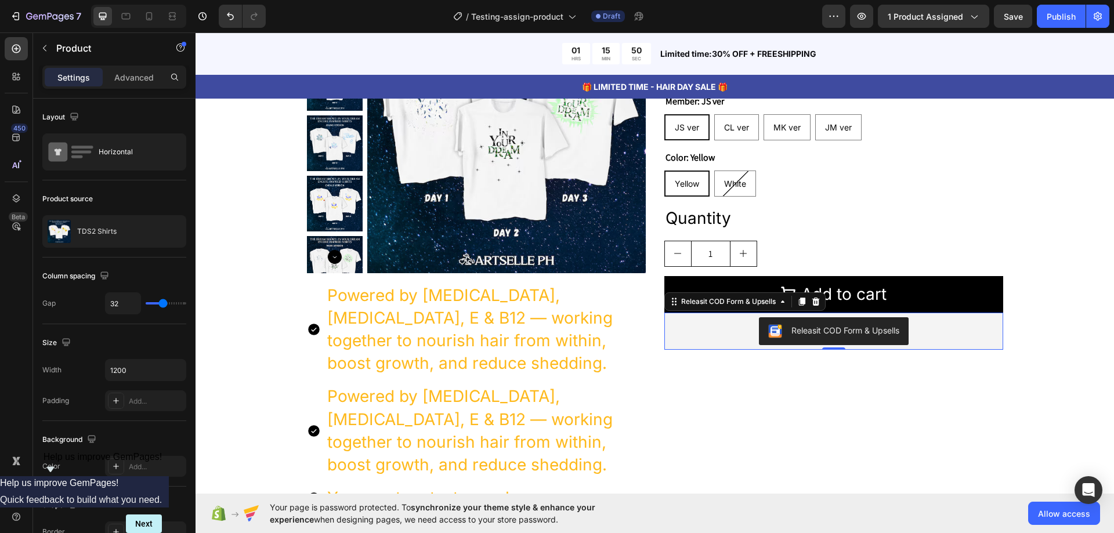
click at [930, 324] on div "Releasit COD Form & Upsells" at bounding box center [834, 331] width 330 height 28
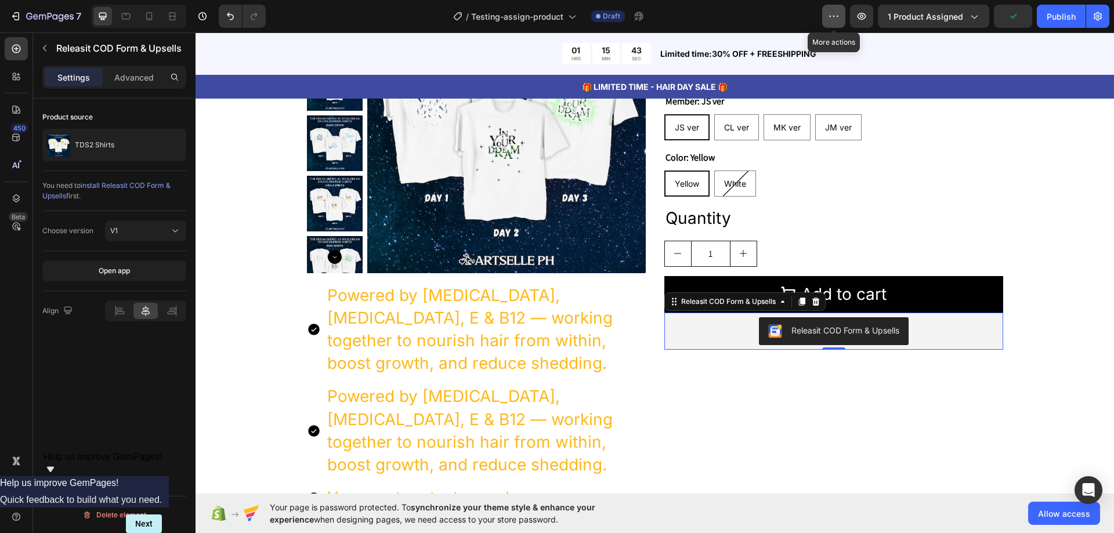
click at [837, 20] on icon "button" at bounding box center [834, 16] width 12 height 12
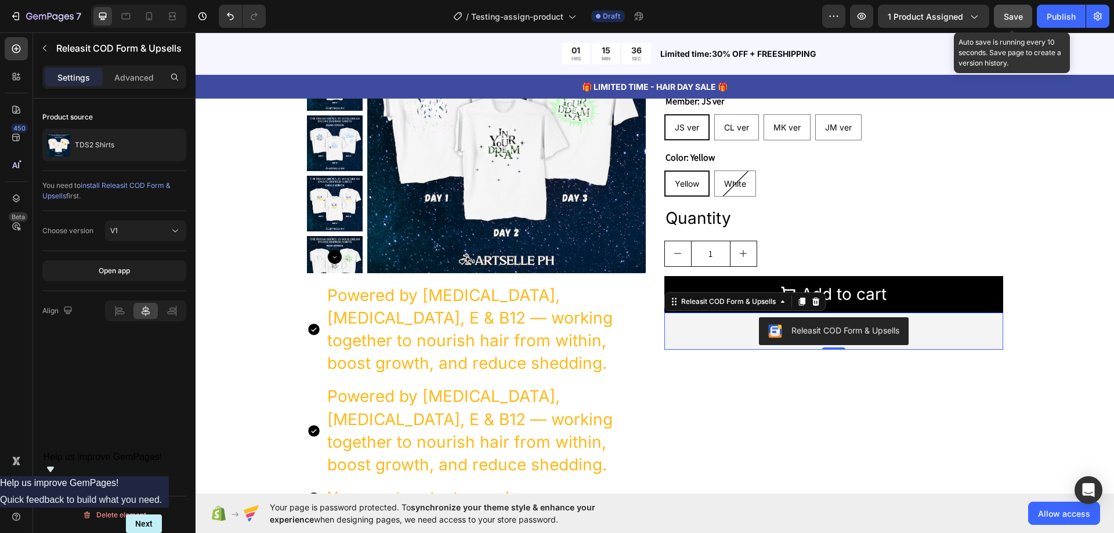
click at [1018, 20] on span "Save" at bounding box center [1013, 17] width 19 height 10
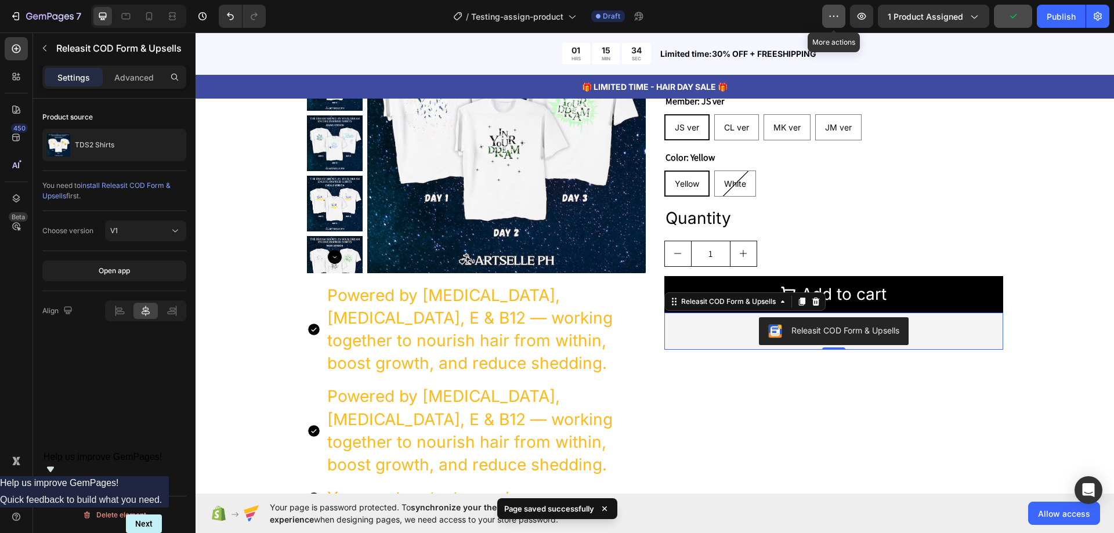
click at [831, 22] on button "button" at bounding box center [833, 16] width 23 height 23
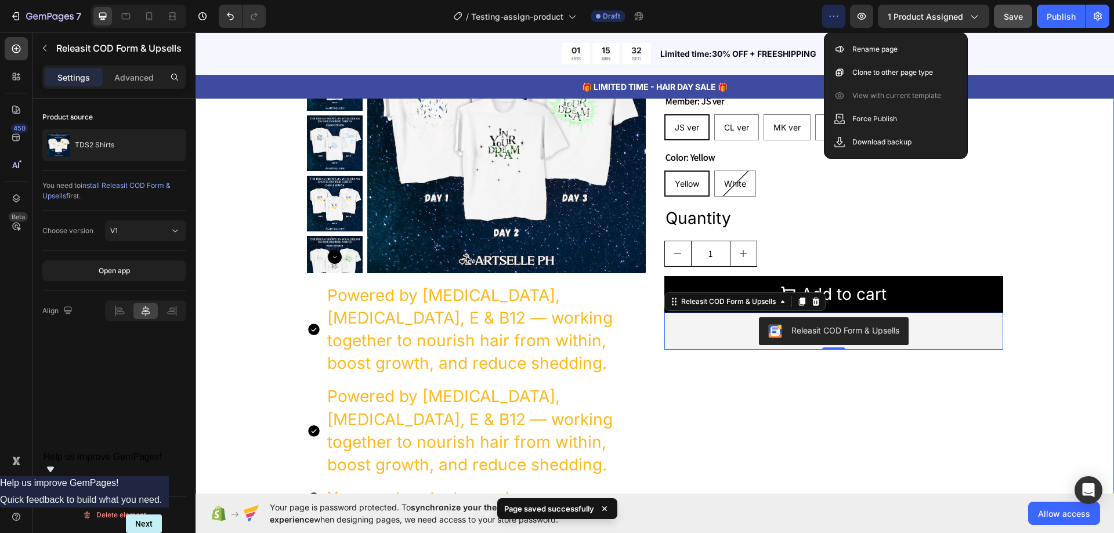
click at [1048, 136] on div "Product Images Powered by [MEDICAL_DATA], [MEDICAL_DATA], E & B12 — working tog…" at bounding box center [655, 253] width 826 height 517
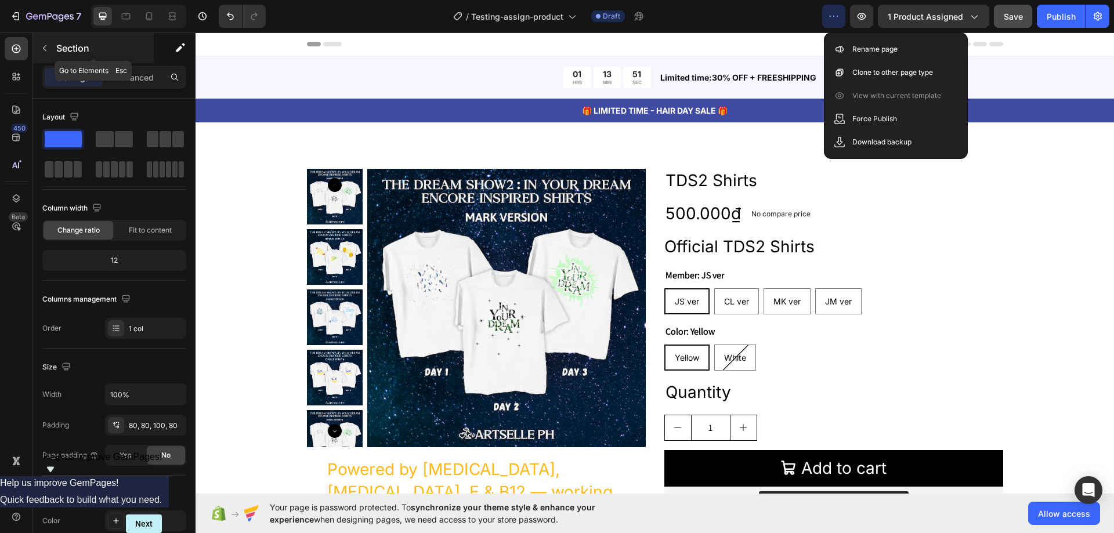
click at [52, 50] on button "button" at bounding box center [44, 48] width 19 height 19
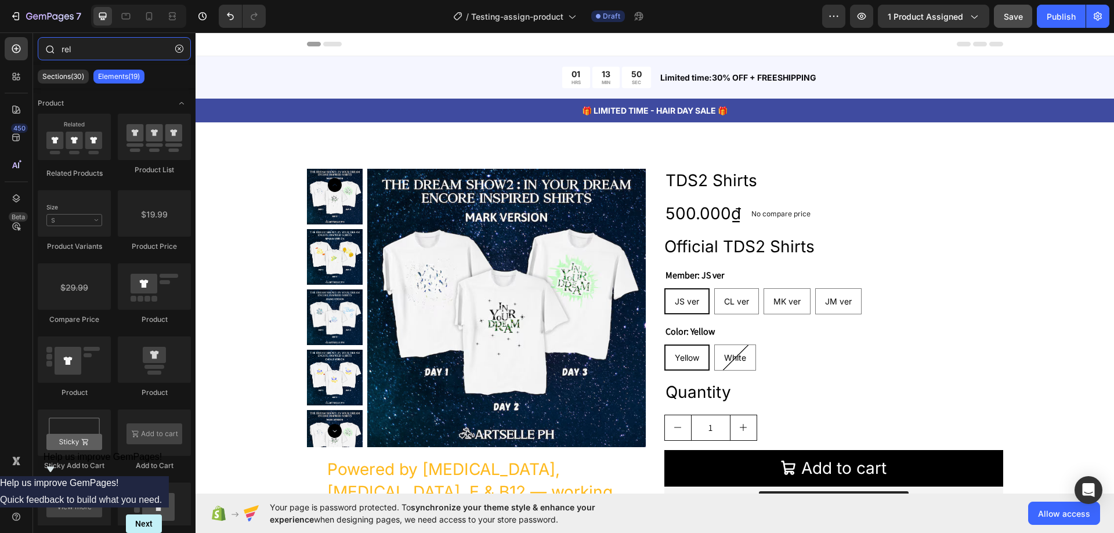
click at [102, 48] on input "rel" at bounding box center [114, 48] width 153 height 23
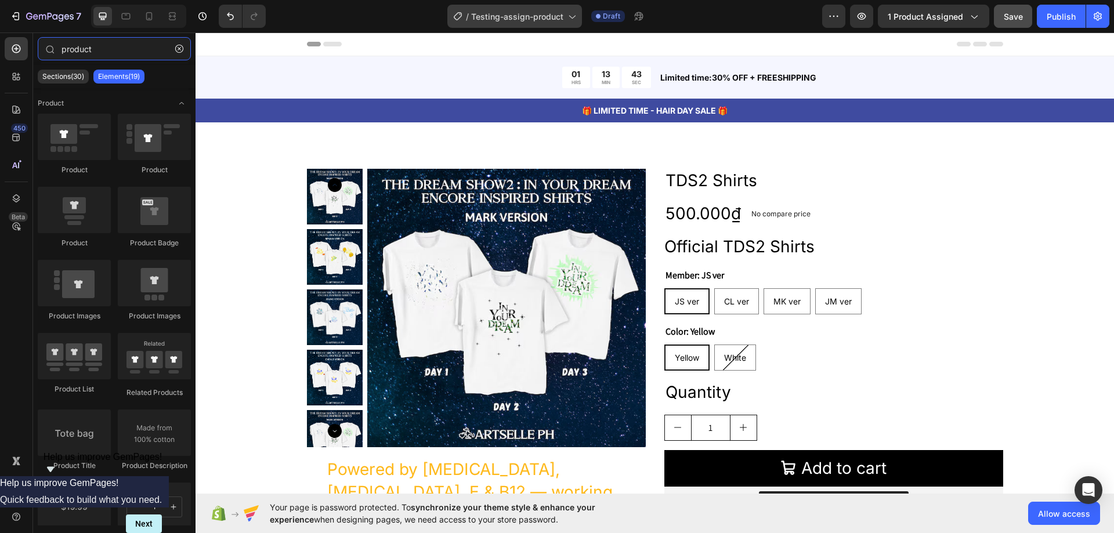
type input "product"
